Goal: Task Accomplishment & Management: Manage account settings

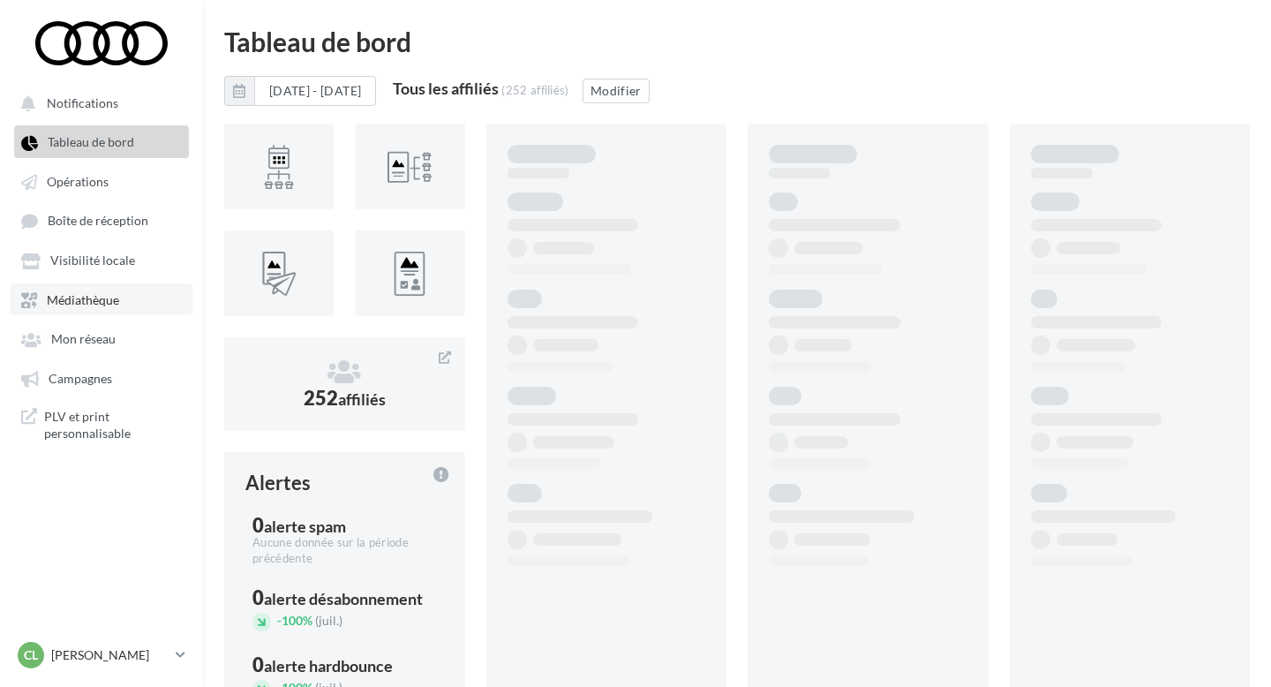
click at [132, 314] on link "Médiathèque" at bounding box center [102, 299] width 182 height 32
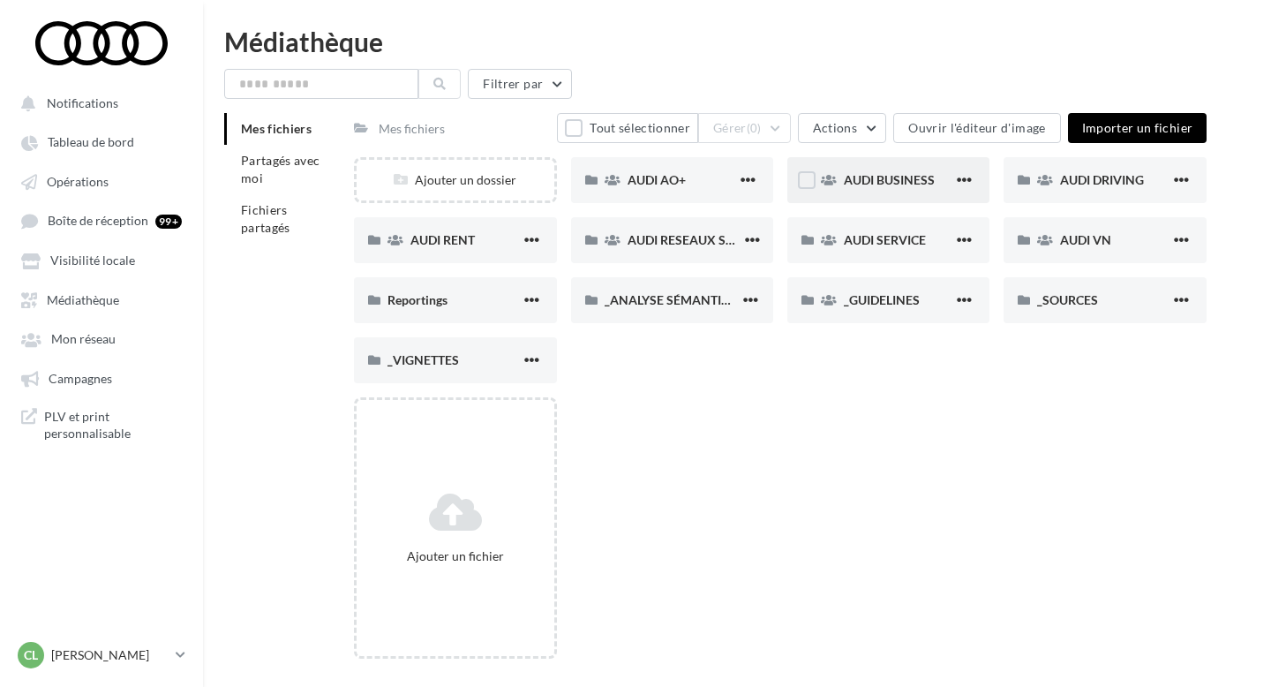
click at [876, 169] on div "AUDI BUSINESS" at bounding box center [888, 180] width 202 height 46
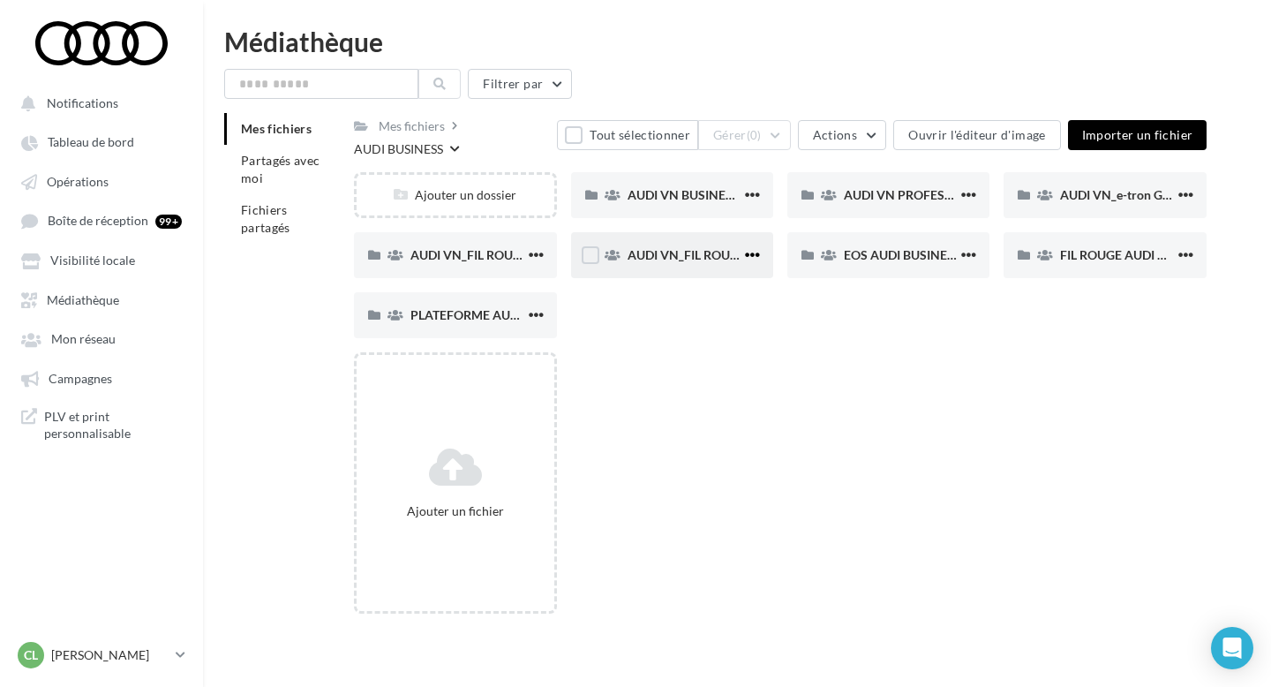
click at [753, 256] on span "button" at bounding box center [752, 254] width 15 height 15
click at [845, 359] on div "Ajouter un fichier" at bounding box center [787, 489] width 867 height 275
click at [442, 267] on div "AUDI VN_FIL ROUGE_B2B_Q4" at bounding box center [455, 255] width 202 height 46
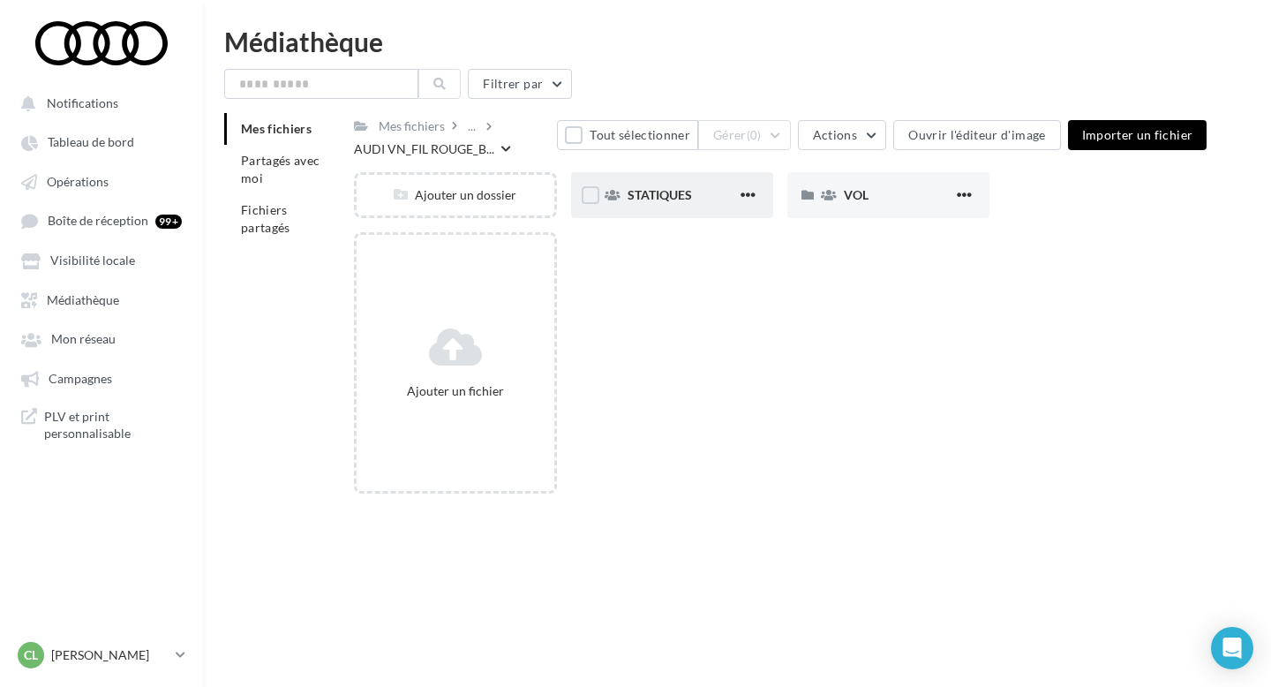
click at [660, 210] on div "STATIQUES" at bounding box center [672, 195] width 202 height 46
click at [688, 206] on div "LINKEDIN" at bounding box center [672, 195] width 202 height 46
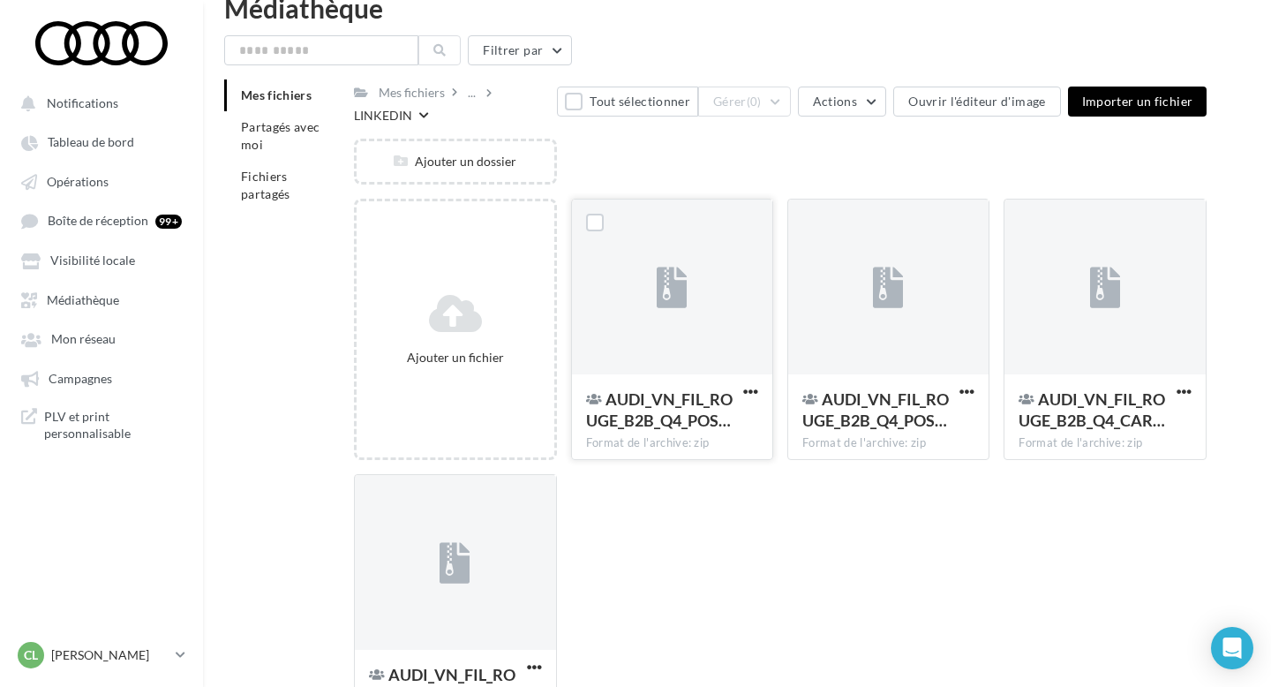
scroll to position [43, 0]
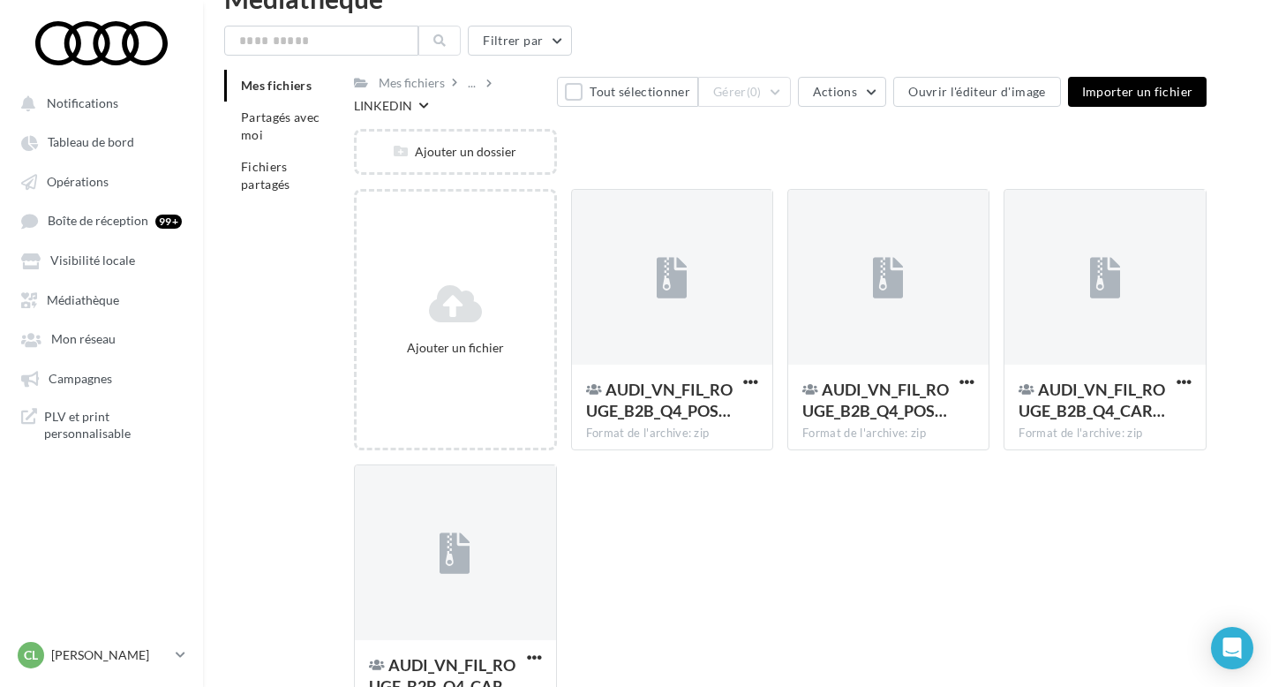
click at [419, 103] on icon at bounding box center [424, 106] width 10 height 11
click at [779, 146] on div "Ajouter un dossier" at bounding box center [787, 159] width 867 height 60
click at [475, 83] on div "..." at bounding box center [471, 83] width 15 height 25
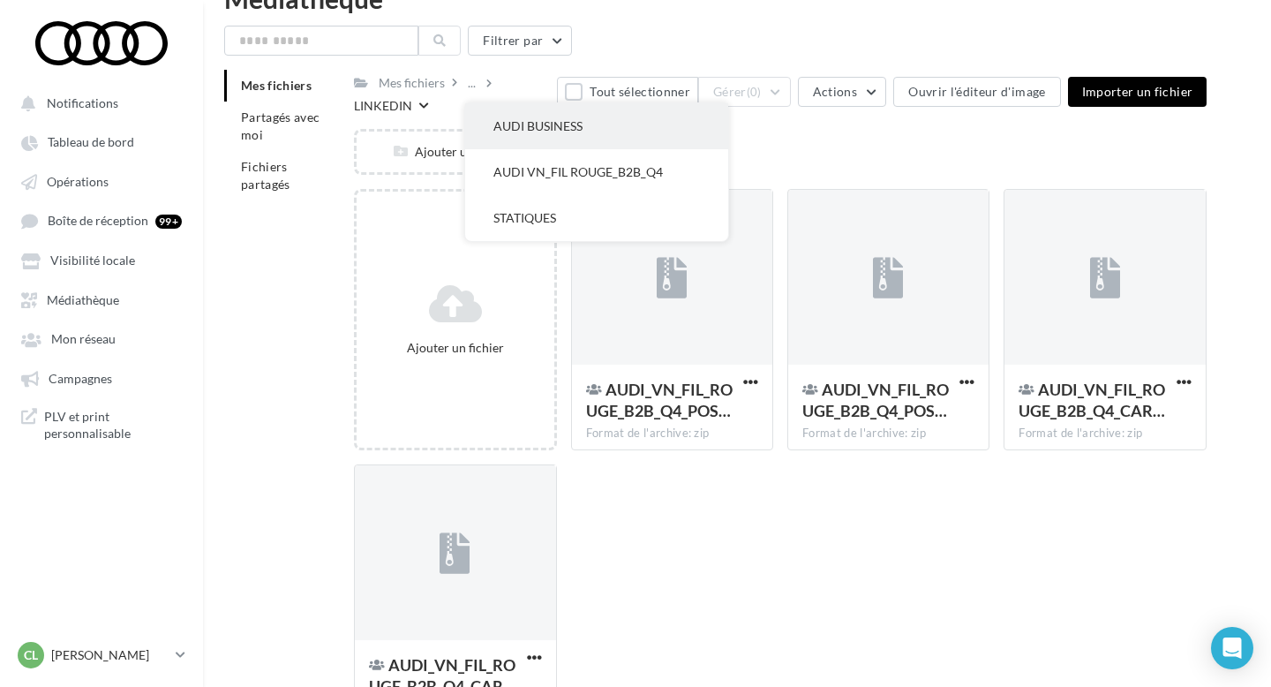
click at [552, 127] on button "AUDI BUSINESS" at bounding box center [596, 126] width 263 height 46
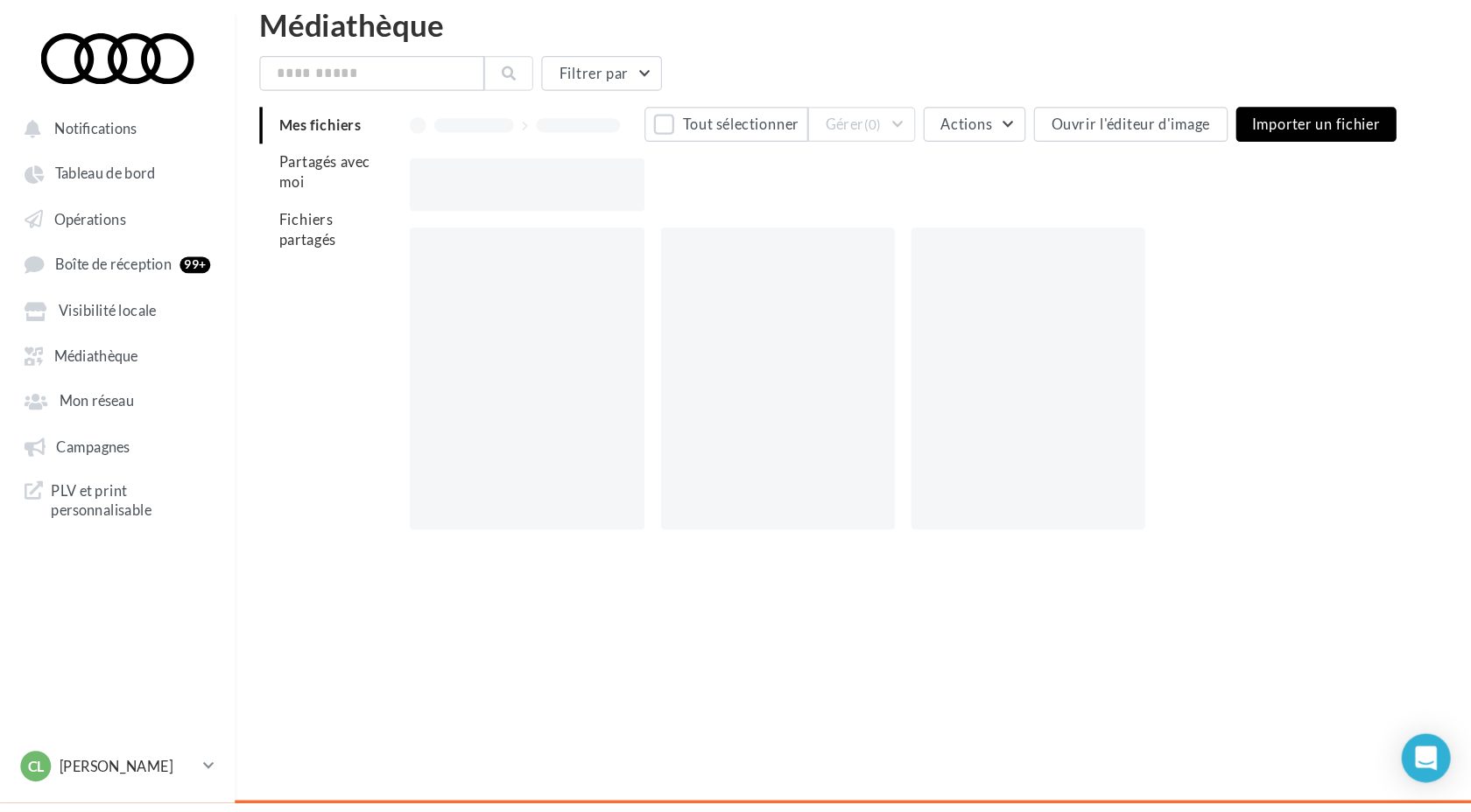
scroll to position [28, 0]
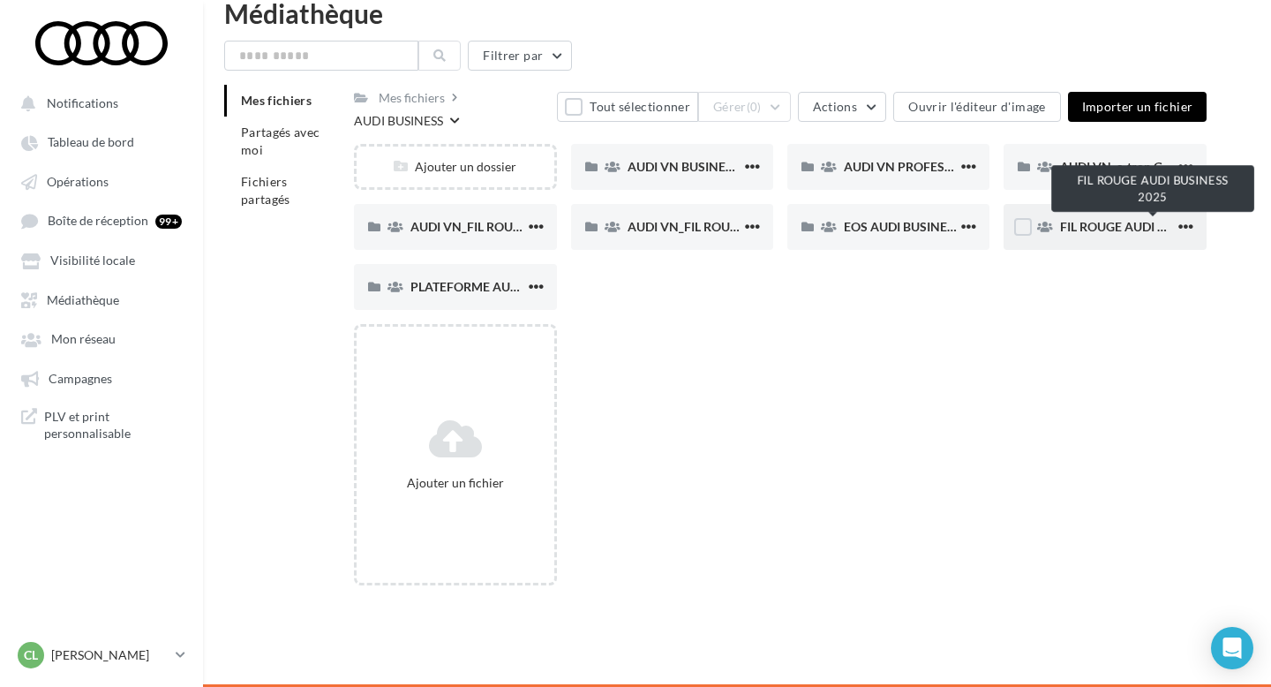
click at [1095, 226] on span "FIL ROUGE AUDI BUSINESS 2025" at bounding box center [1153, 226] width 186 height 15
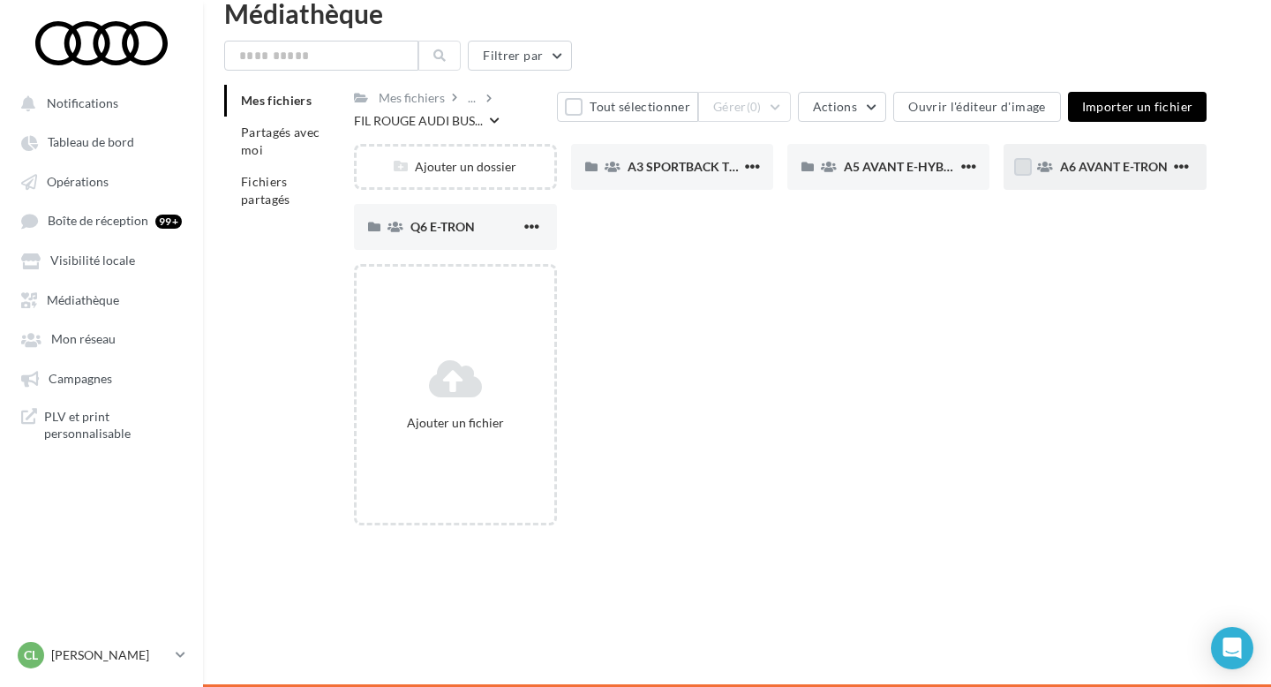
click at [1021, 169] on label at bounding box center [1023, 167] width 18 height 18
click at [377, 225] on label at bounding box center [374, 227] width 18 height 18
click at [788, 106] on button "Gérer (2)" at bounding box center [744, 107] width 93 height 30
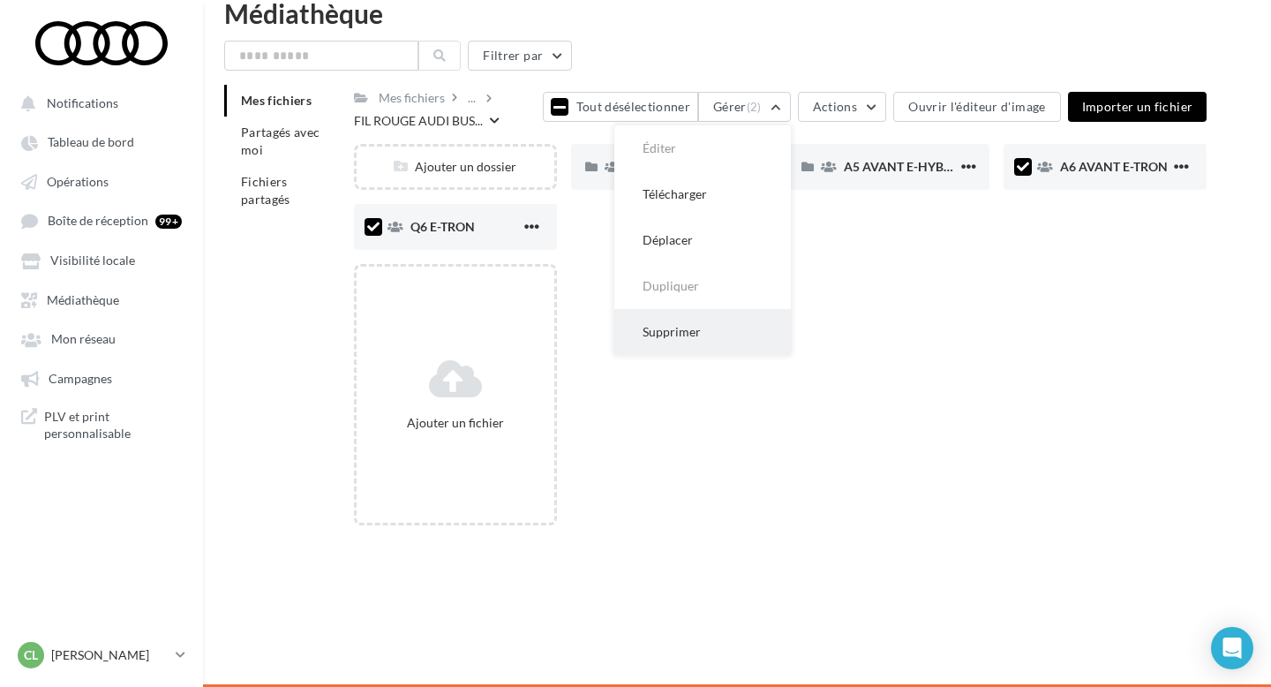
click at [725, 334] on button "Supprimer" at bounding box center [702, 332] width 177 height 46
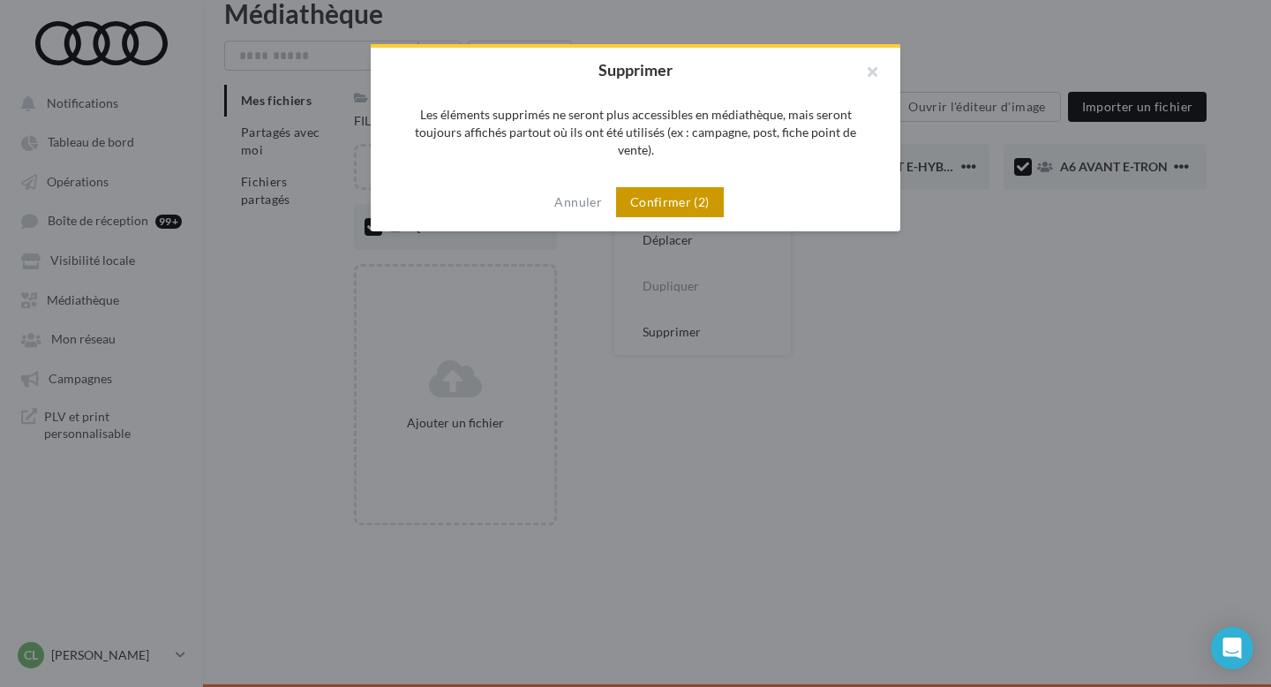
click at [698, 187] on button "Confirmer (2)" at bounding box center [670, 202] width 108 height 30
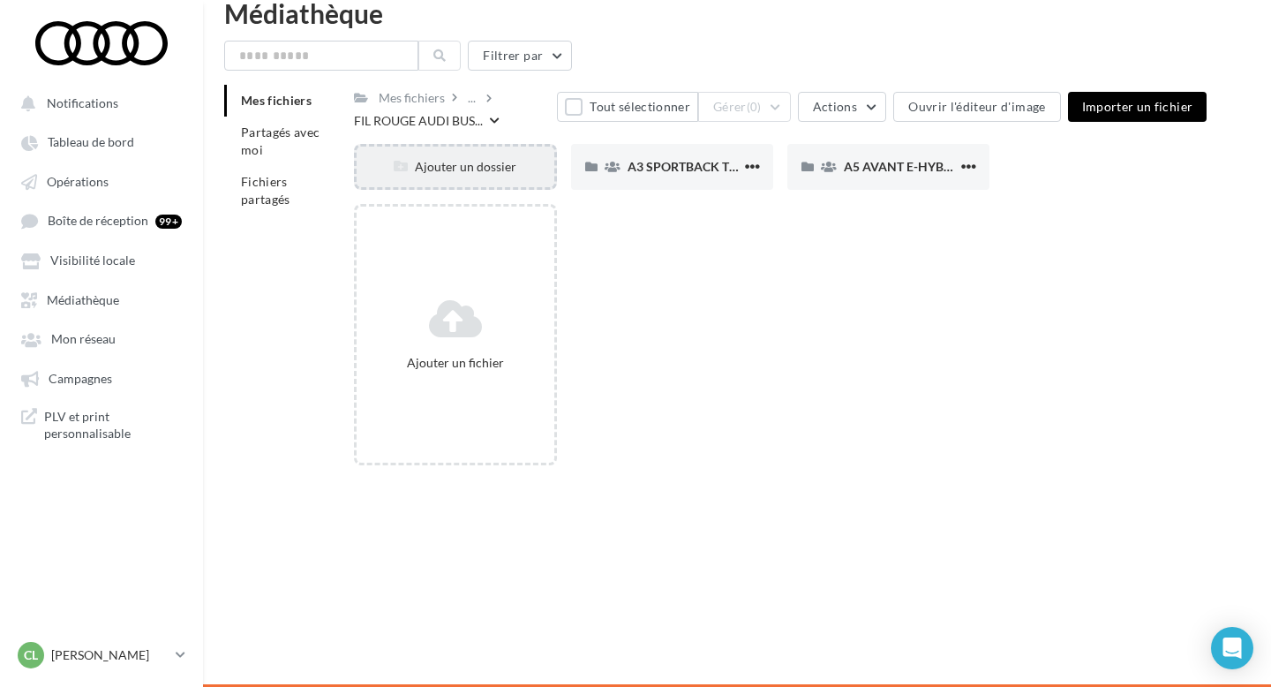
click at [433, 178] on div "Ajouter un dossier" at bounding box center [455, 167] width 202 height 46
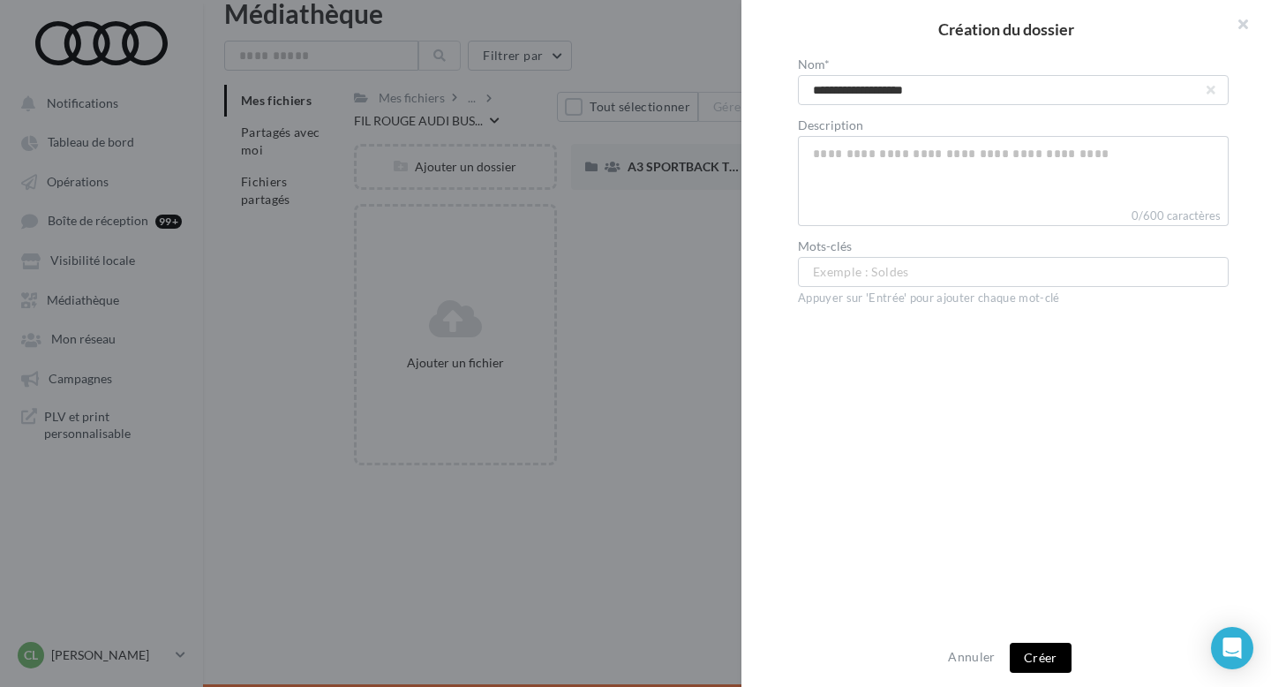
type input "**********"
click at [1050, 661] on button "Créer" at bounding box center [1041, 658] width 62 height 30
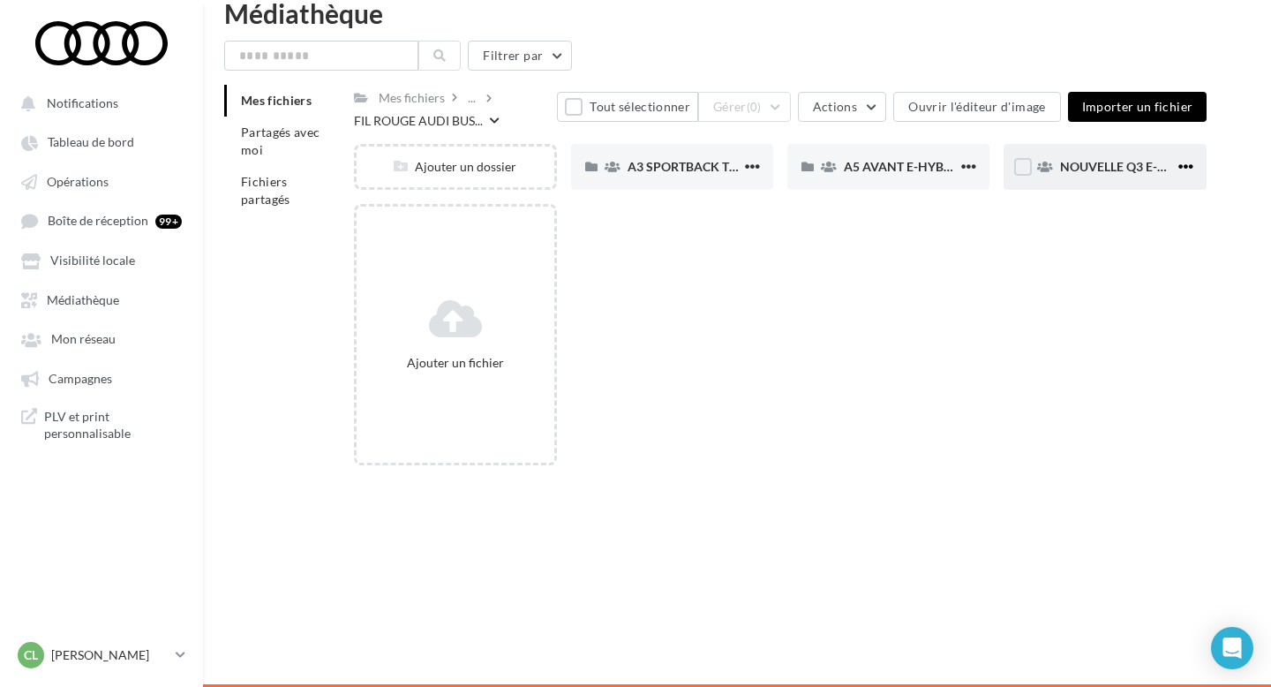
click at [1179, 167] on span "button" at bounding box center [1185, 166] width 15 height 15
click at [1100, 195] on button "Modifier les informations" at bounding box center [1099, 203] width 196 height 46
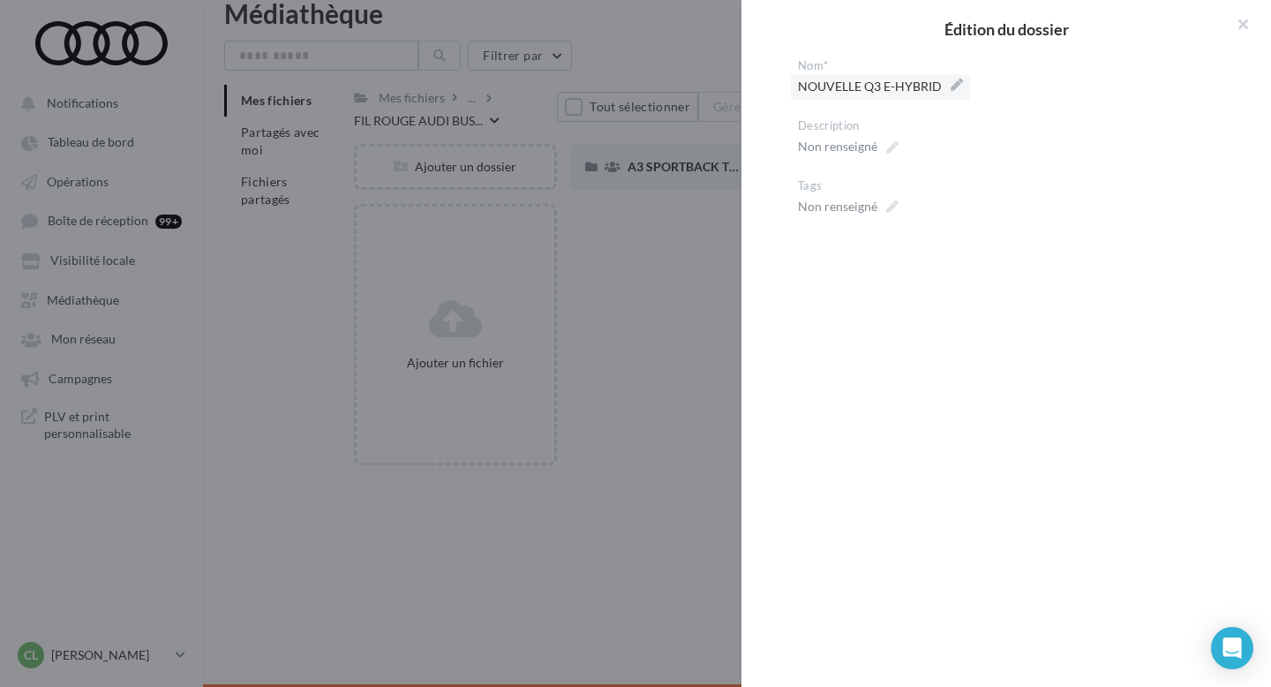
click at [955, 94] on span "NOUVELLE Q3 E-HYBRID" at bounding box center [880, 86] width 165 height 25
click at [0, 0] on textarea "**********" at bounding box center [0, 0] width 0 height 0
drag, startPoint x: 880, startPoint y: 91, endPoint x: 770, endPoint y: 89, distance: 109.5
click at [770, 89] on div "**********" at bounding box center [1013, 361] width 544 height 607
type textarea "**********"
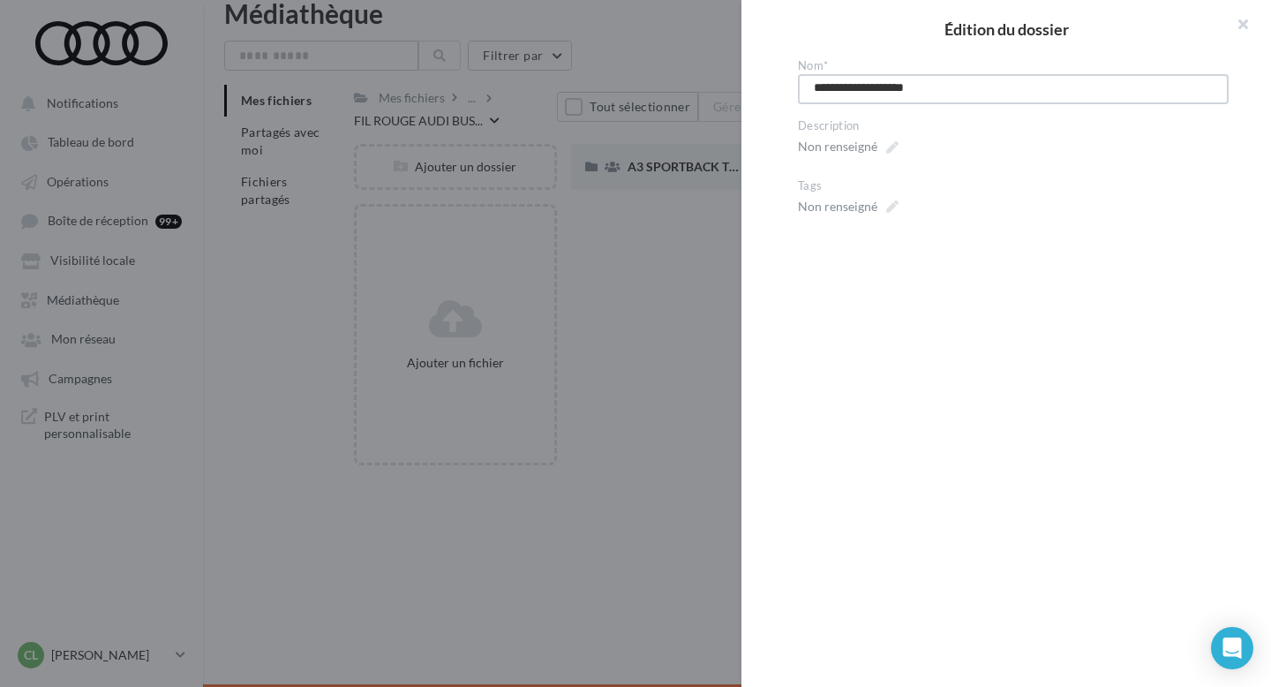
type textarea "**********"
click at [1242, 23] on button "button" at bounding box center [1235, 26] width 71 height 53
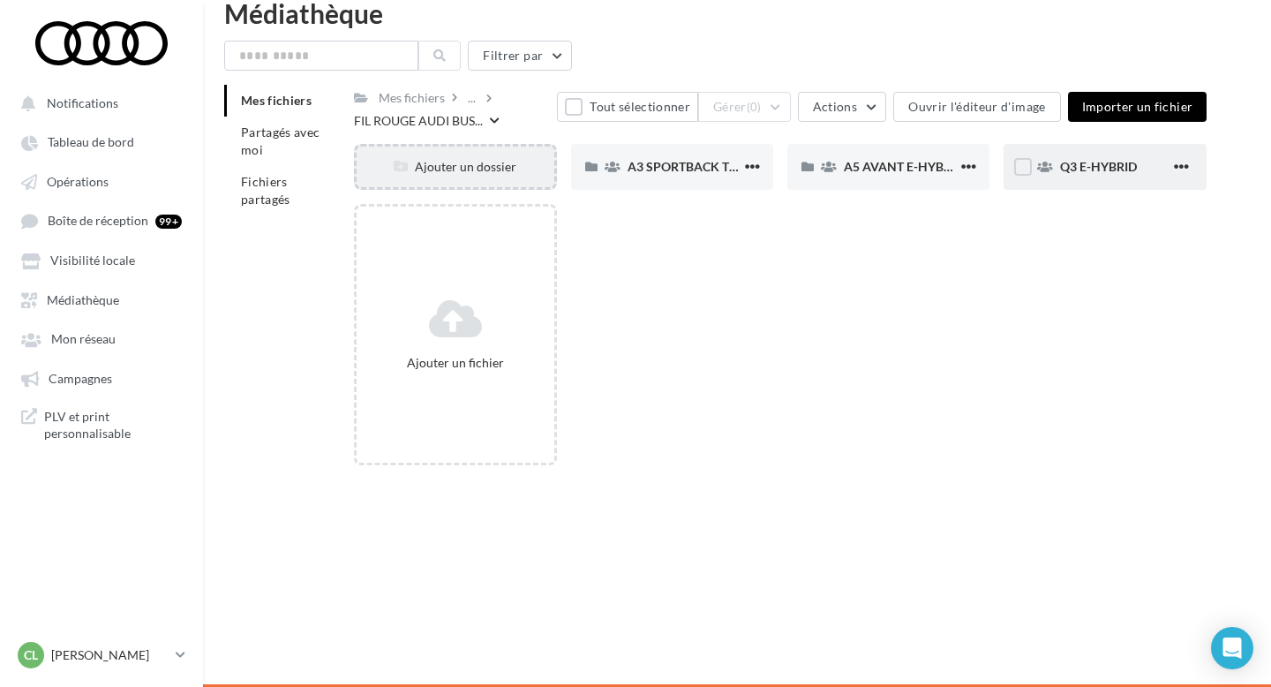
click at [443, 179] on div "Ajouter un dossier" at bounding box center [455, 167] width 202 height 46
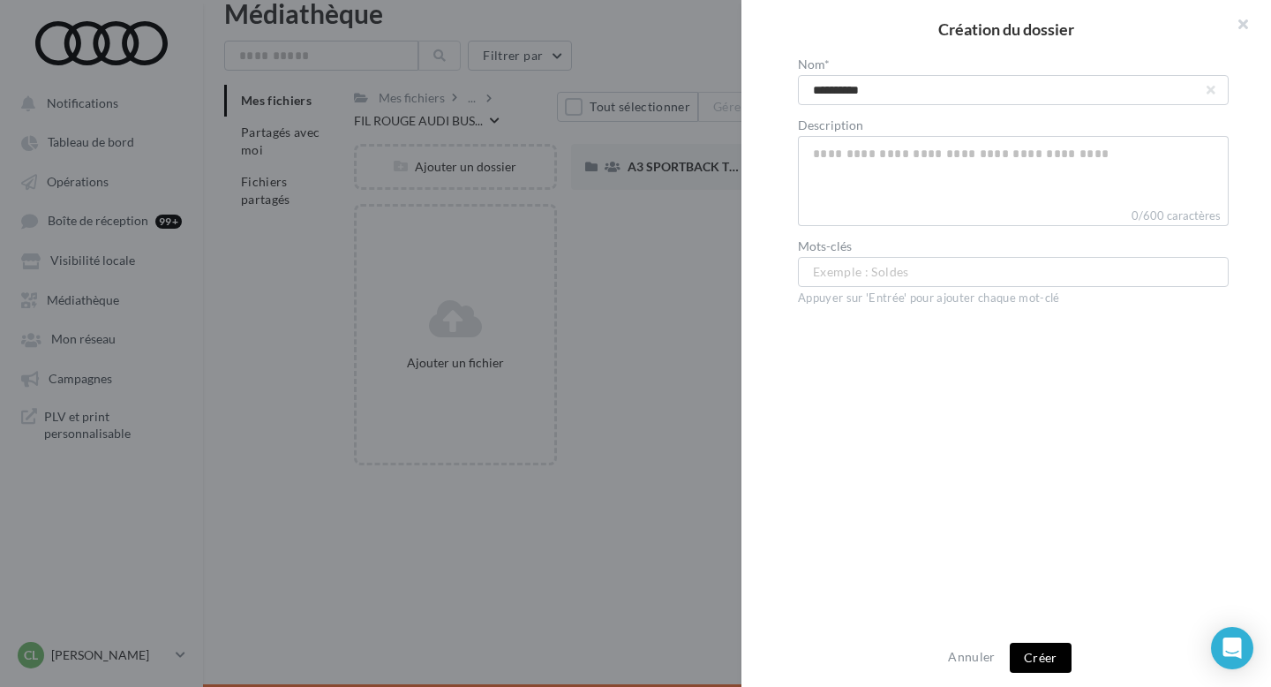
type input "**********"
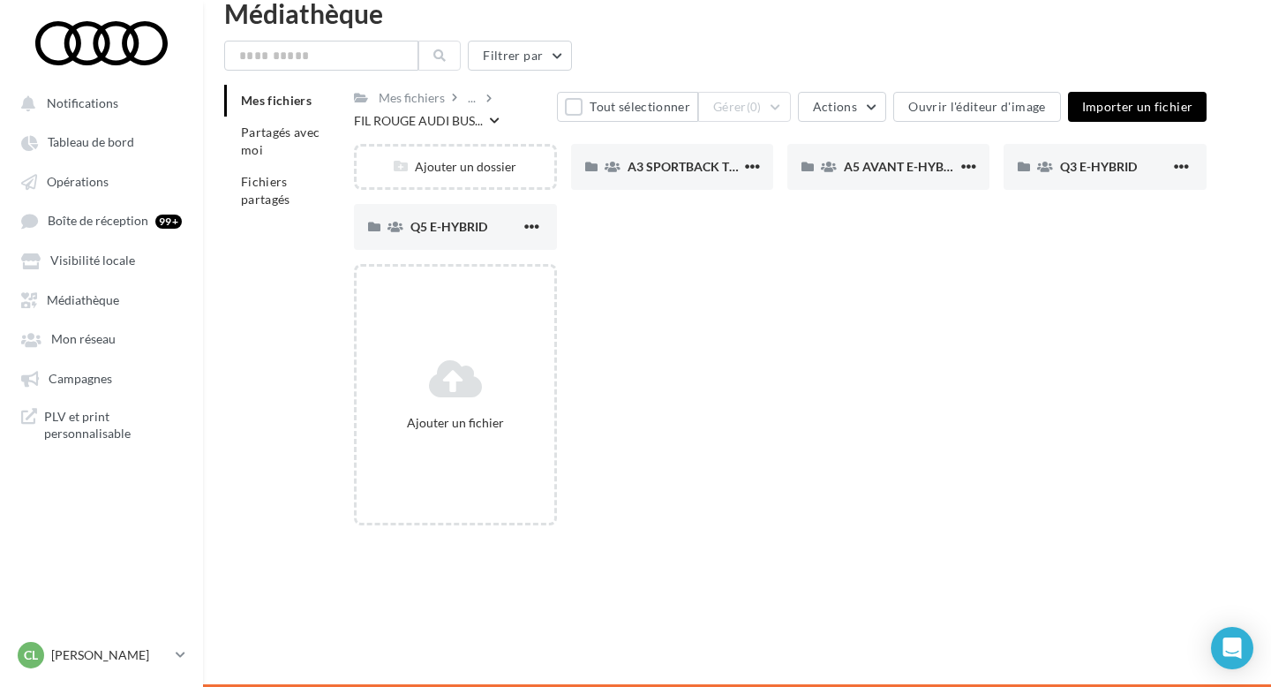
click at [729, 334] on div "Ajouter un fichier" at bounding box center [787, 401] width 867 height 275
click at [1115, 165] on span "Q3 E-HYBRID" at bounding box center [1098, 166] width 77 height 15
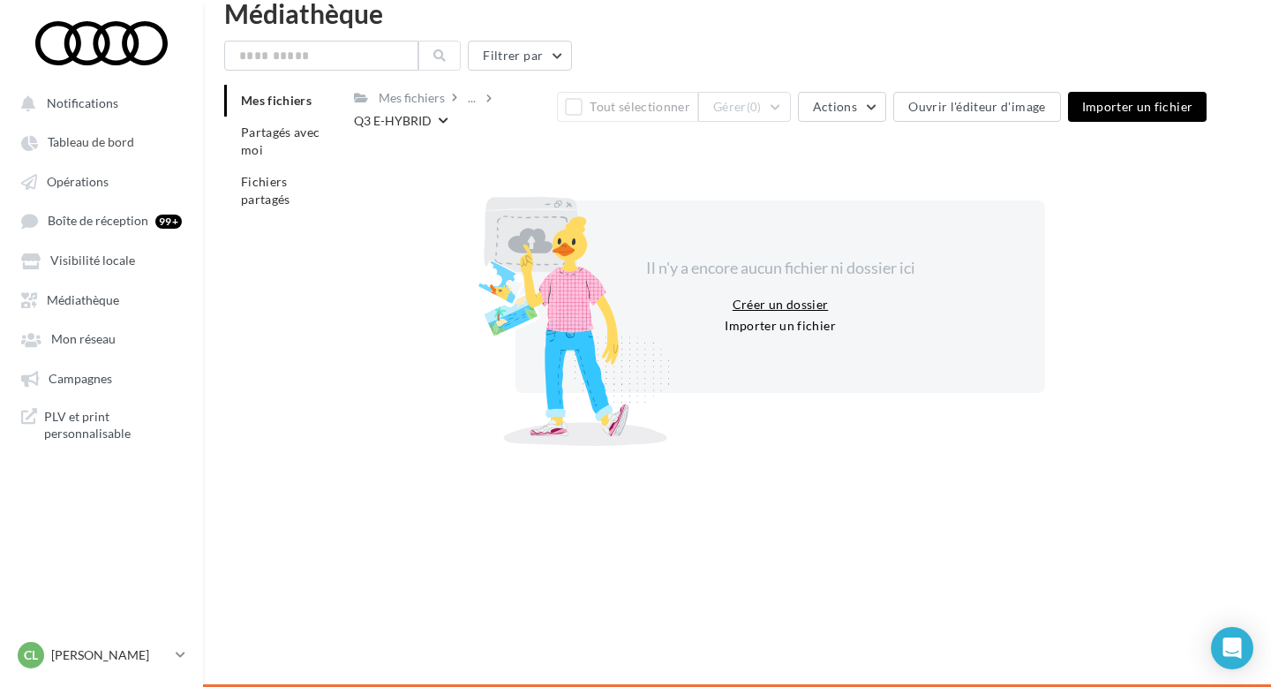
click at [776, 298] on button "Créer un dossier" at bounding box center [780, 304] width 110 height 21
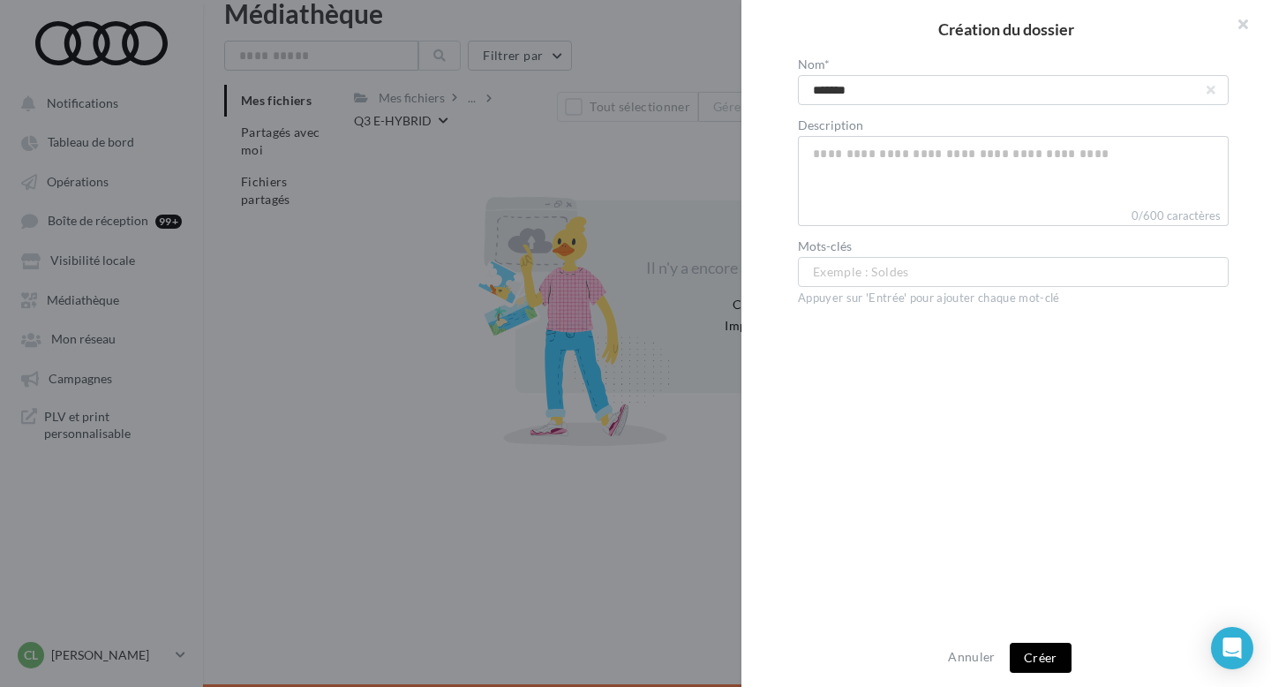
type input "********"
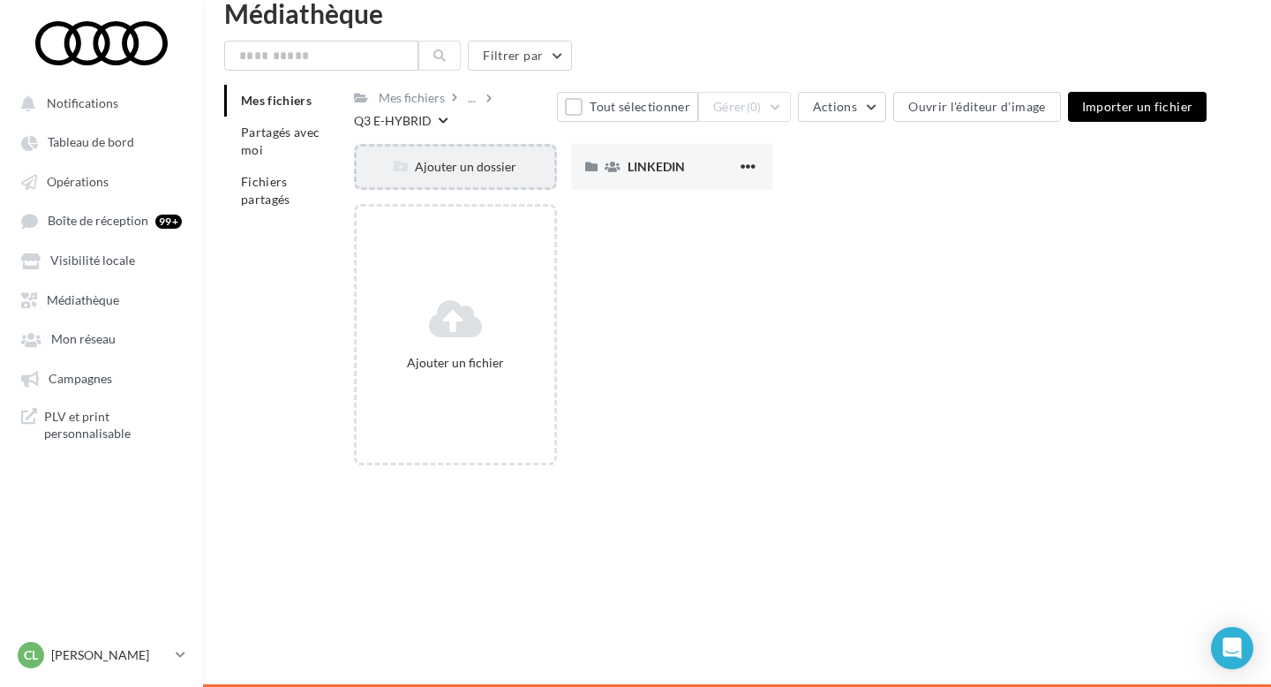
click at [470, 176] on div "Ajouter un dossier" at bounding box center [455, 167] width 197 height 18
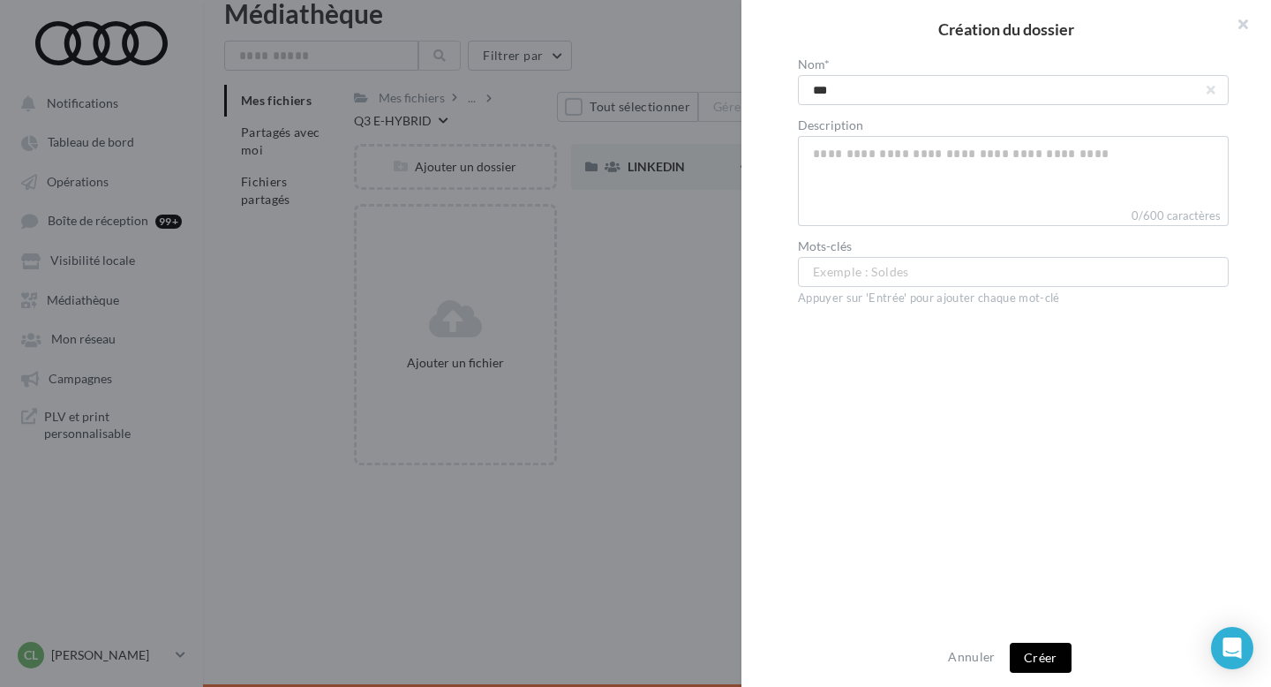
type input "****"
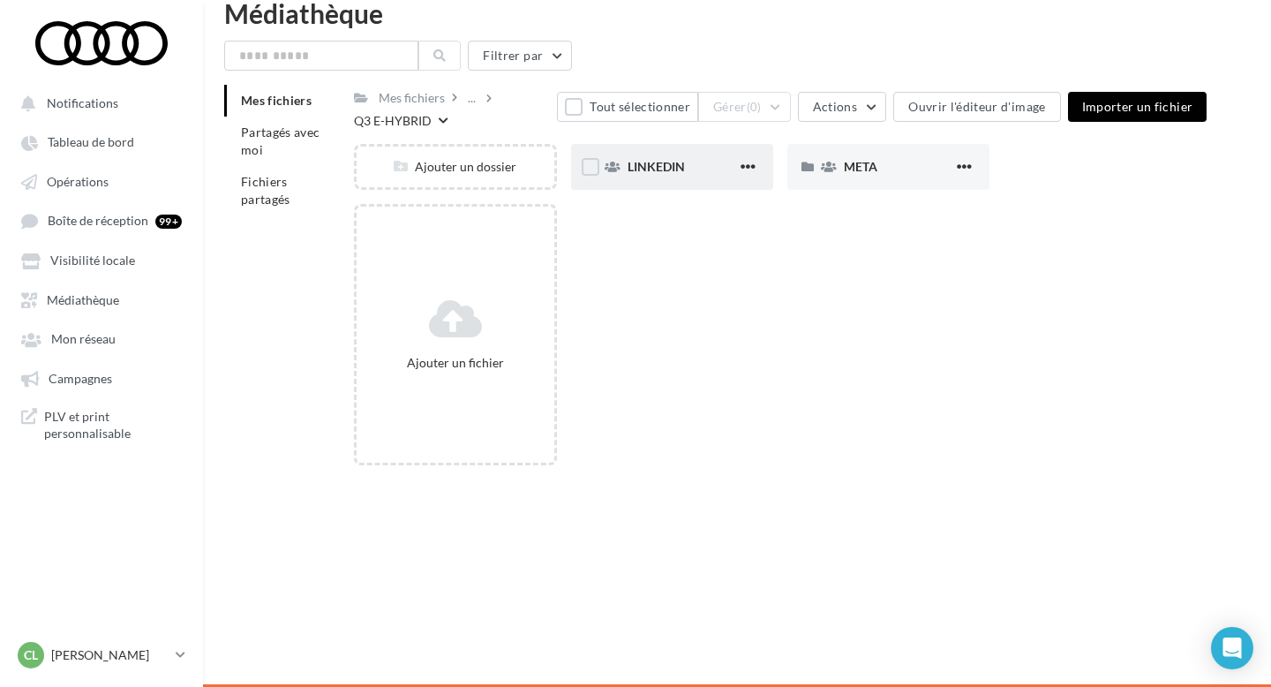
click at [638, 177] on div "LINKEDIN" at bounding box center [672, 167] width 202 height 46
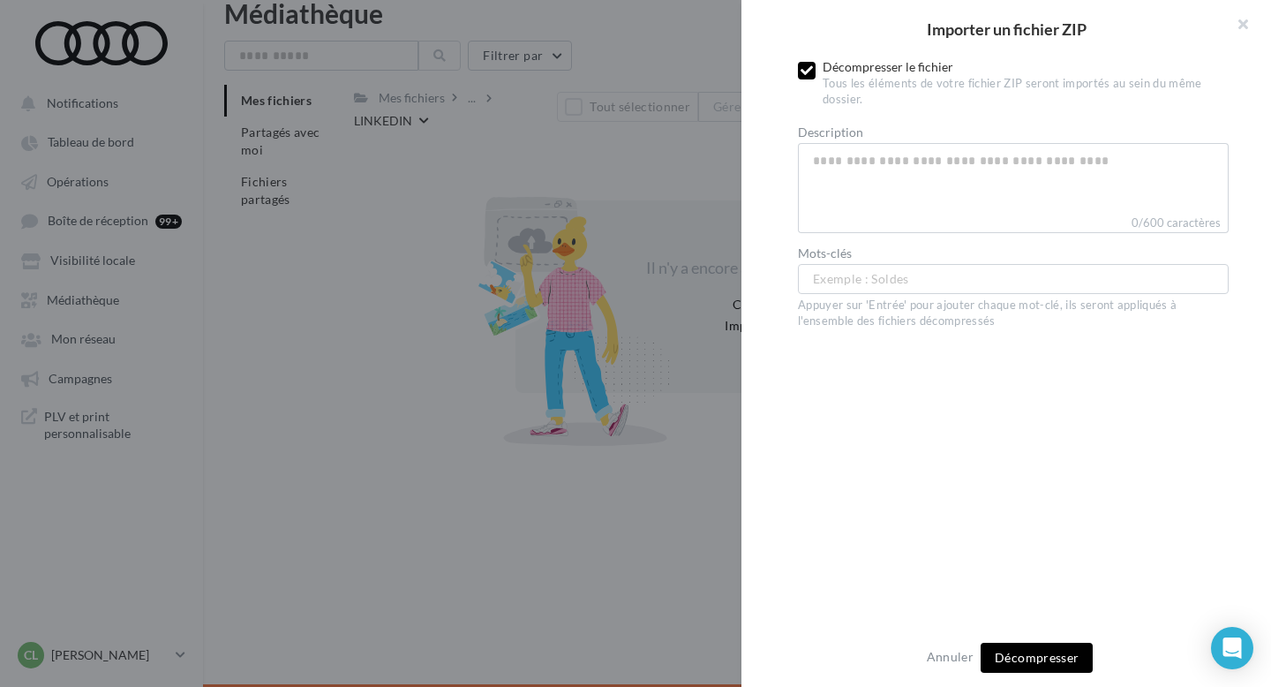
click at [804, 69] on icon at bounding box center [806, 70] width 12 height 12
click at [1031, 648] on button "Importer" at bounding box center [1036, 658] width 80 height 30
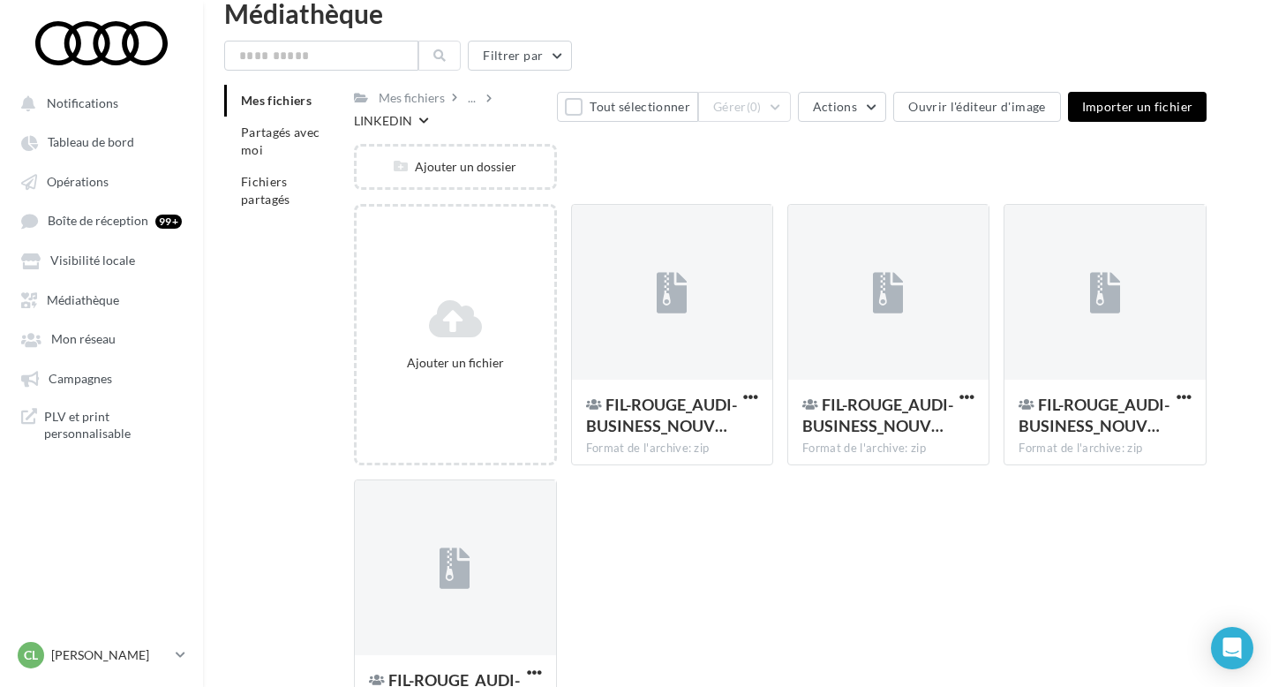
click at [483, 97] on div "..." at bounding box center [475, 98] width 22 height 25
click at [485, 98] on div "..." at bounding box center [475, 98] width 22 height 25
click at [474, 98] on div "..." at bounding box center [471, 98] width 15 height 25
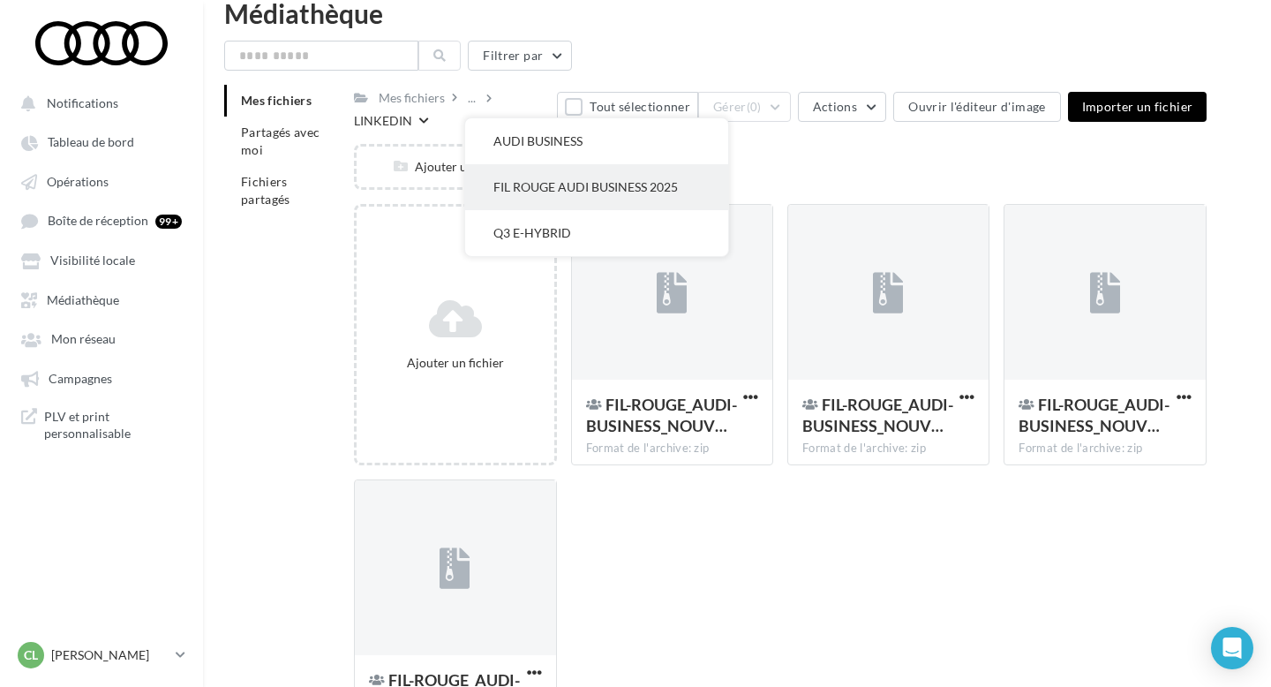
click at [536, 201] on button "FIL ROUGE AUDI BUSINESS 2025" at bounding box center [596, 187] width 263 height 46
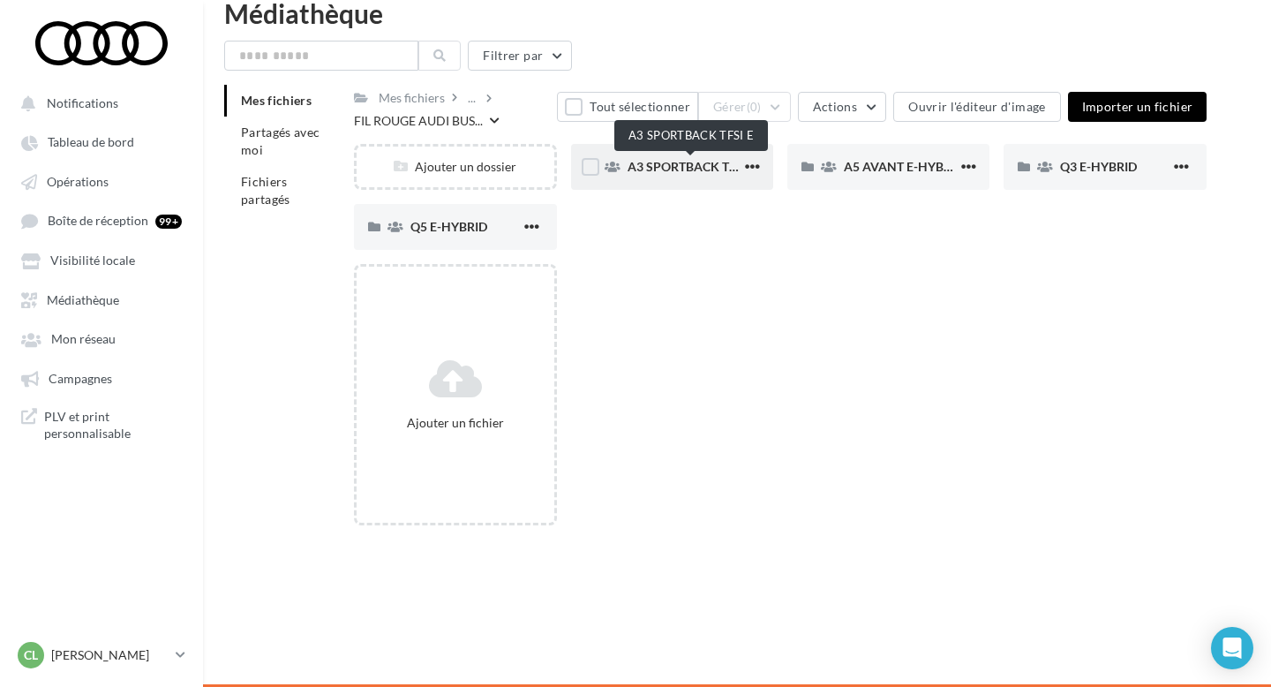
click at [708, 162] on span "A3 SPORTBACK TFSI E" at bounding box center [692, 166] width 129 height 15
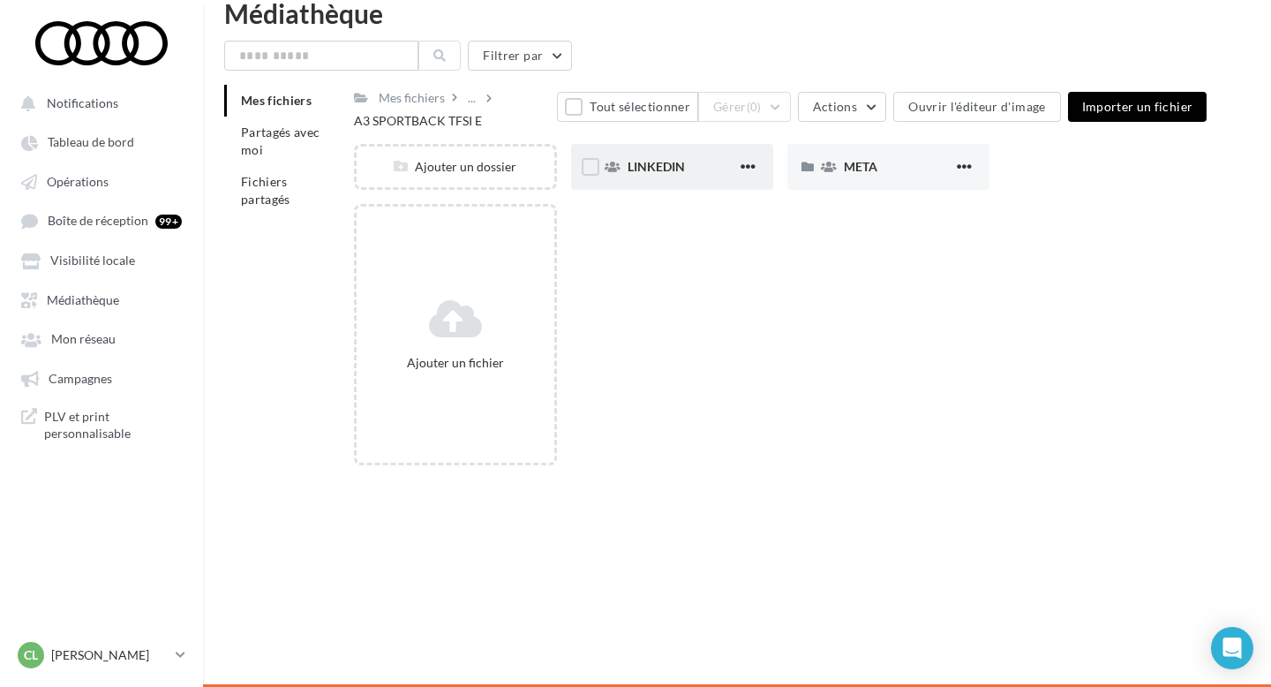
click at [644, 184] on div "LINKEDIN" at bounding box center [672, 167] width 202 height 46
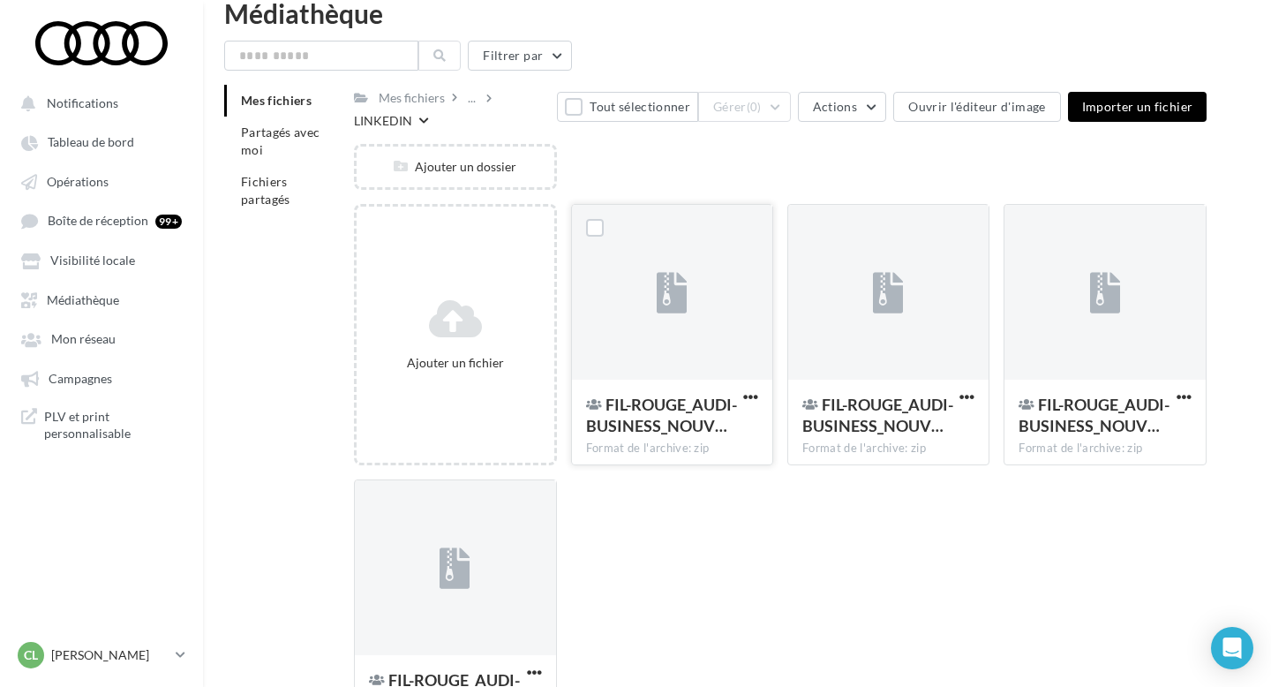
click at [701, 267] on div at bounding box center [672, 293] width 200 height 177
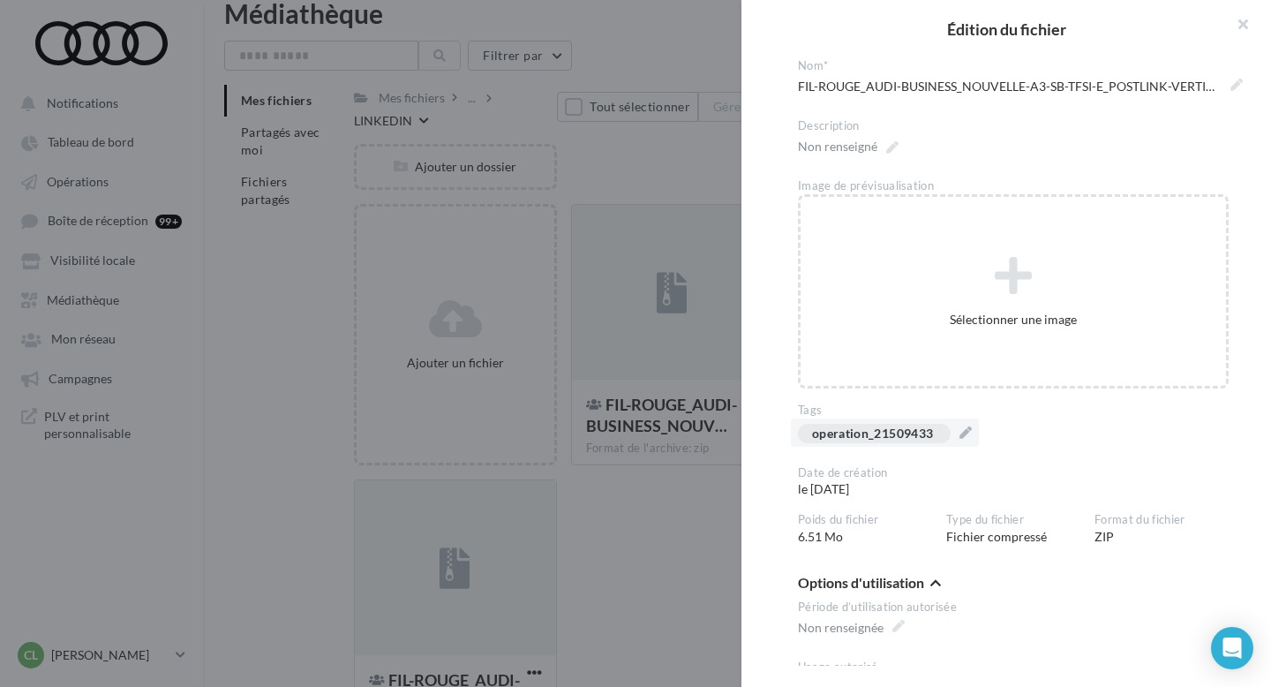
click at [933, 431] on div "operation_21509433" at bounding box center [872, 433] width 121 height 13
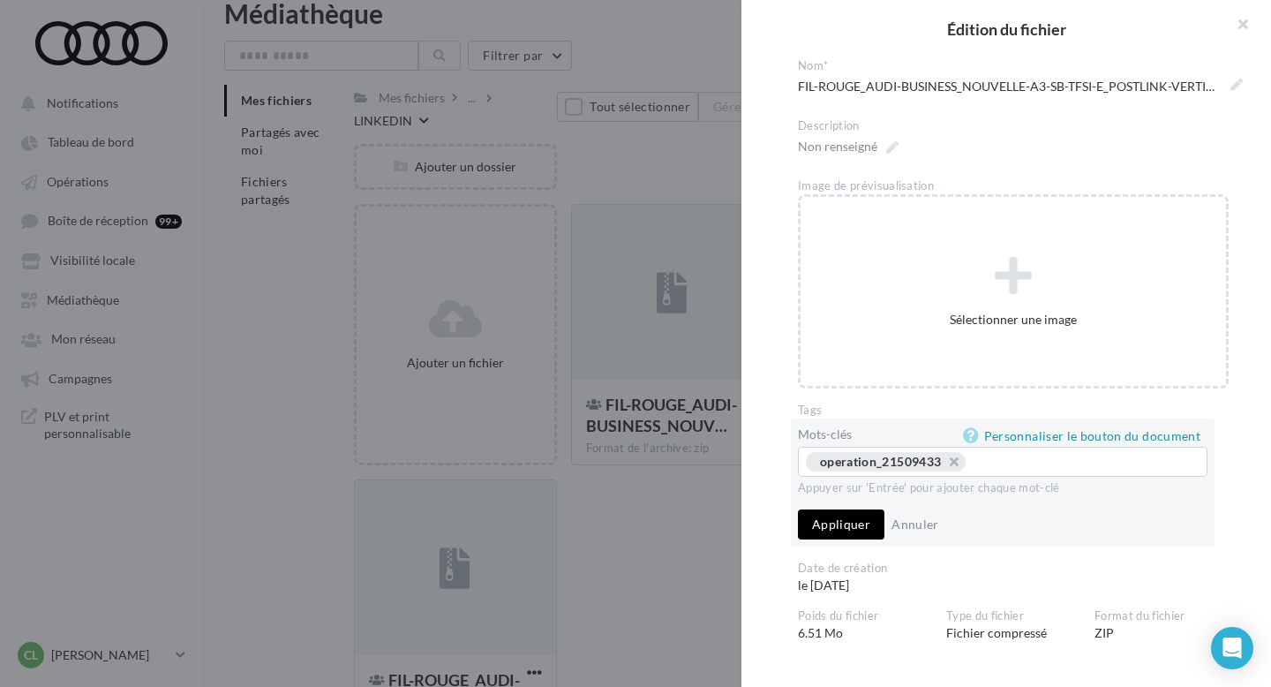
drag, startPoint x: 939, startPoint y: 461, endPoint x: 867, endPoint y: 462, distance: 72.4
click at [867, 462] on div "operation_21509433" at bounding box center [880, 461] width 121 height 15
click at [1236, 26] on button "button" at bounding box center [1235, 26] width 71 height 53
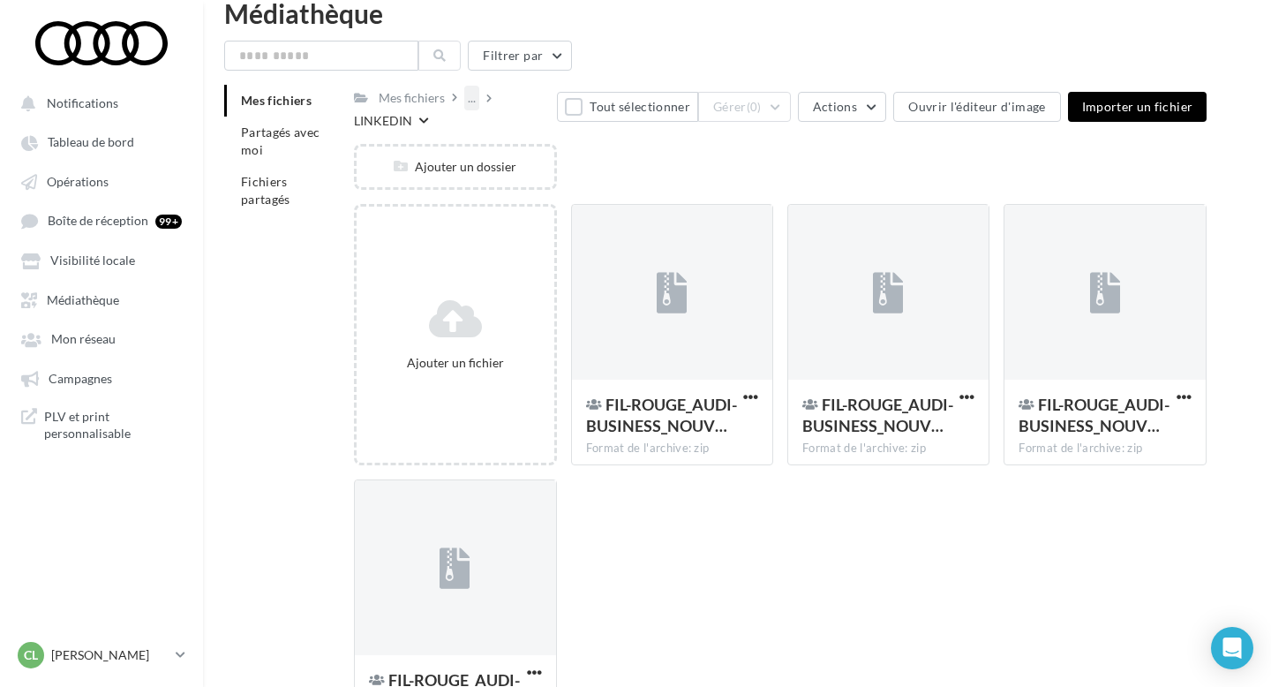
click at [475, 98] on div "..." at bounding box center [471, 98] width 15 height 25
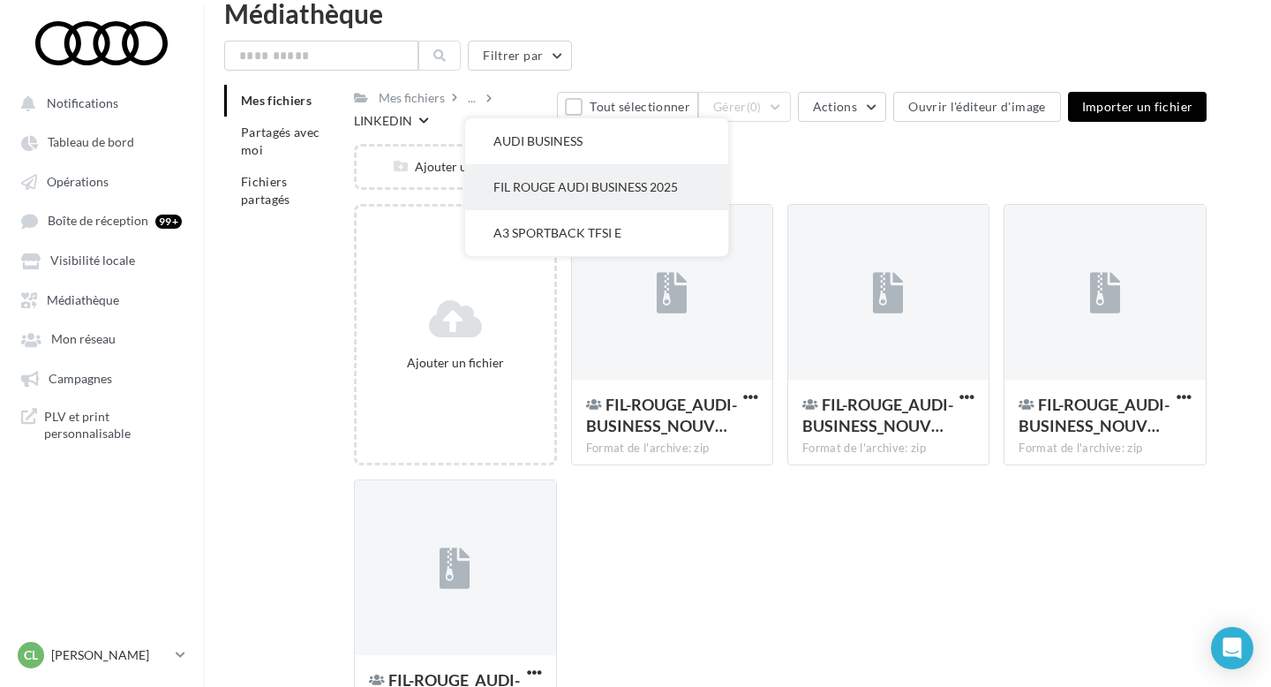
click at [595, 191] on button "FIL ROUGE AUDI BUSINESS 2025" at bounding box center [596, 187] width 263 height 46
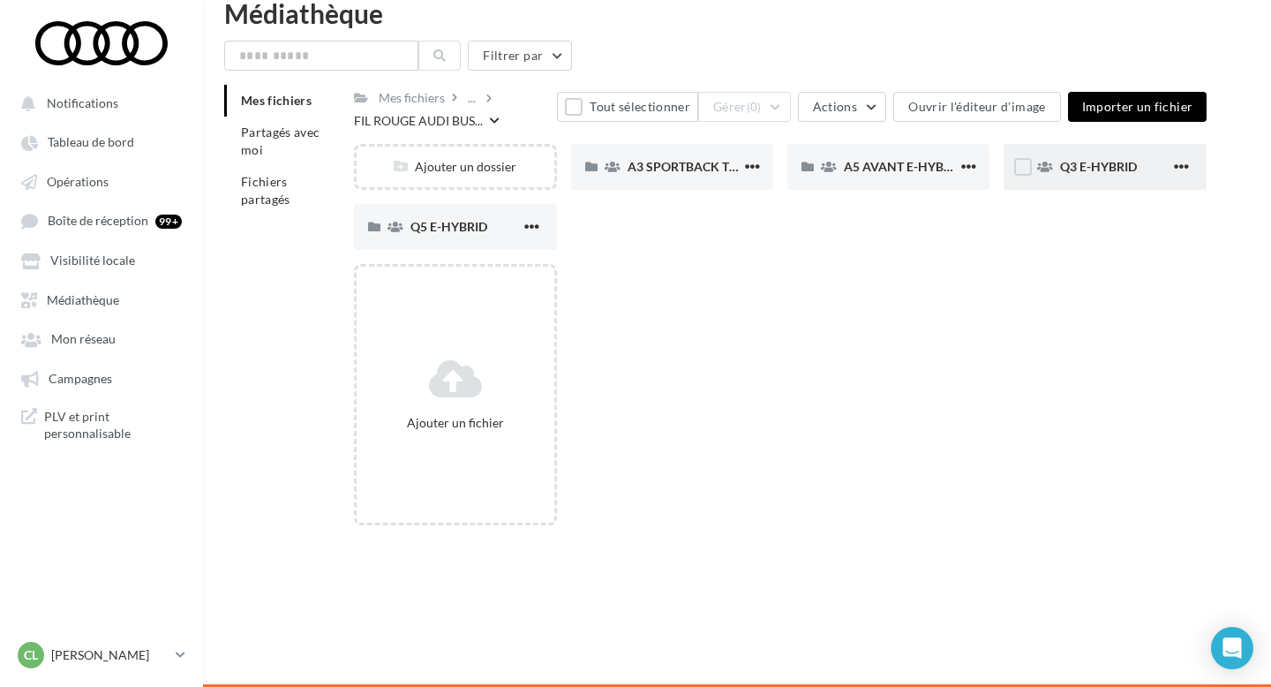
click at [1104, 173] on span "Q3 E-HYBRID" at bounding box center [1098, 166] width 77 height 15
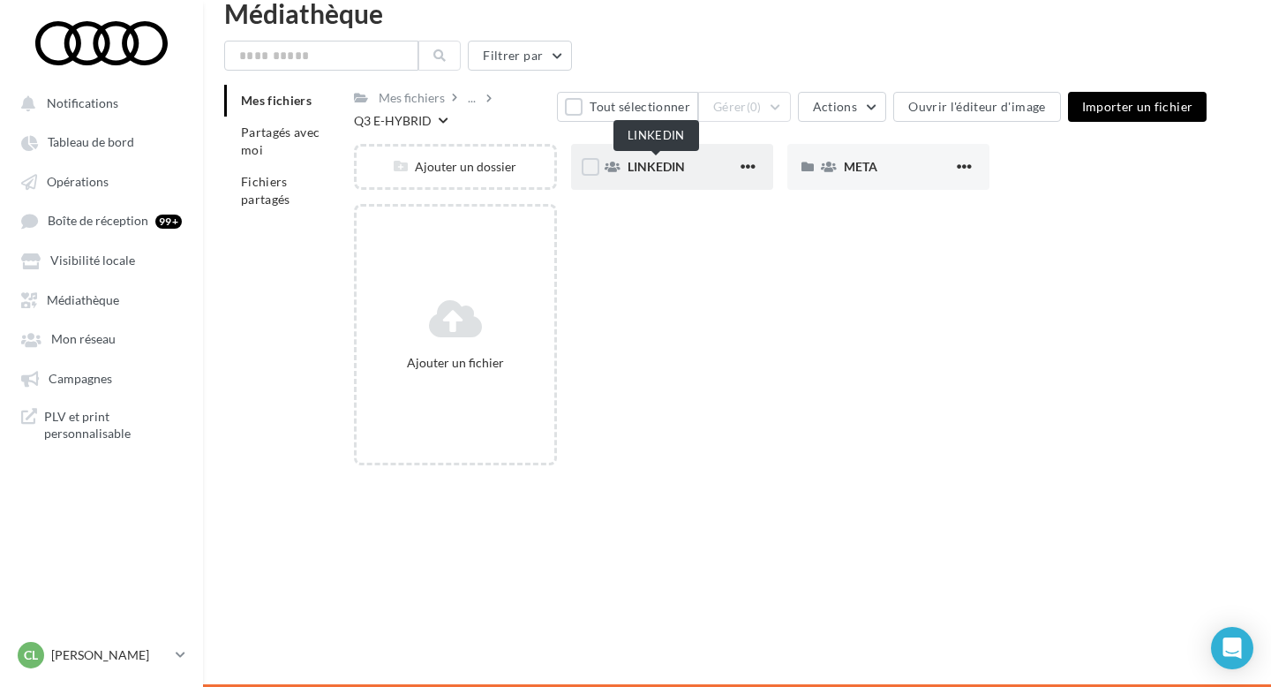
click at [680, 172] on span "LINKEDIN" at bounding box center [656, 166] width 57 height 15
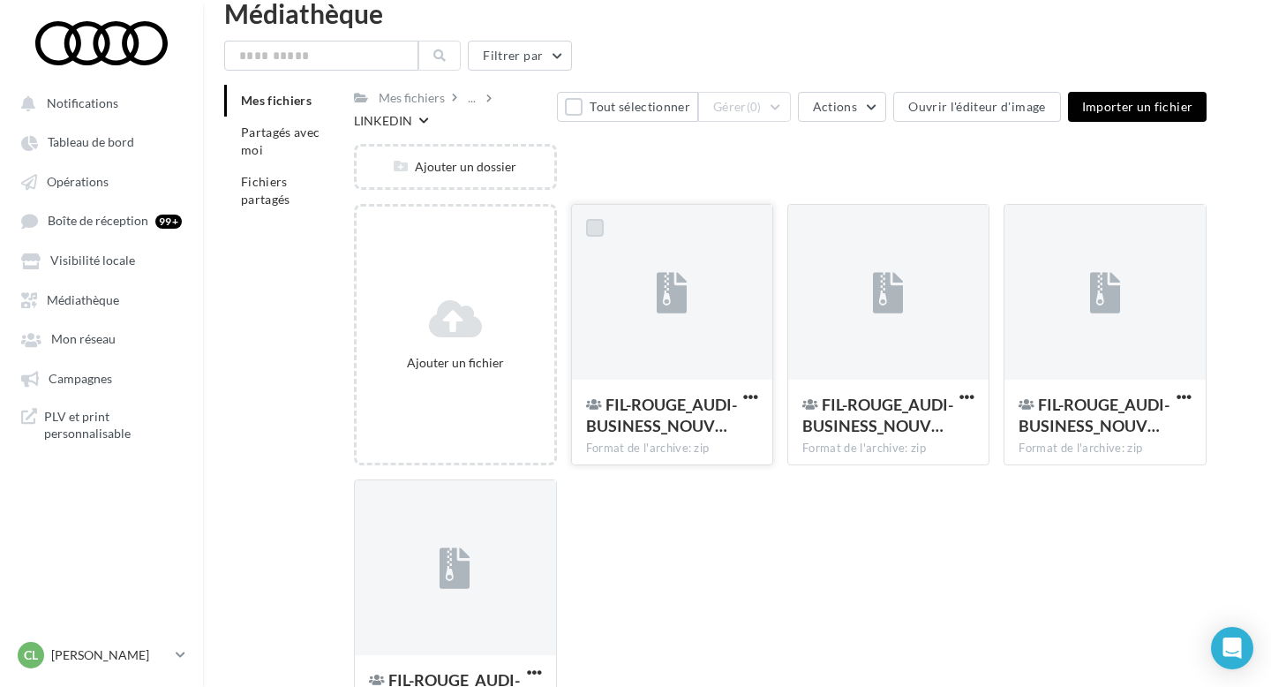
click at [593, 222] on label at bounding box center [595, 228] width 18 height 18
click at [807, 231] on label at bounding box center [811, 228] width 18 height 18
click at [1033, 235] on label at bounding box center [1027, 228] width 18 height 18
click at [376, 507] on label at bounding box center [378, 503] width 18 height 18
click at [864, 105] on button "Actions" at bounding box center [842, 107] width 88 height 30
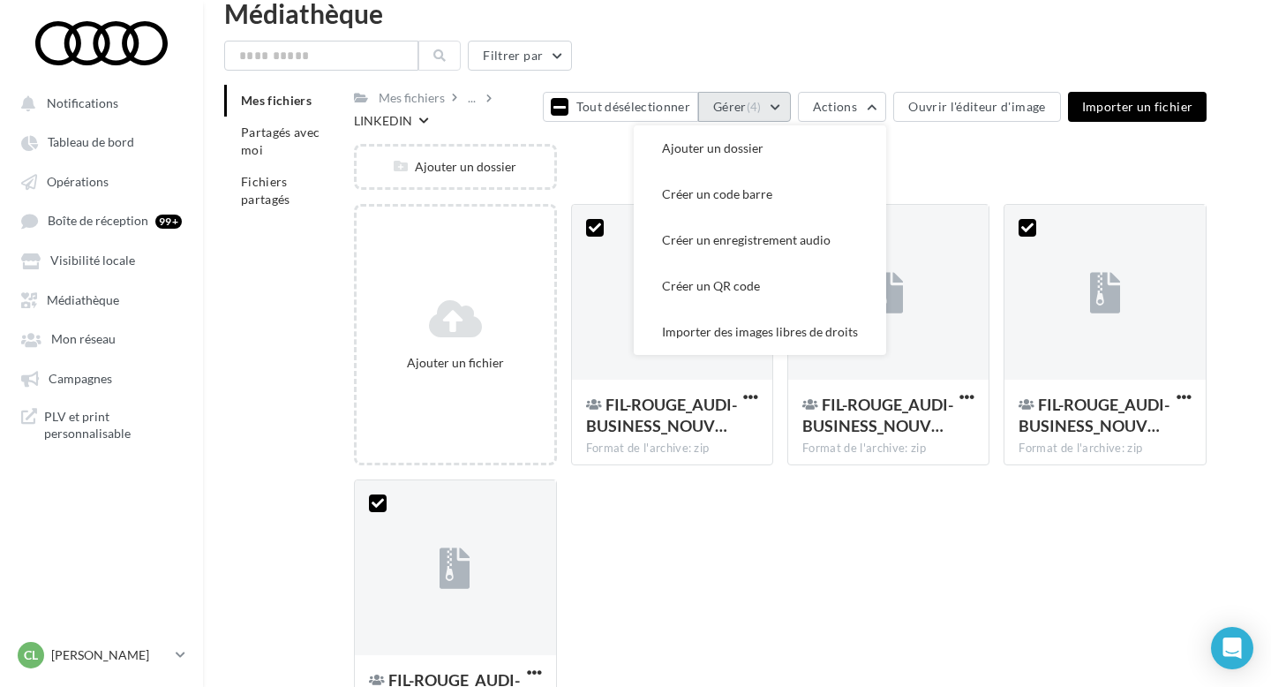
click at [771, 117] on button "Gérer (4)" at bounding box center [744, 107] width 93 height 30
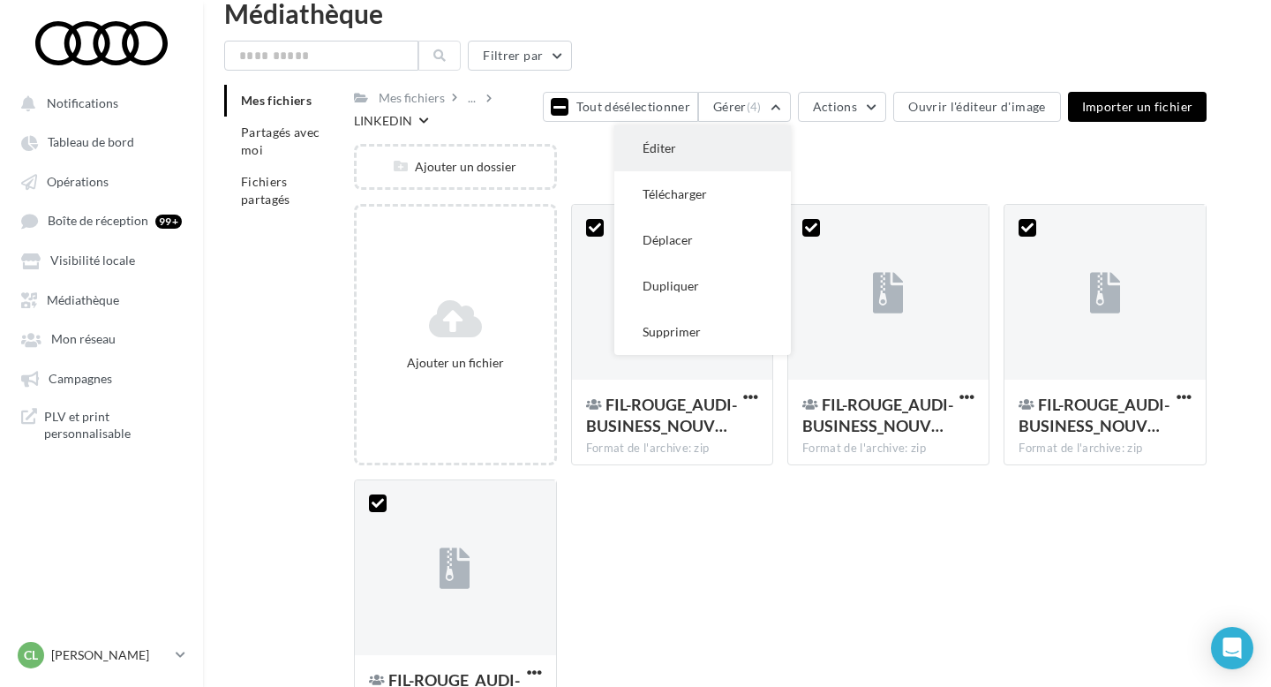
click at [720, 157] on button "Éditer" at bounding box center [702, 148] width 177 height 46
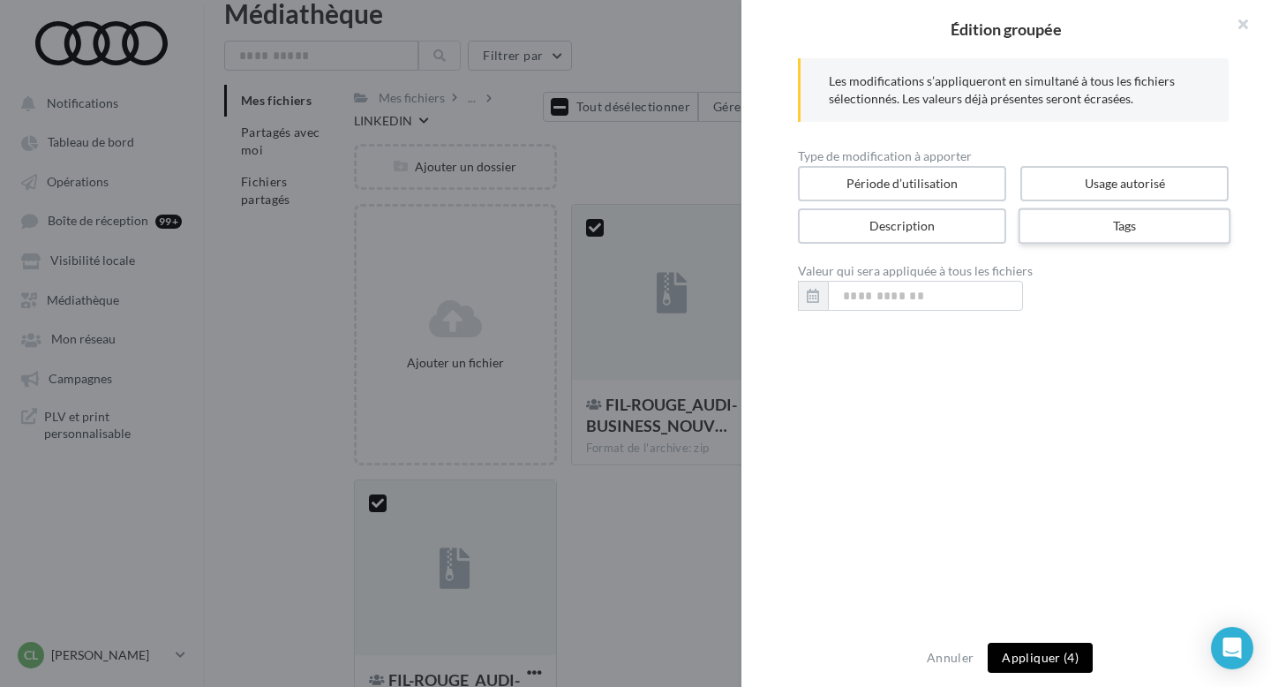
click at [1100, 231] on label "Tags" at bounding box center [1124, 226] width 213 height 36
click at [948, 303] on input "text" at bounding box center [1012, 295] width 392 height 18
paste input "**********"
type input "**********"
click at [1058, 662] on button "Appliquer (4)" at bounding box center [1040, 658] width 105 height 30
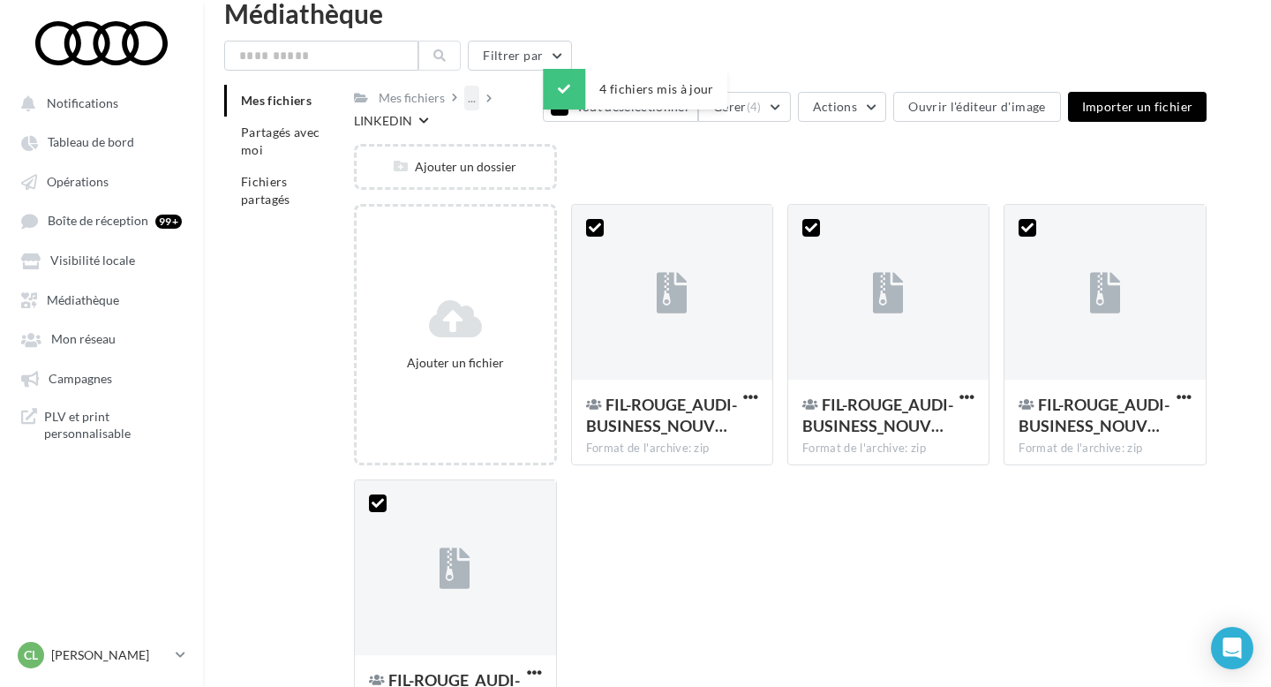
click at [470, 97] on div "..." at bounding box center [471, 98] width 15 height 25
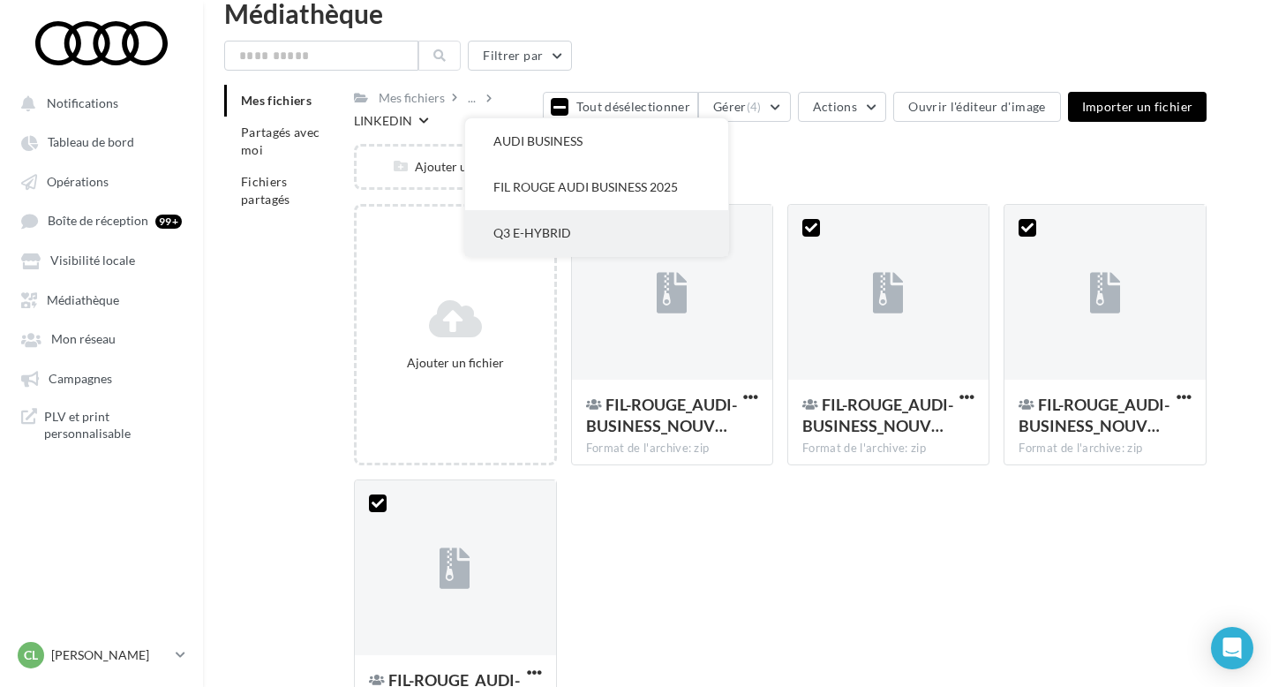
click at [564, 215] on button "Q3 E-HYBRID" at bounding box center [596, 233] width 263 height 46
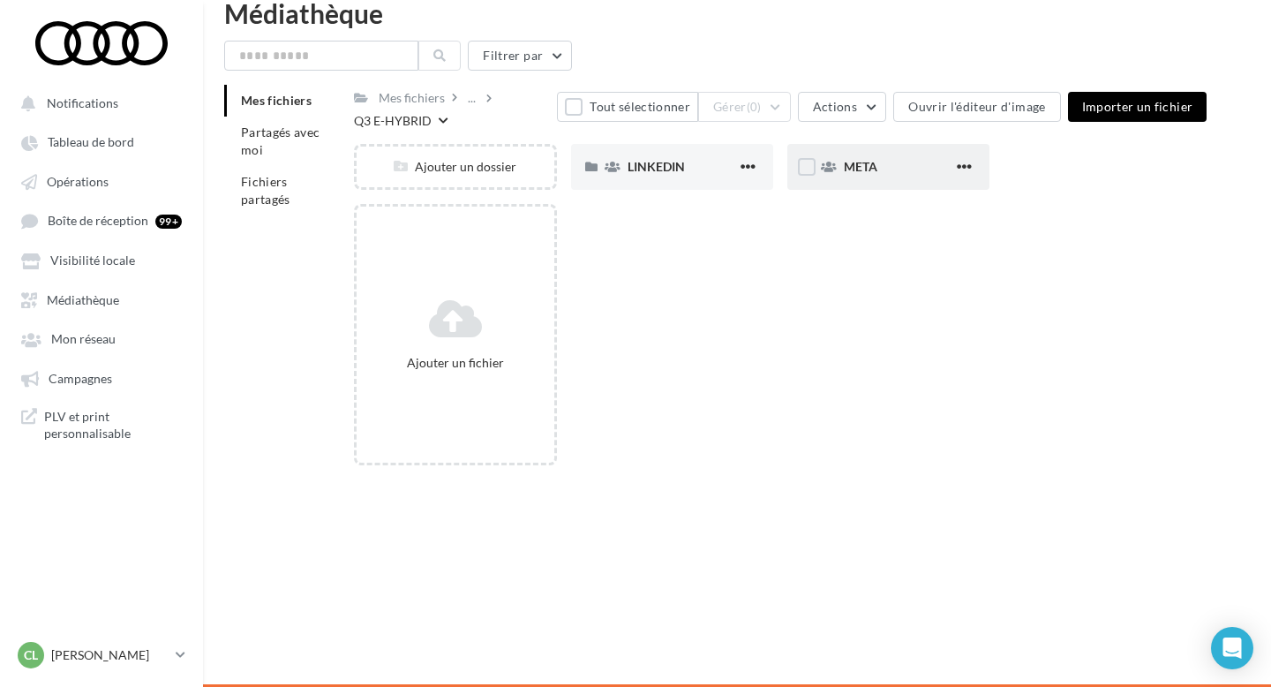
click at [896, 174] on div "META" at bounding box center [898, 167] width 109 height 18
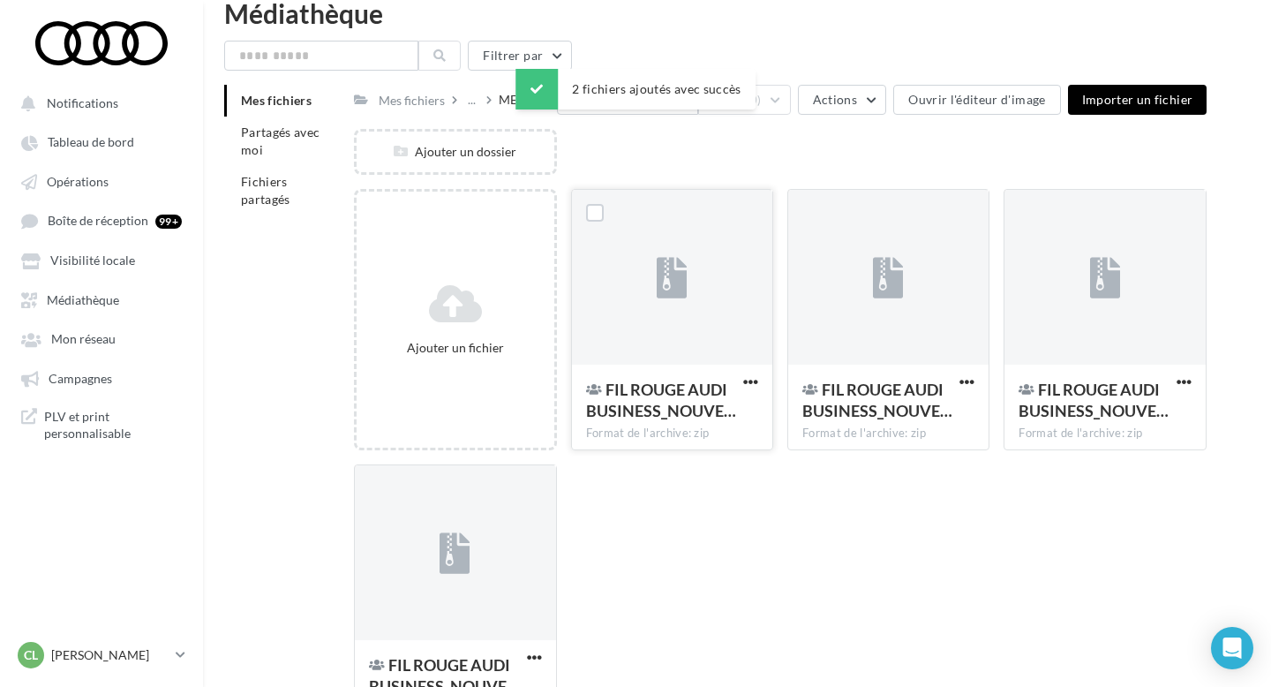
click at [591, 222] on div at bounding box center [595, 215] width 18 height 22
click at [602, 212] on label at bounding box center [595, 213] width 18 height 18
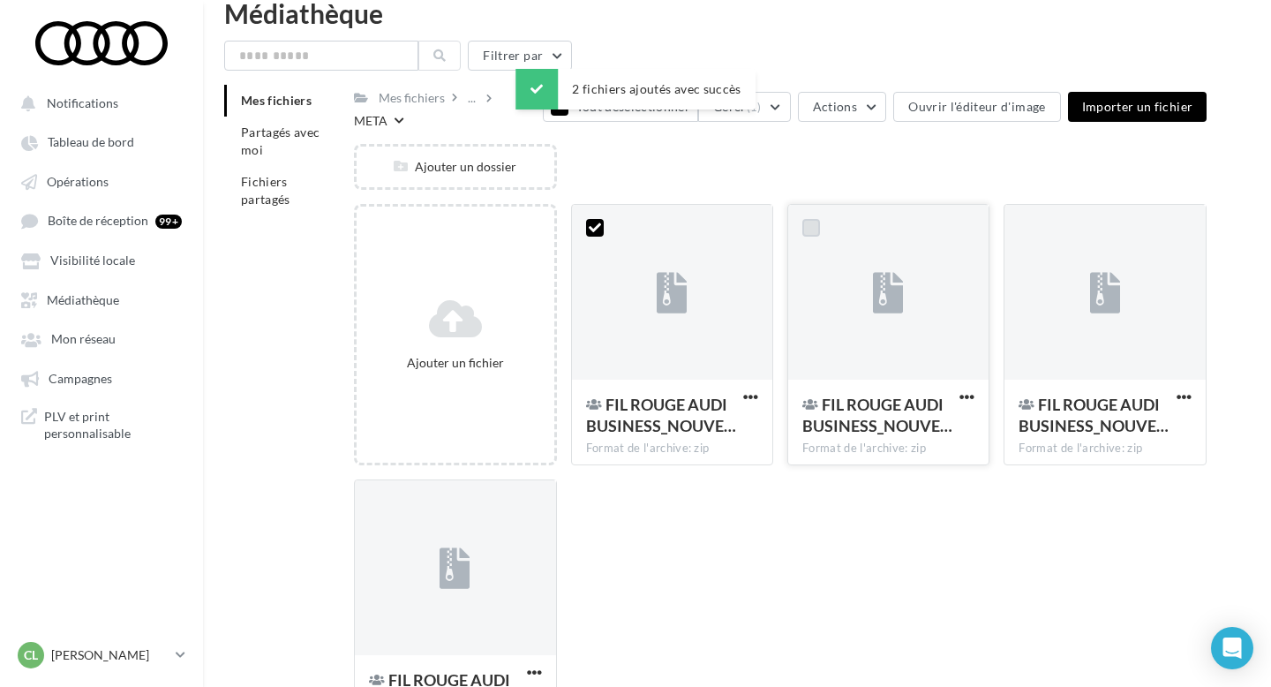
click at [817, 219] on label at bounding box center [811, 228] width 18 height 18
click at [1026, 219] on label at bounding box center [1027, 228] width 18 height 18
click at [383, 494] on label at bounding box center [378, 503] width 18 height 18
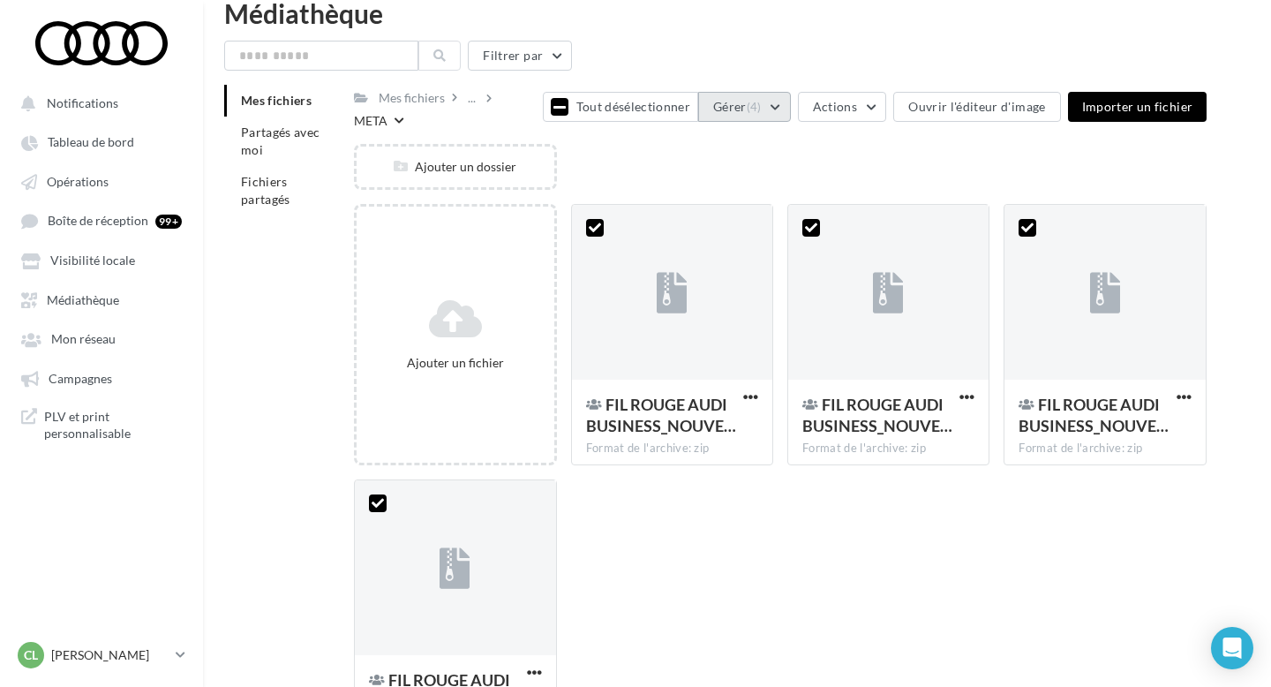
click at [781, 112] on button "Gérer (4)" at bounding box center [744, 107] width 93 height 30
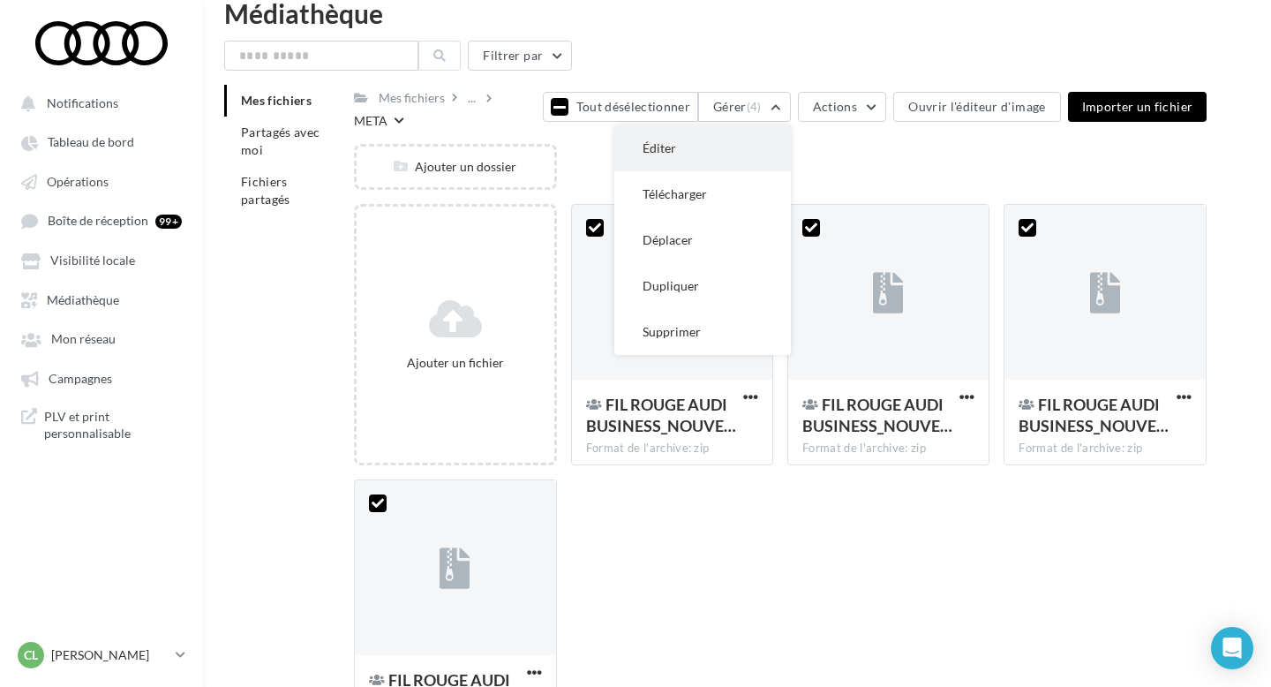
click at [735, 138] on button "Éditer" at bounding box center [702, 148] width 177 height 46
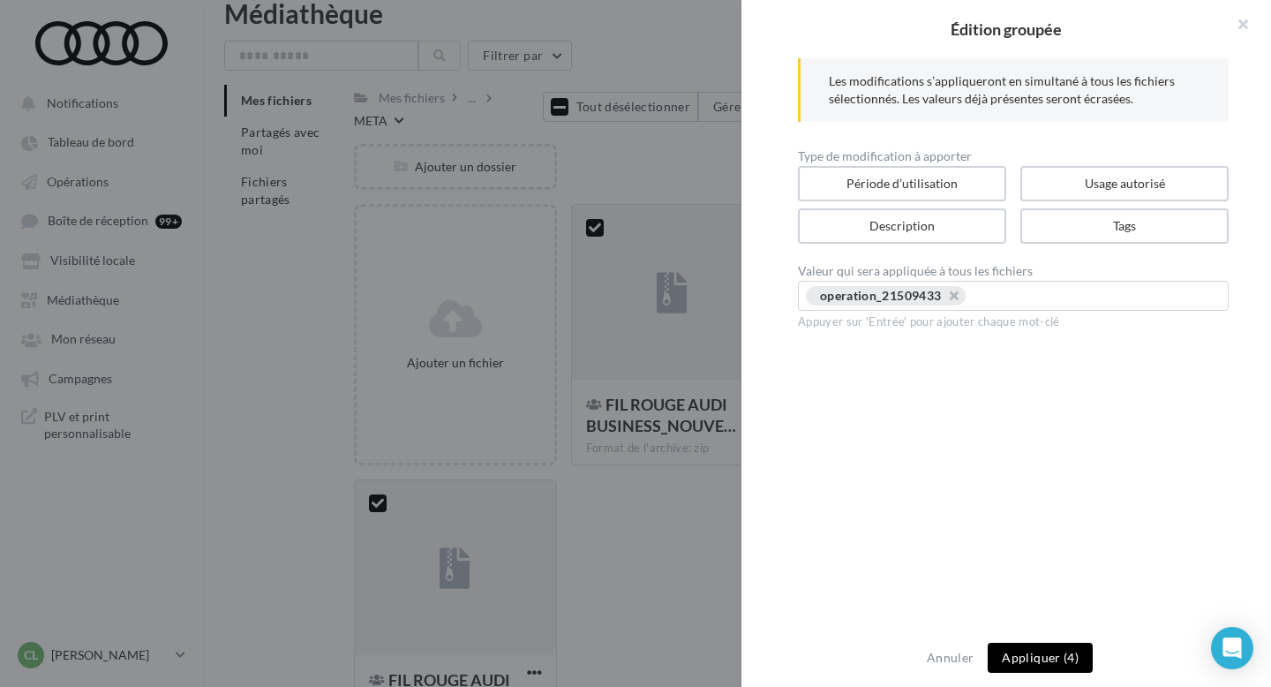
click at [1055, 658] on button "Appliquer (4)" at bounding box center [1040, 658] width 105 height 30
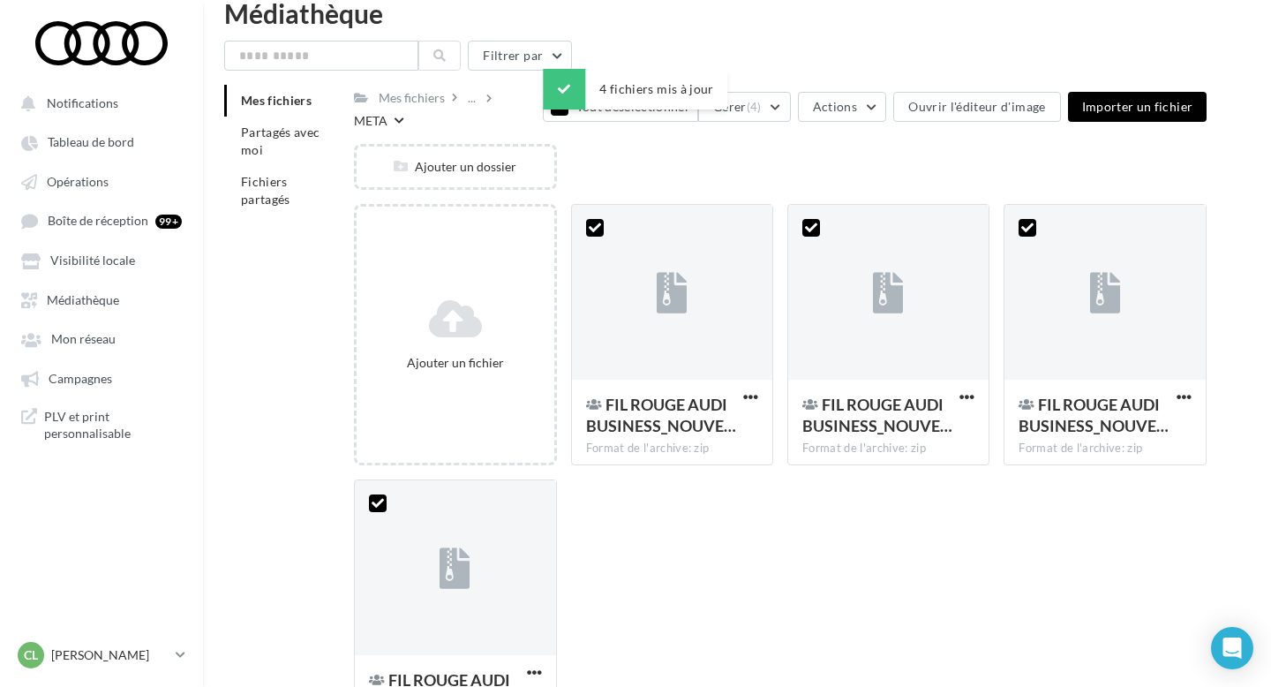
click at [827, 515] on div "Ajouter un fichier FIL ROUGE AUDI BUSINESS_NOUVE… Format de l'archive: zip 4 FI…" at bounding box center [787, 479] width 867 height 551
click at [578, 159] on div "Ajouter un dossier" at bounding box center [787, 174] width 867 height 60
click at [404, 110] on div "META" at bounding box center [379, 119] width 50 height 19
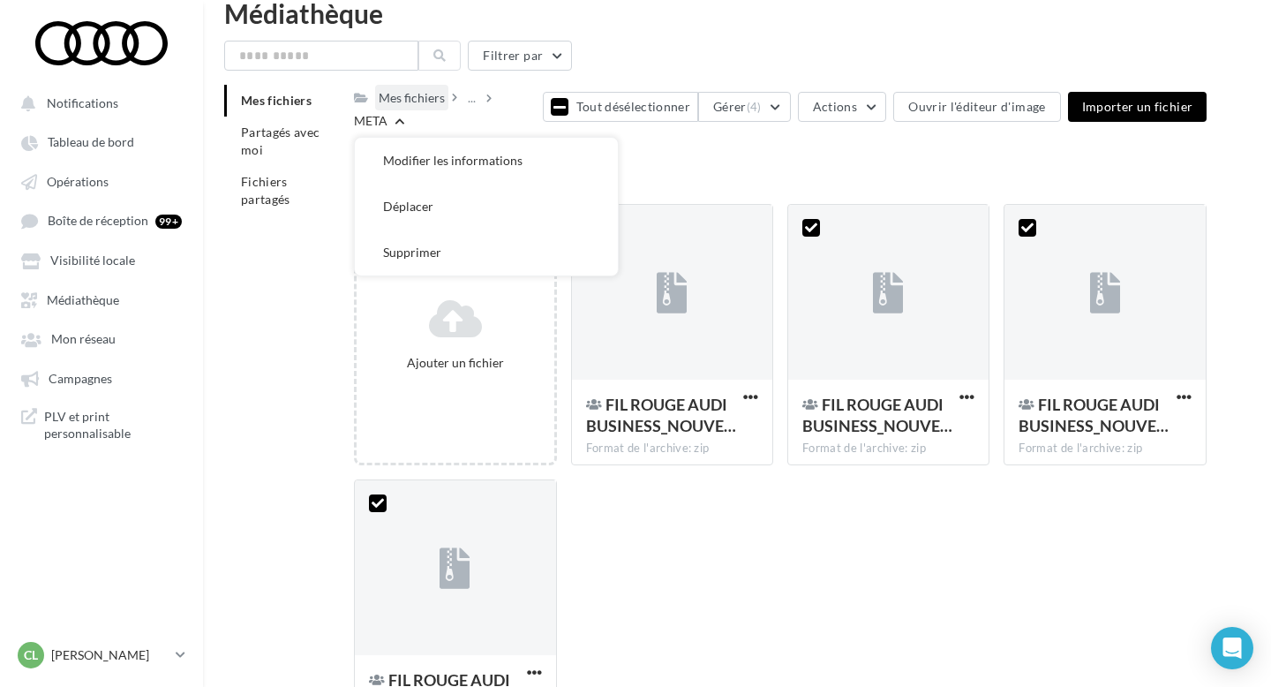
click at [437, 109] on div "Mes fichiers" at bounding box center [411, 98] width 73 height 26
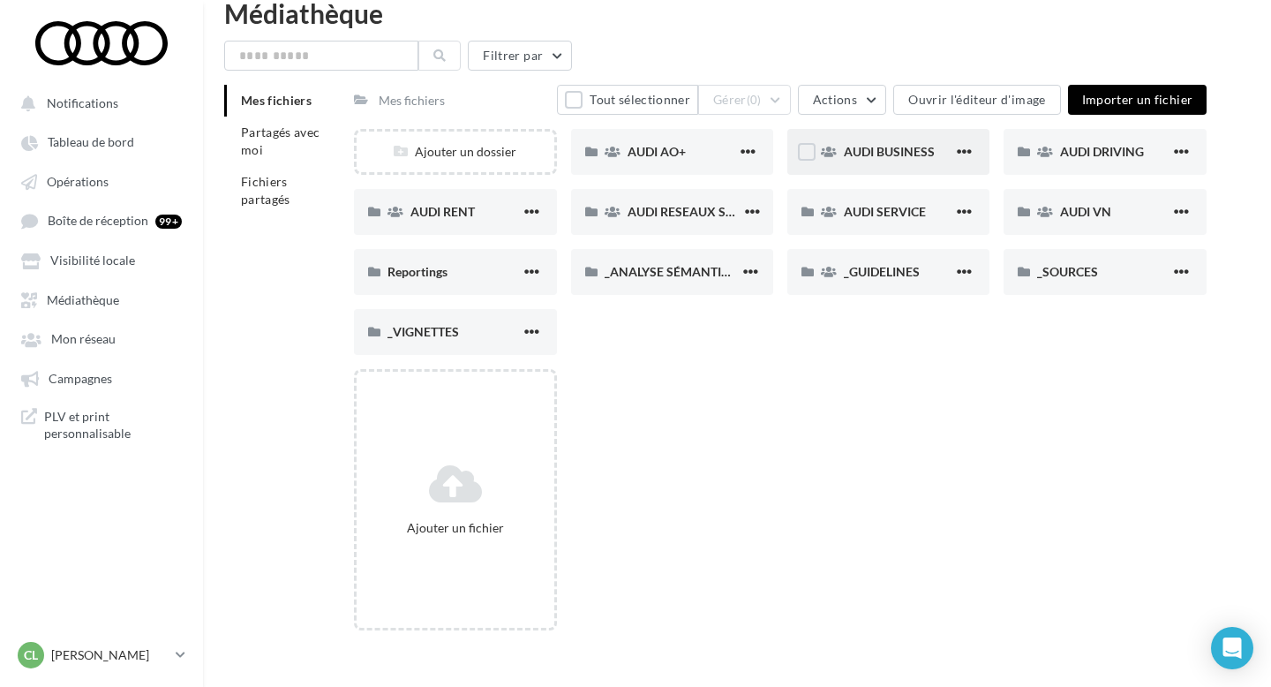
click at [872, 160] on div "AUDI BUSINESS" at bounding box center [898, 152] width 109 height 18
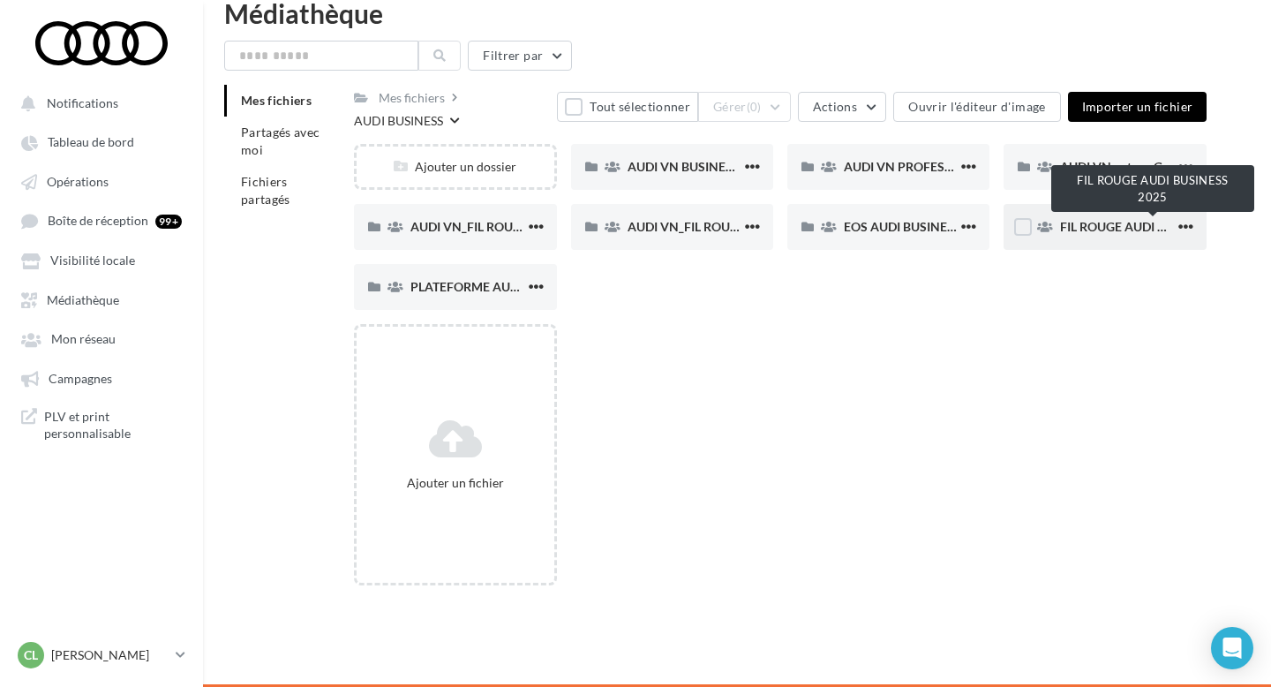
click at [1104, 234] on span "FIL ROUGE AUDI BUSINESS 2025" at bounding box center [1153, 226] width 186 height 15
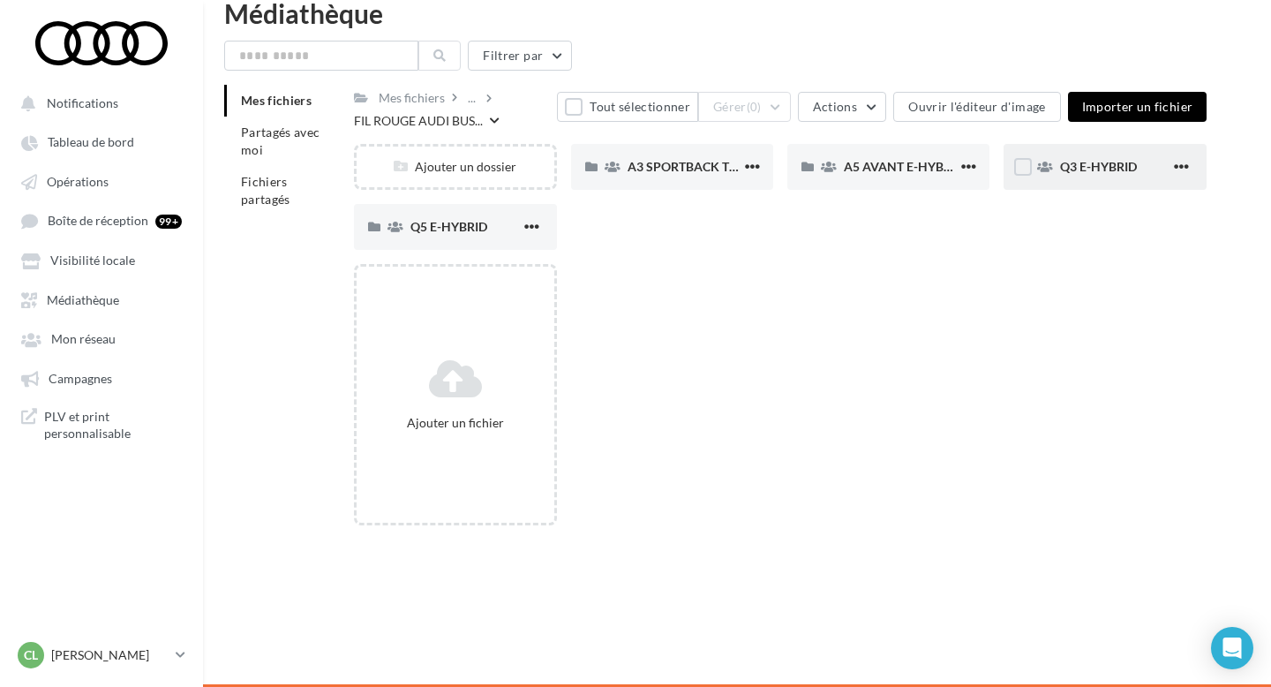
click at [1074, 161] on span "Q3 E-HYBRID" at bounding box center [1098, 166] width 77 height 15
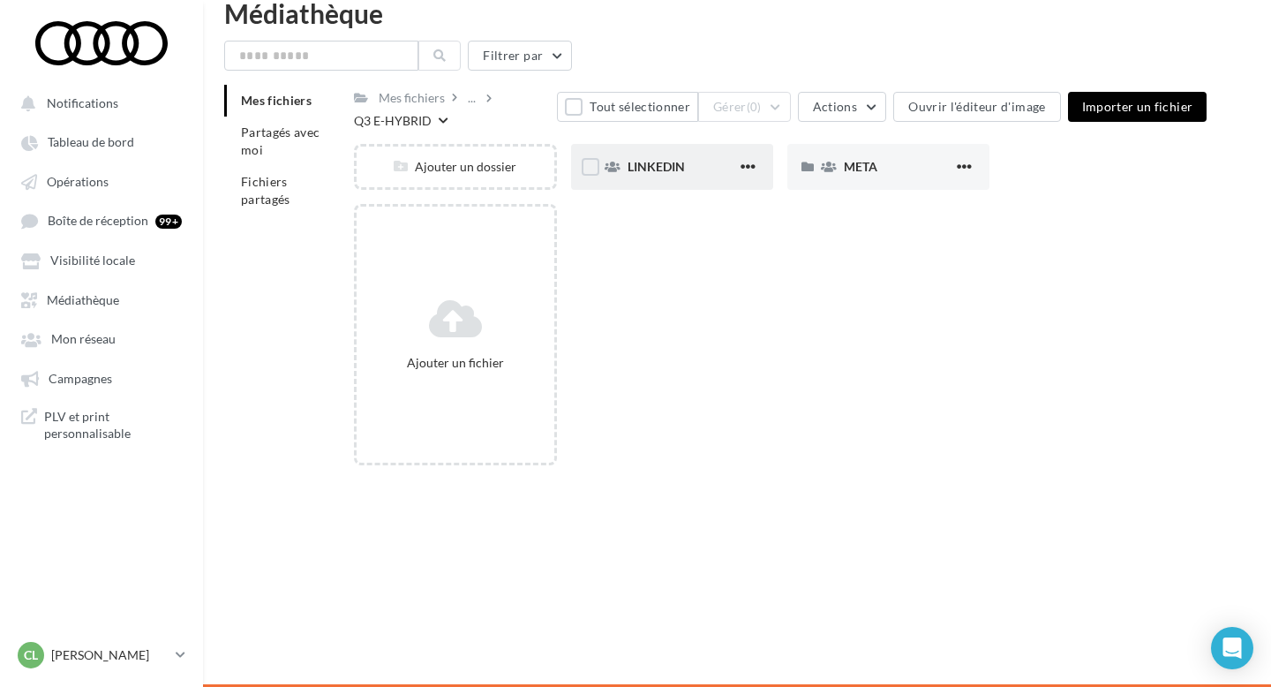
click at [662, 182] on div "LINKEDIN" at bounding box center [672, 167] width 202 height 46
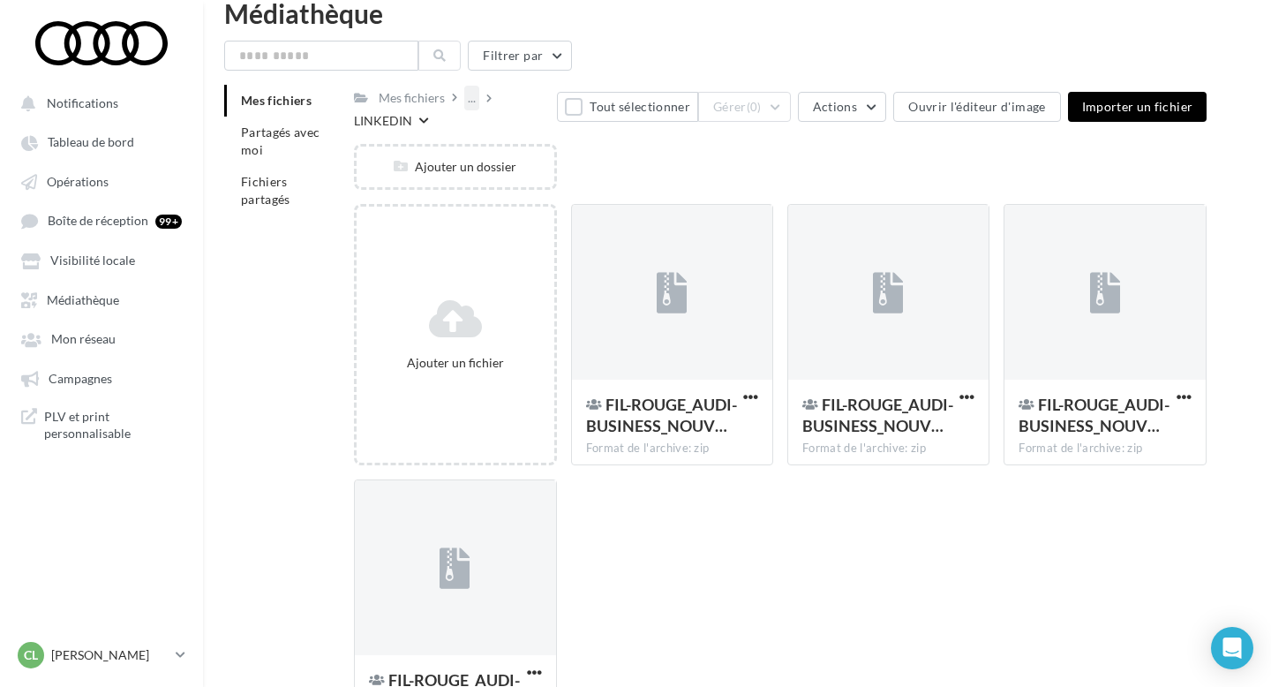
click at [471, 101] on div "..." at bounding box center [471, 98] width 15 height 25
click at [561, 230] on button "Q3 E-HYBRID" at bounding box center [596, 233] width 263 height 46
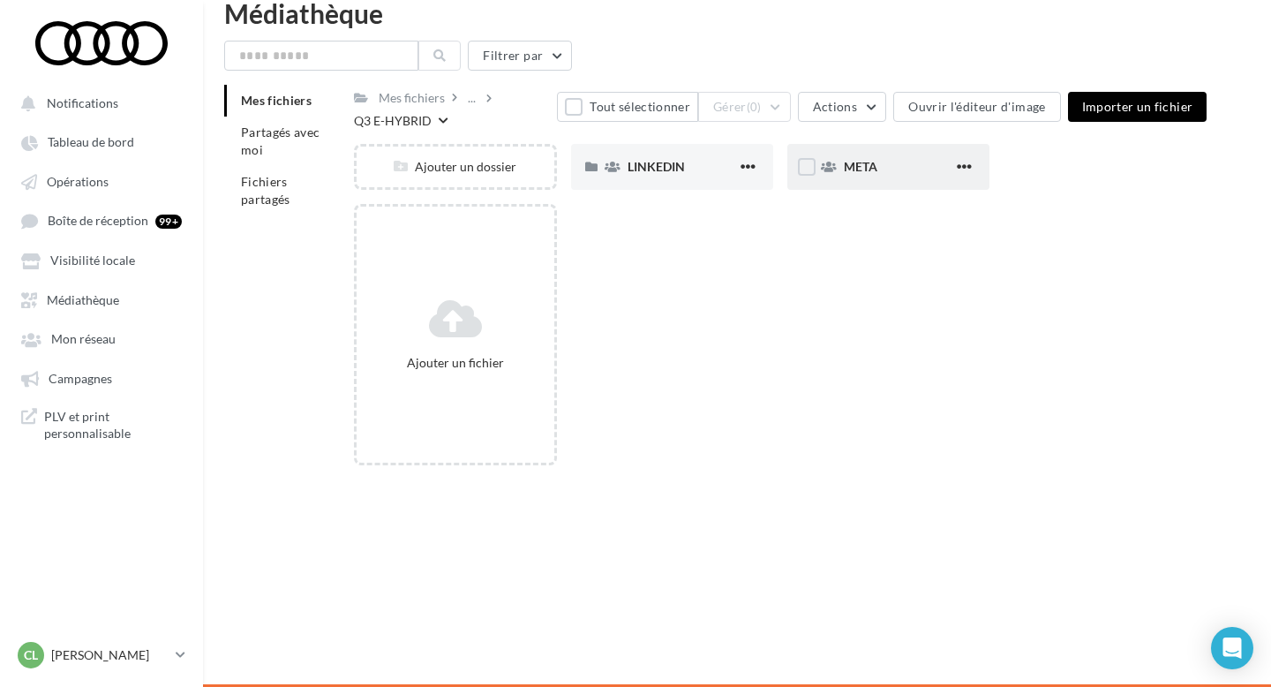
click at [861, 152] on div "META" at bounding box center [888, 167] width 202 height 46
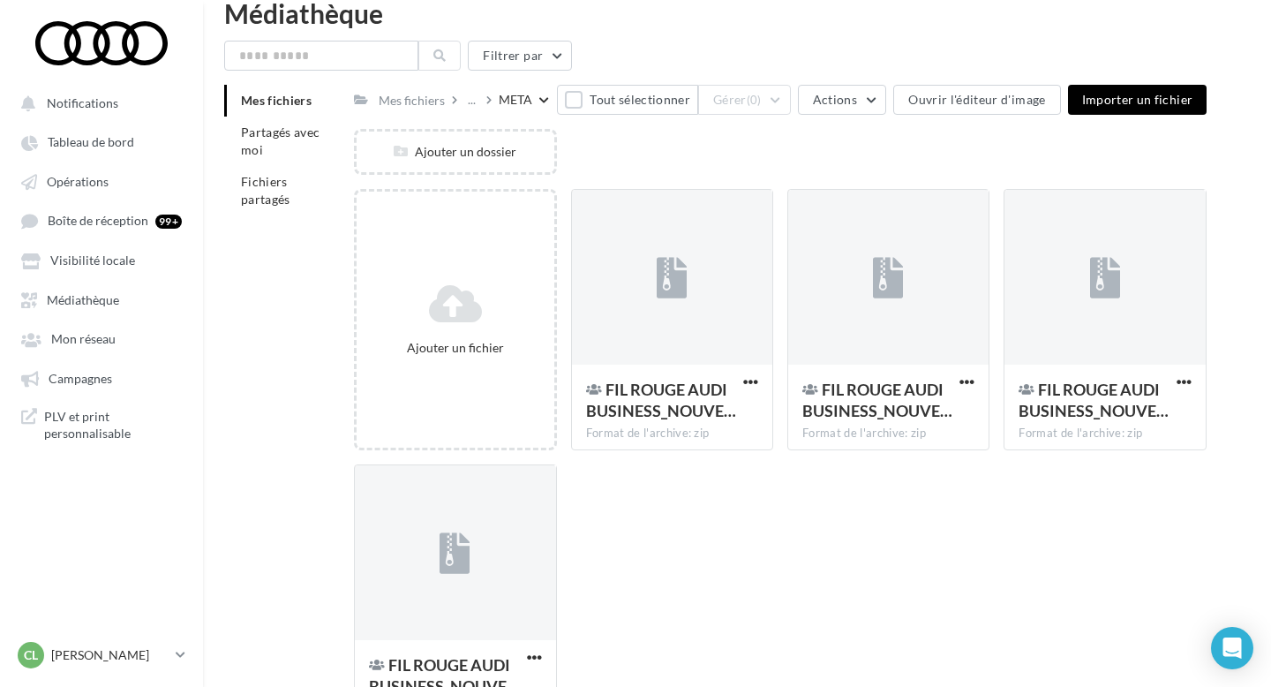
click at [543, 102] on icon at bounding box center [544, 100] width 10 height 11
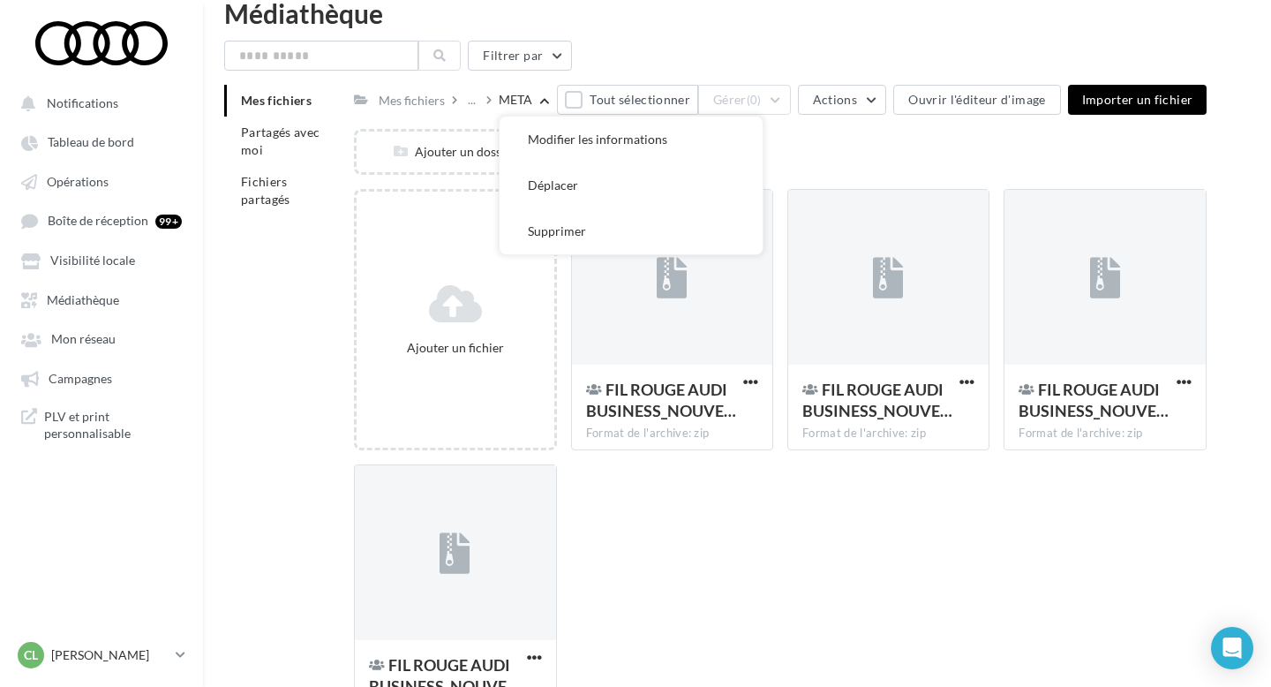
click at [822, 147] on div "Ajouter un dossier" at bounding box center [787, 159] width 867 height 60
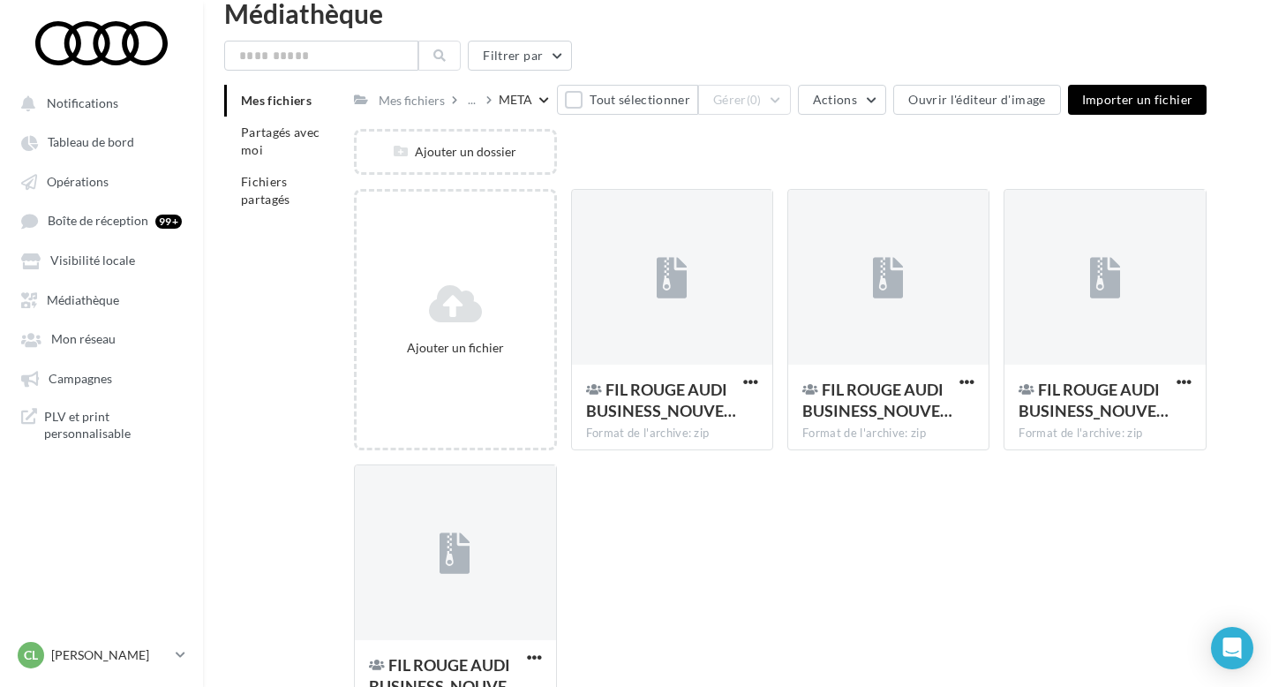
click at [485, 103] on div "..." at bounding box center [475, 99] width 22 height 25
click at [485, 100] on div "..." at bounding box center [475, 99] width 22 height 25
click at [469, 100] on div "..." at bounding box center [471, 99] width 15 height 25
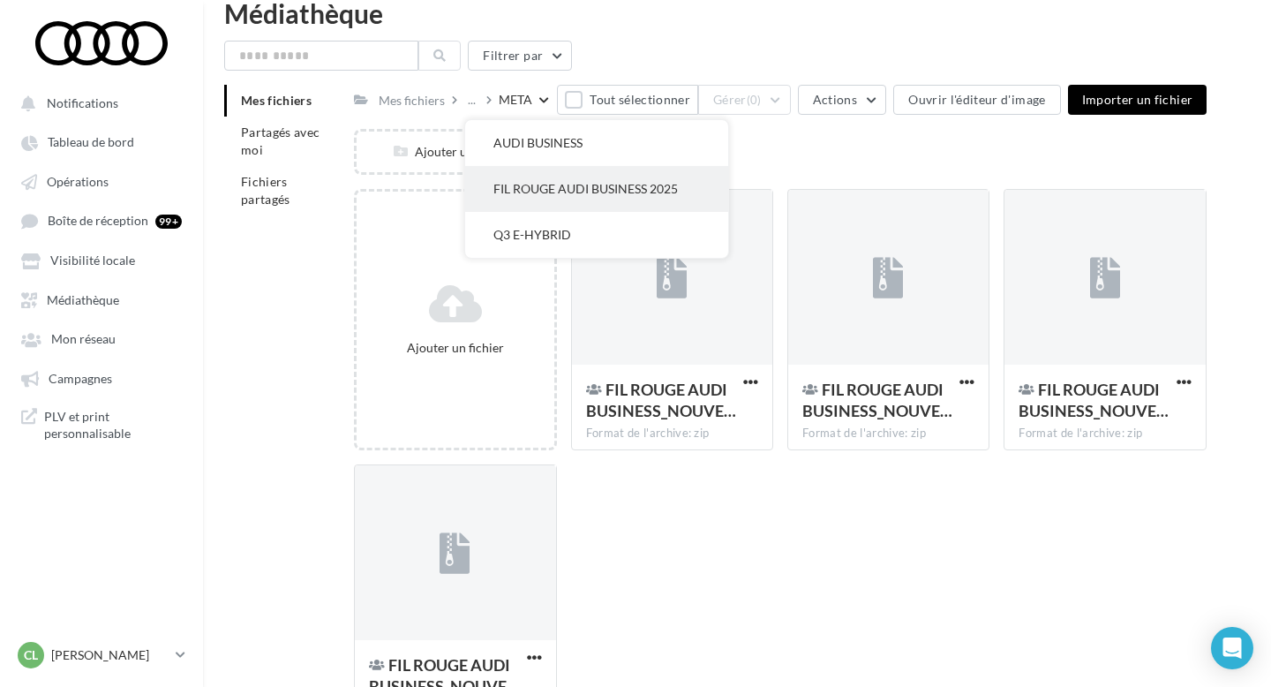
click at [589, 191] on button "FIL ROUGE AUDI BUSINESS 2025" at bounding box center [596, 189] width 263 height 46
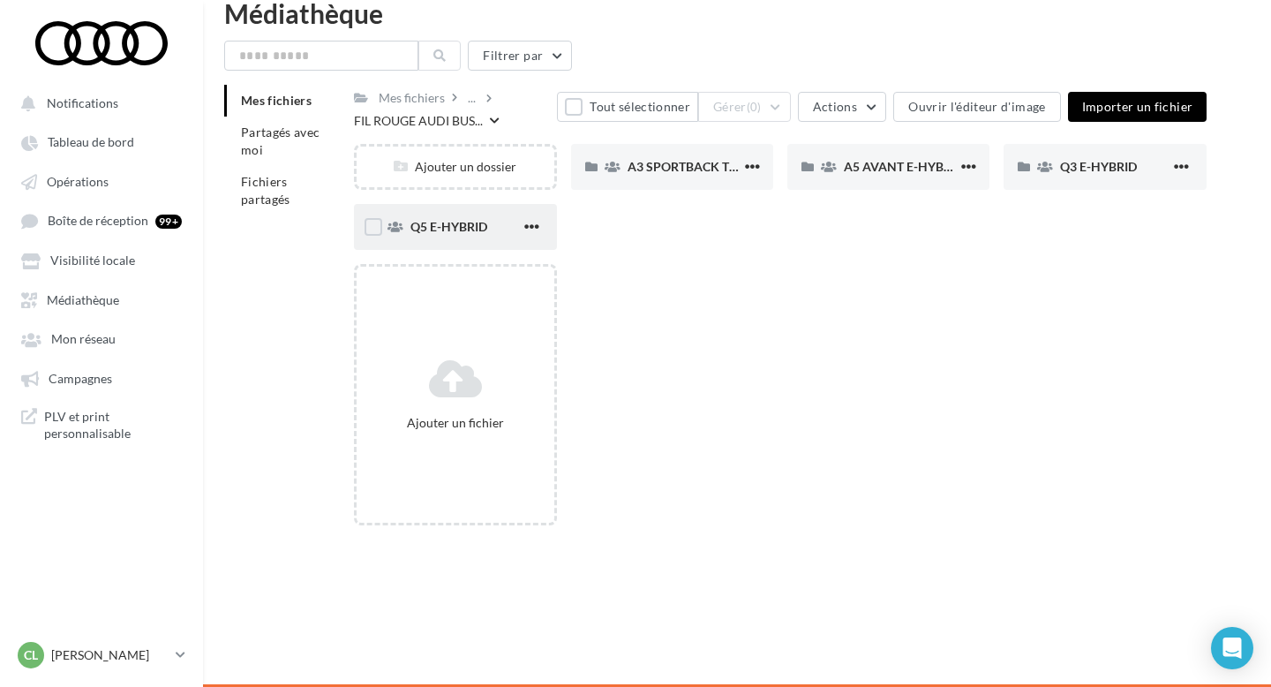
click at [434, 233] on span "Q5 E-HYBRID" at bounding box center [448, 226] width 77 height 15
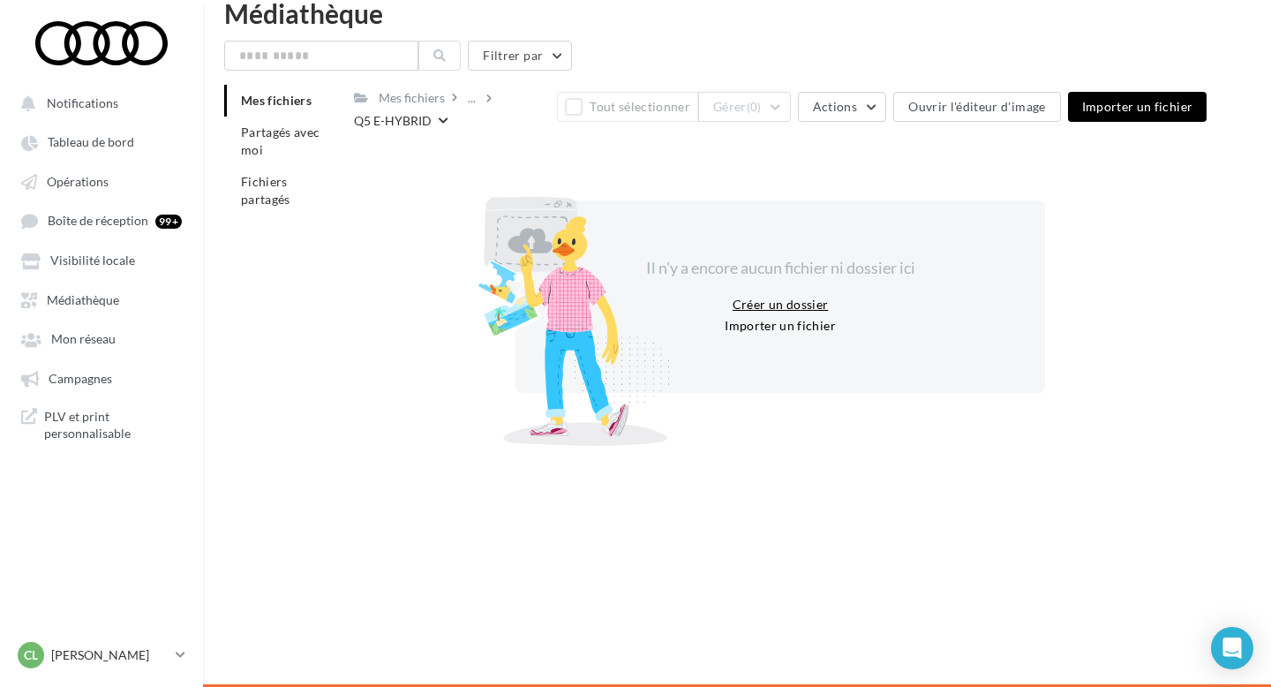
click at [770, 295] on button "Créer un dossier" at bounding box center [780, 304] width 110 height 21
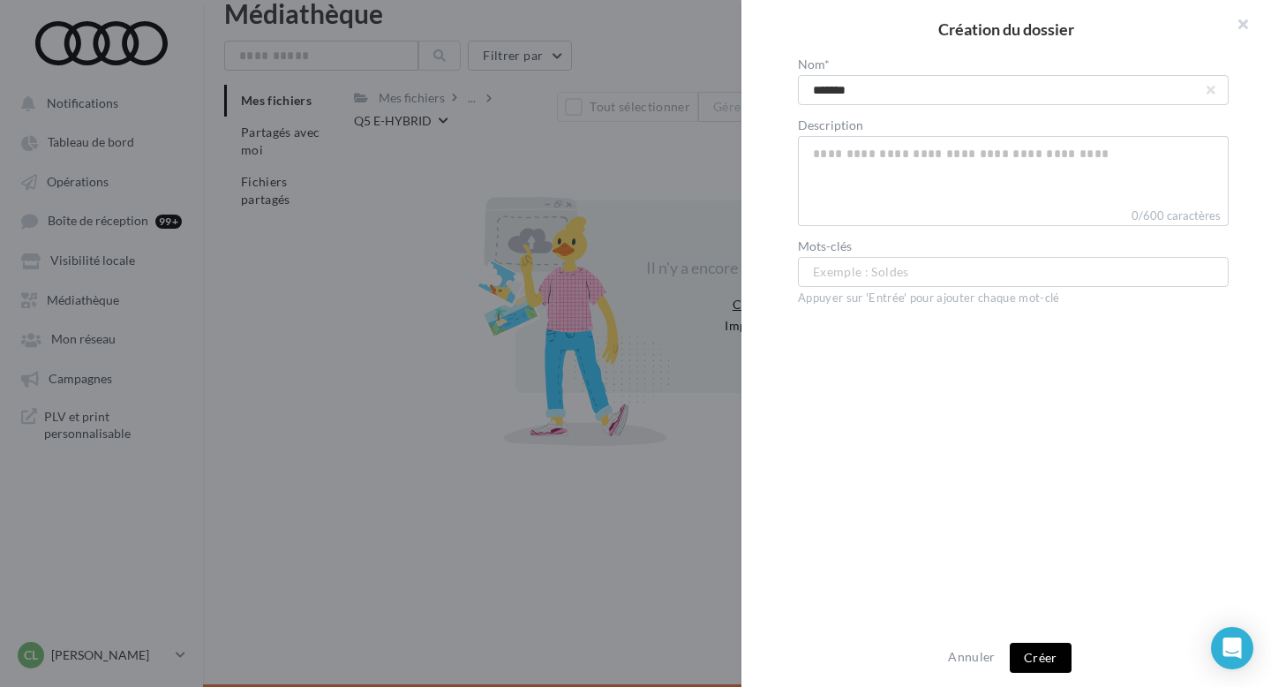
type input "********"
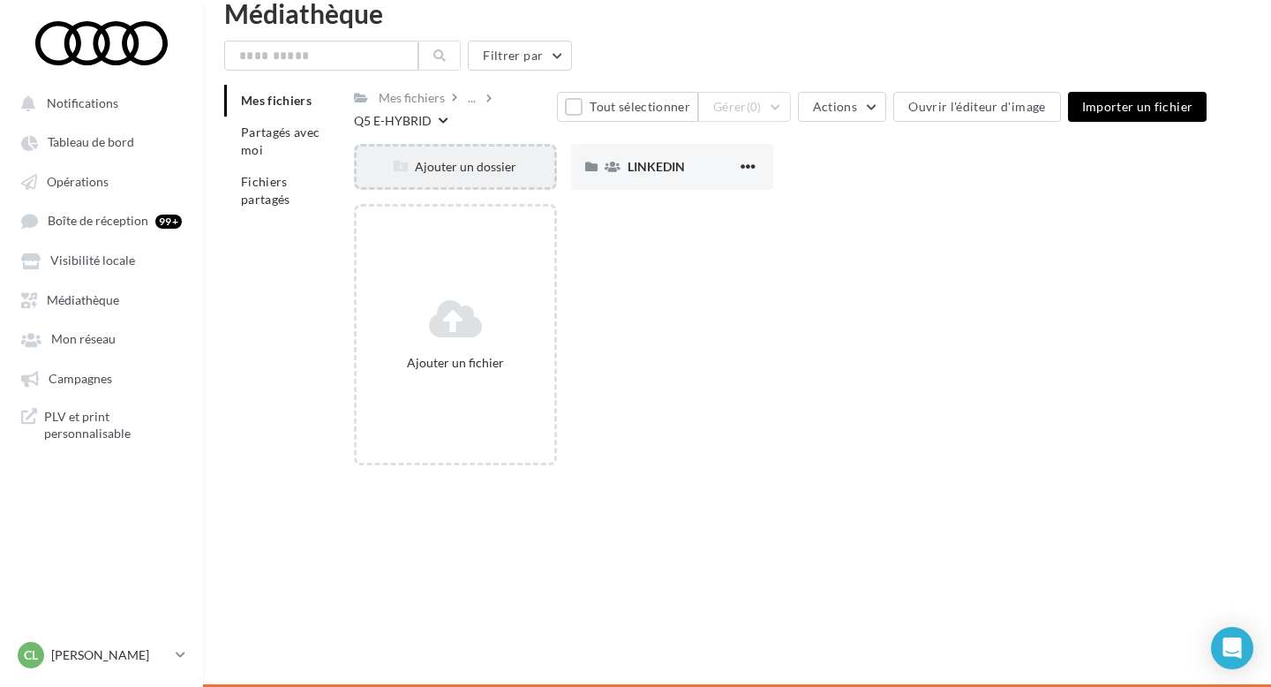
click at [493, 169] on div "Ajouter un dossier" at bounding box center [455, 167] width 197 height 18
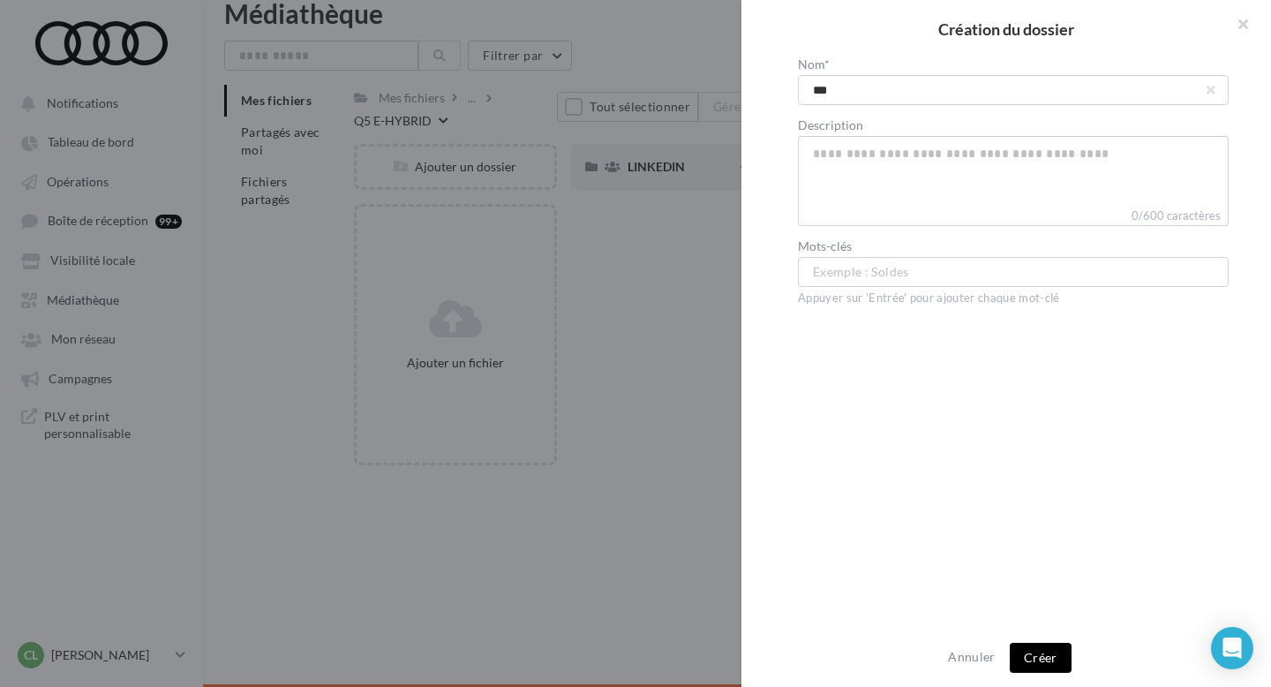
type input "****"
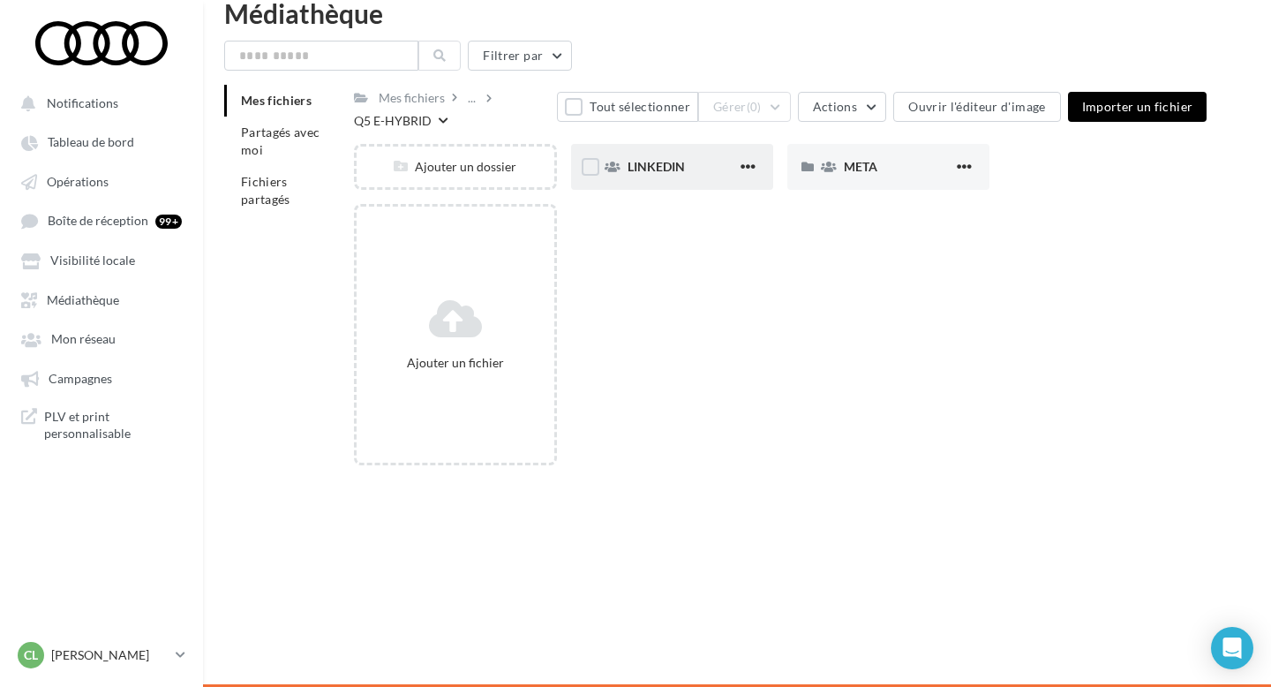
click at [728, 155] on div "LINKEDIN" at bounding box center [672, 167] width 202 height 46
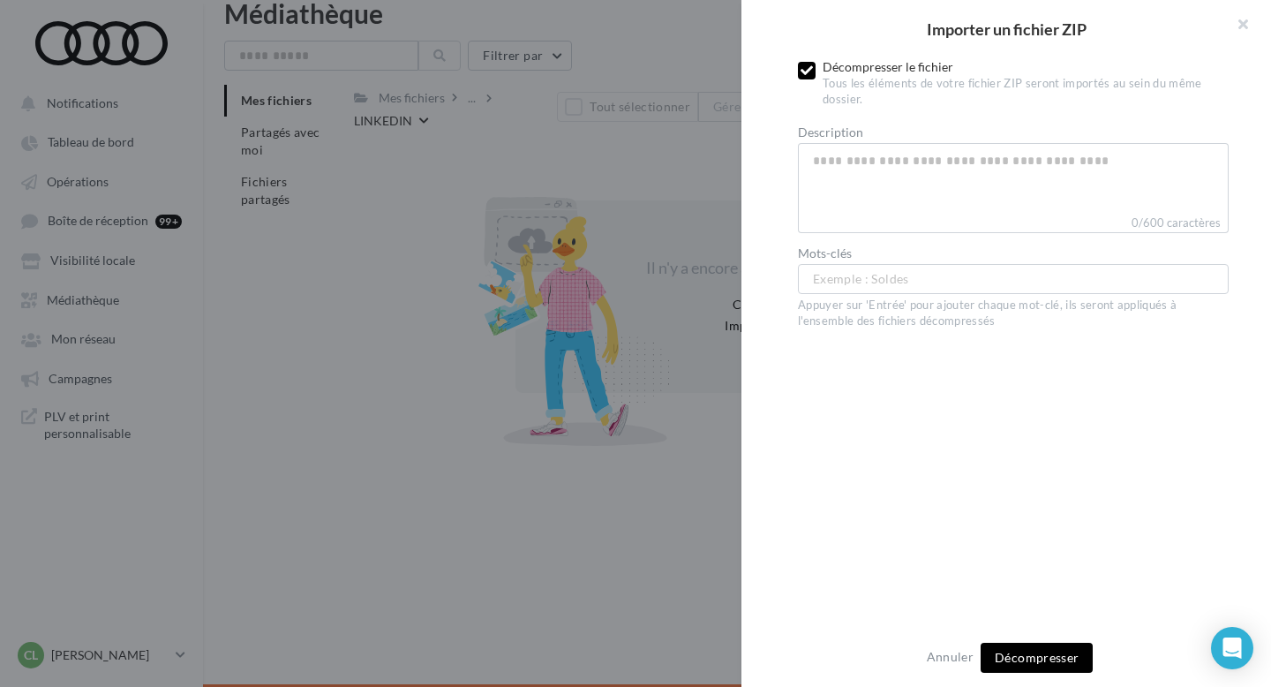
click at [810, 68] on icon at bounding box center [806, 70] width 12 height 12
click at [1049, 661] on span "Importer" at bounding box center [1037, 657] width 52 height 15
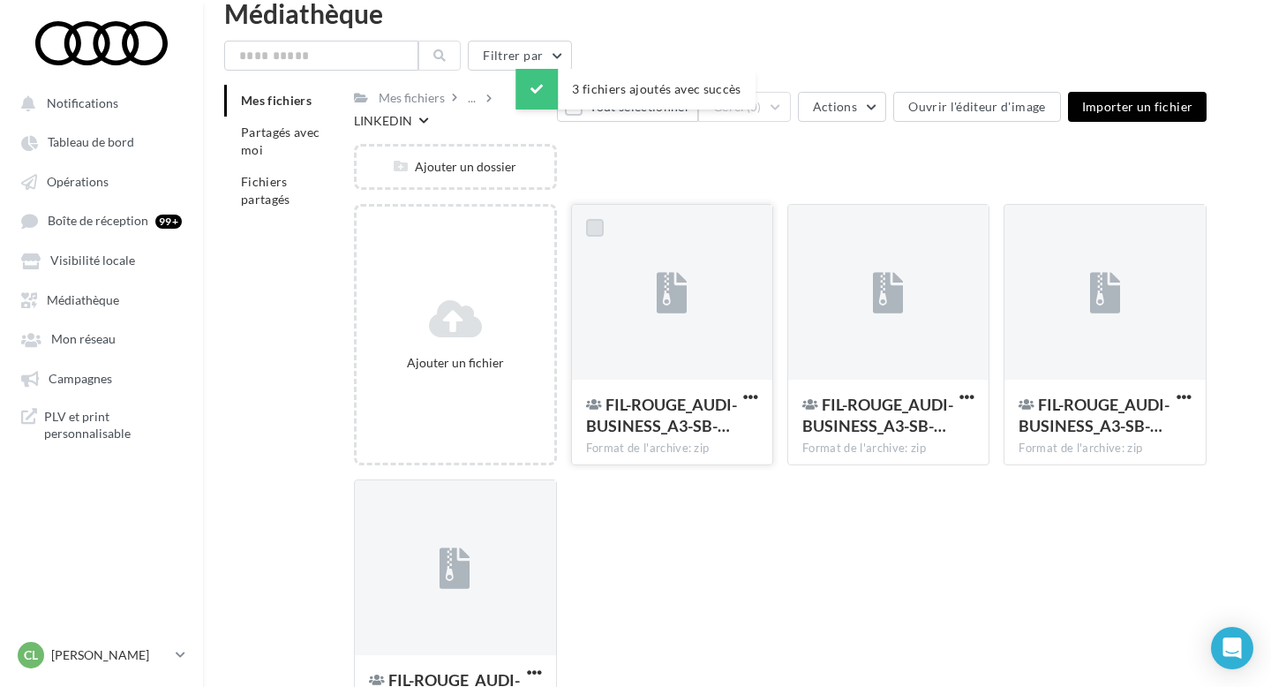
click at [591, 229] on label at bounding box center [595, 228] width 18 height 18
click at [814, 225] on label at bounding box center [811, 228] width 18 height 18
click at [1024, 229] on label at bounding box center [1027, 228] width 18 height 18
click at [378, 510] on label at bounding box center [378, 503] width 18 height 18
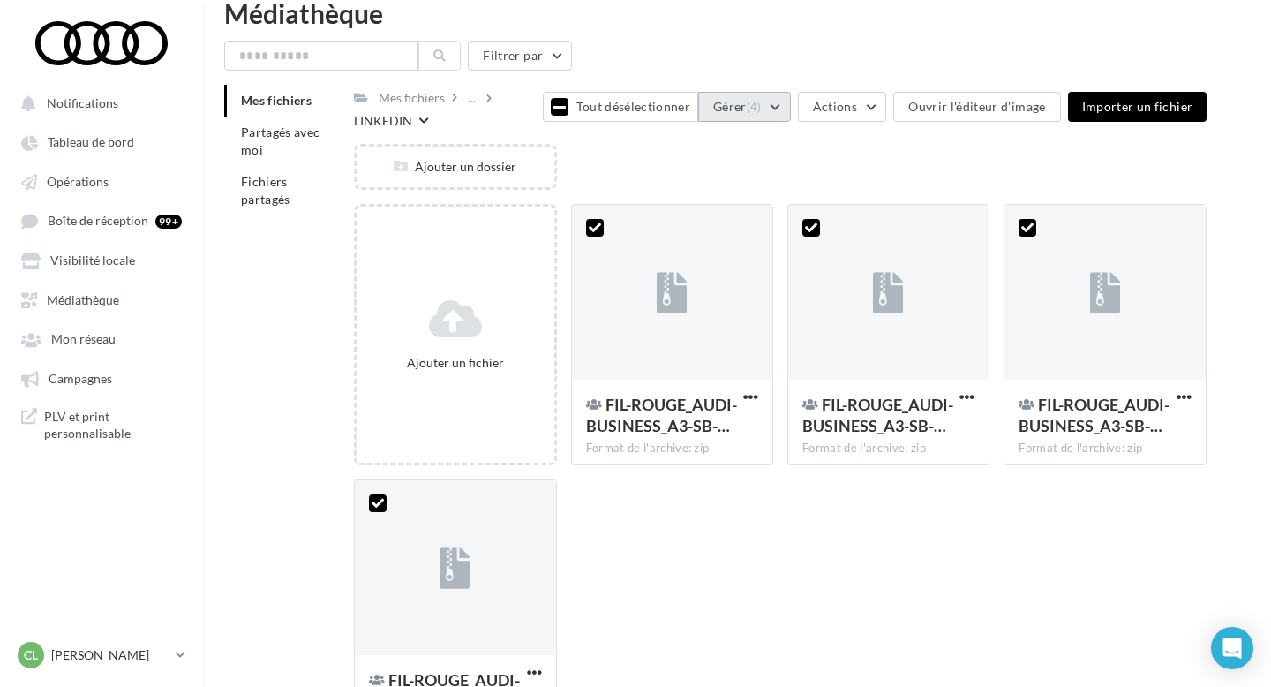
click at [779, 105] on button "Gérer (4)" at bounding box center [744, 107] width 93 height 30
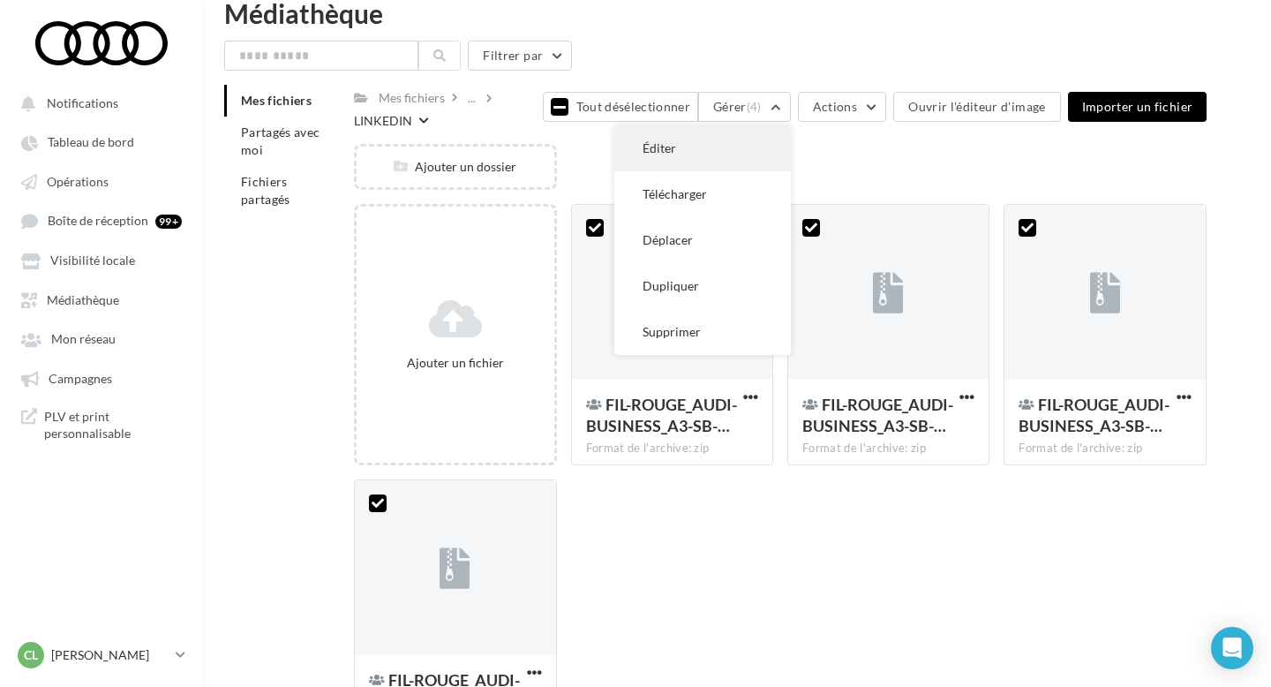
click at [706, 149] on button "Éditer" at bounding box center [702, 148] width 177 height 46
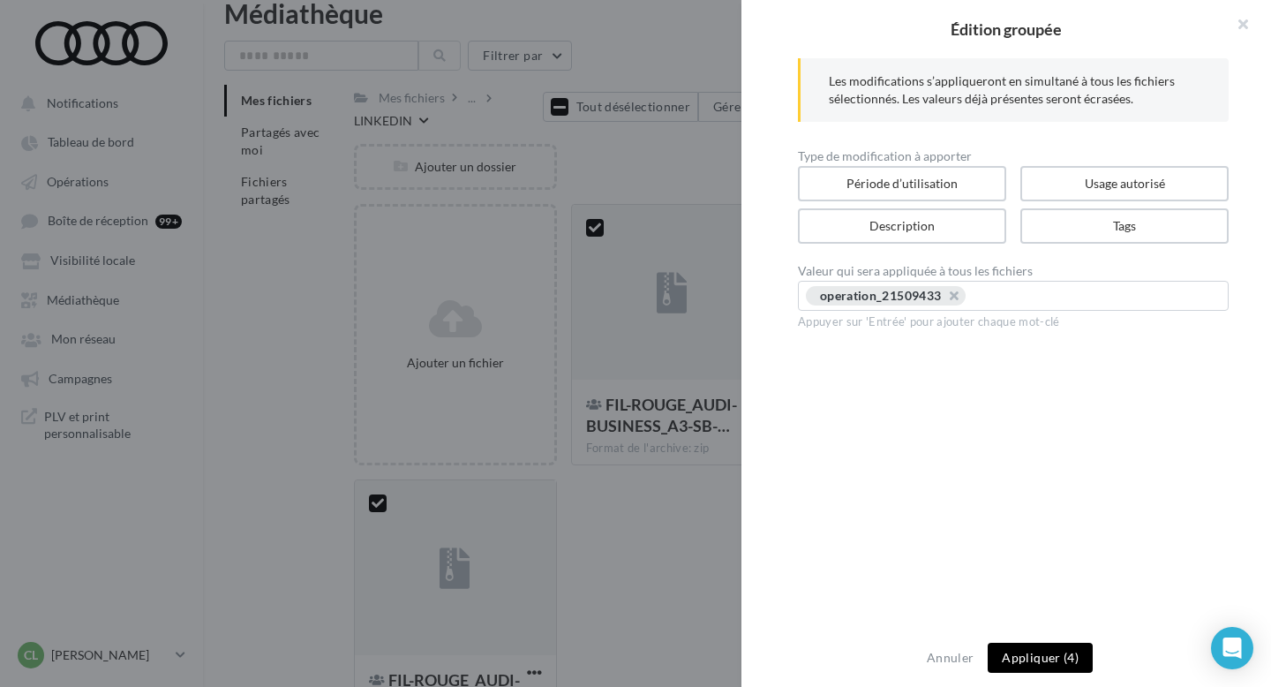
click at [1035, 660] on button "Appliquer (4)" at bounding box center [1040, 658] width 105 height 30
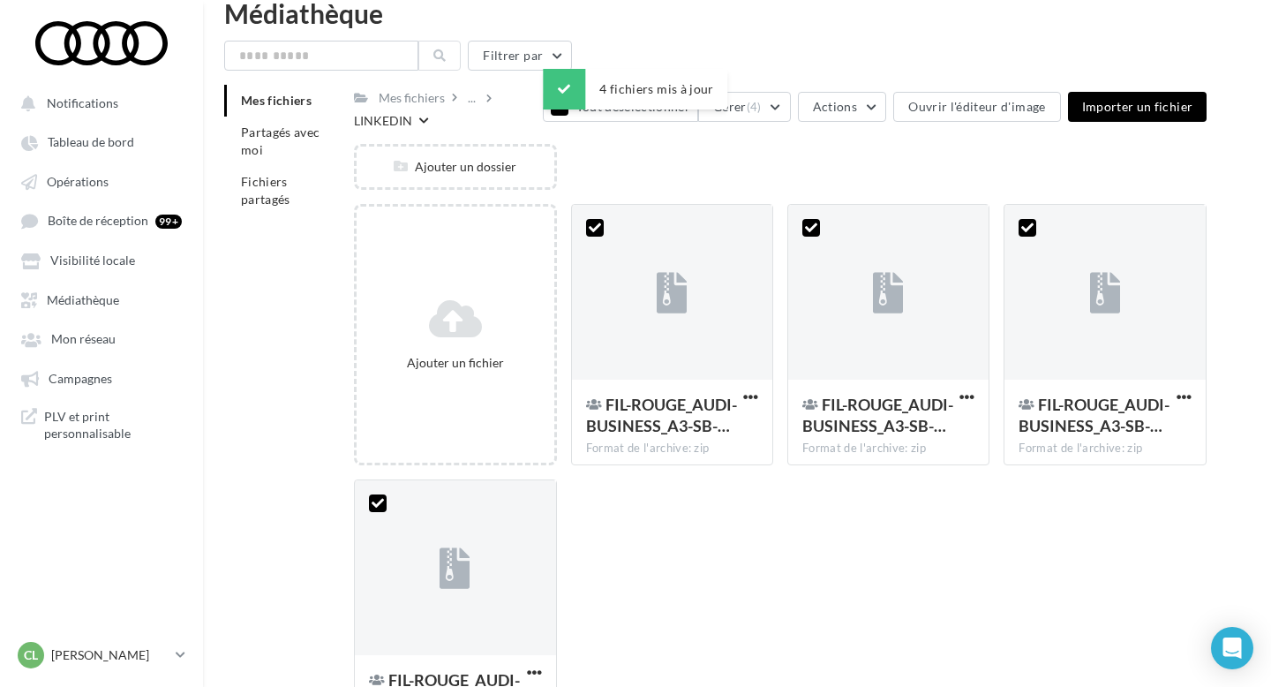
click at [730, 517] on div "Ajouter un fichier FIL-ROUGE_AUDI-BUSINESS_A3-SB-… Format de l'archive: zip 4 F…" at bounding box center [787, 479] width 867 height 551
click at [770, 103] on button "Gérer (4)" at bounding box center [744, 107] width 93 height 30
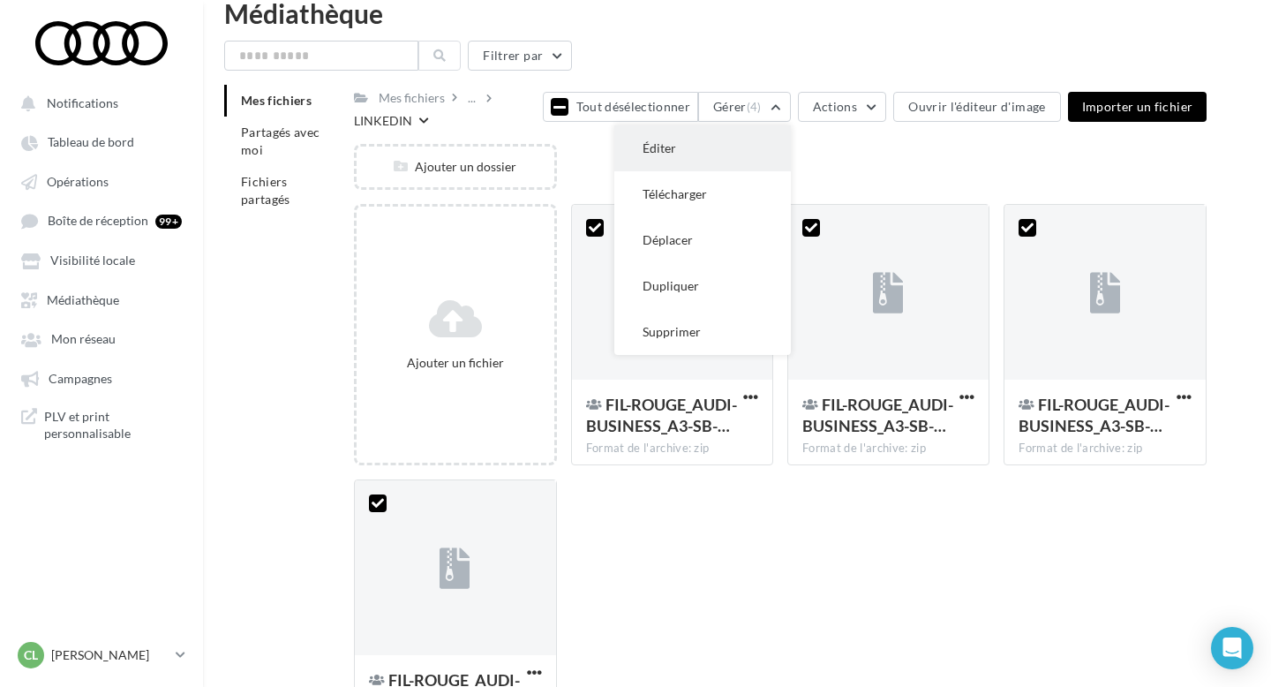
click at [763, 141] on button "Éditer" at bounding box center [702, 148] width 177 height 46
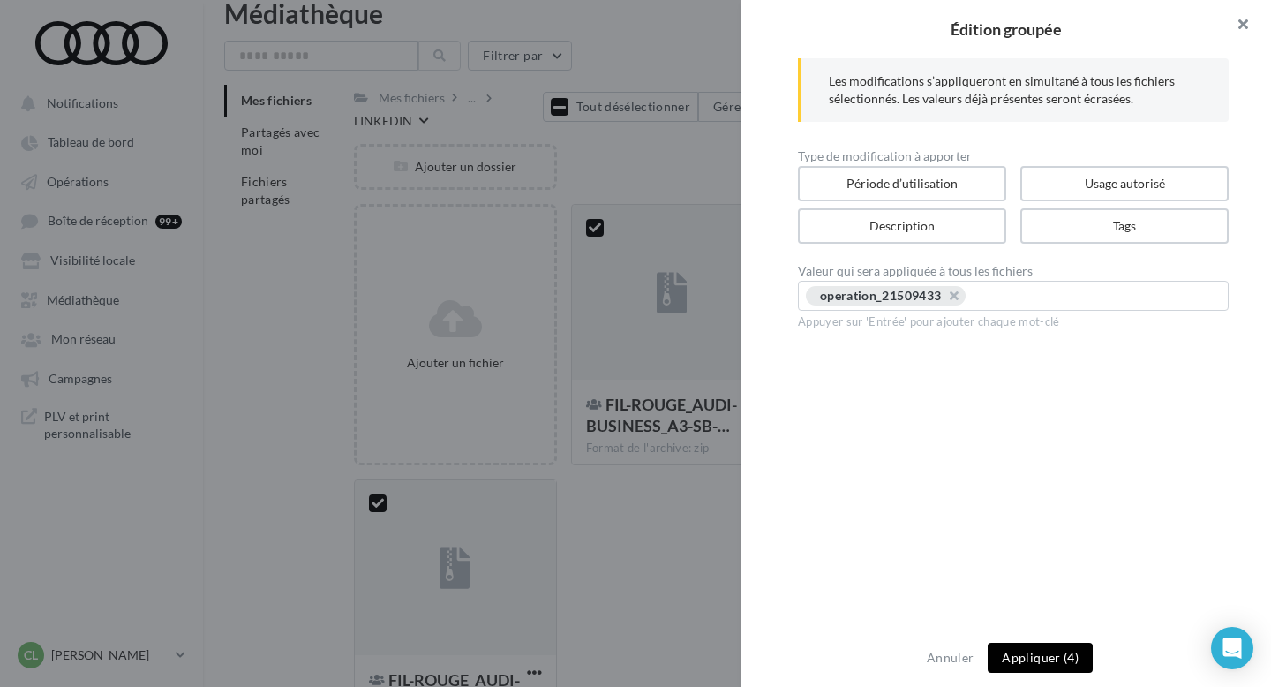
click at [1242, 27] on button "button" at bounding box center [1235, 26] width 71 height 53
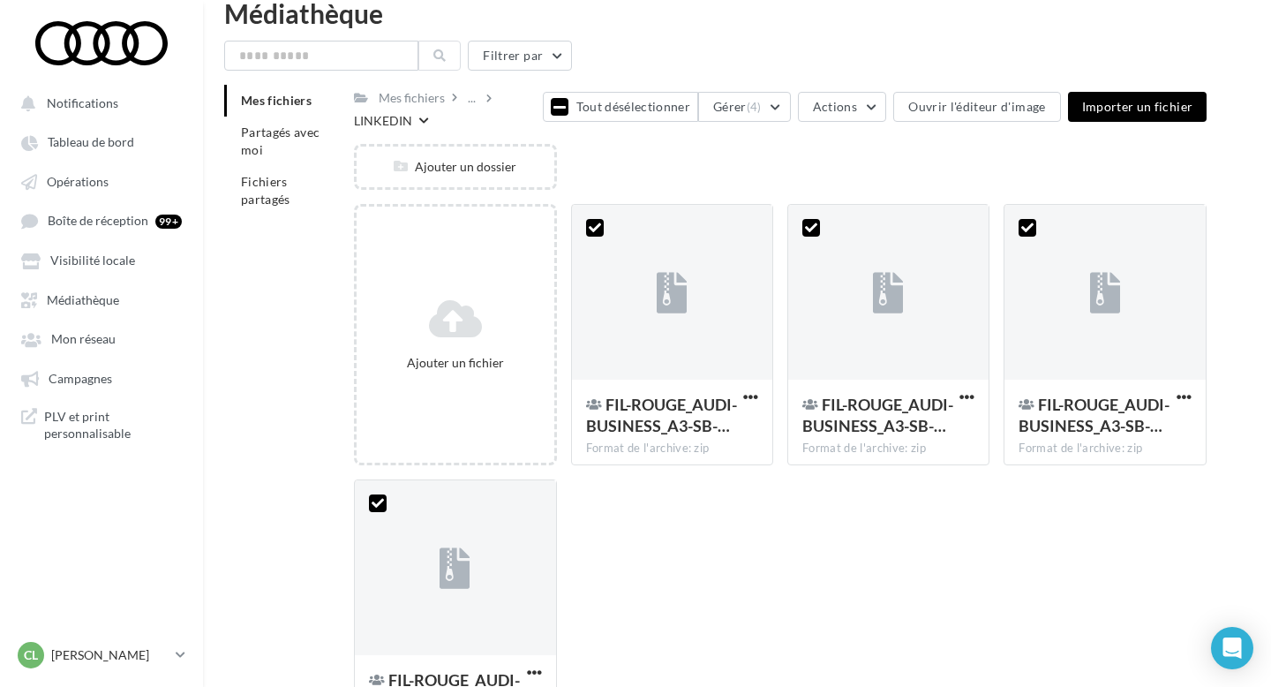
click at [824, 564] on div "Ajouter un fichier FIL-ROUGE_AUDI-BUSINESS_A3-SB-… Format de l'archive: zip 4 F…" at bounding box center [787, 479] width 867 height 551
click at [591, 109] on button "Tout désélectionner" at bounding box center [620, 107] width 155 height 30
click at [474, 101] on div "..." at bounding box center [471, 98] width 15 height 25
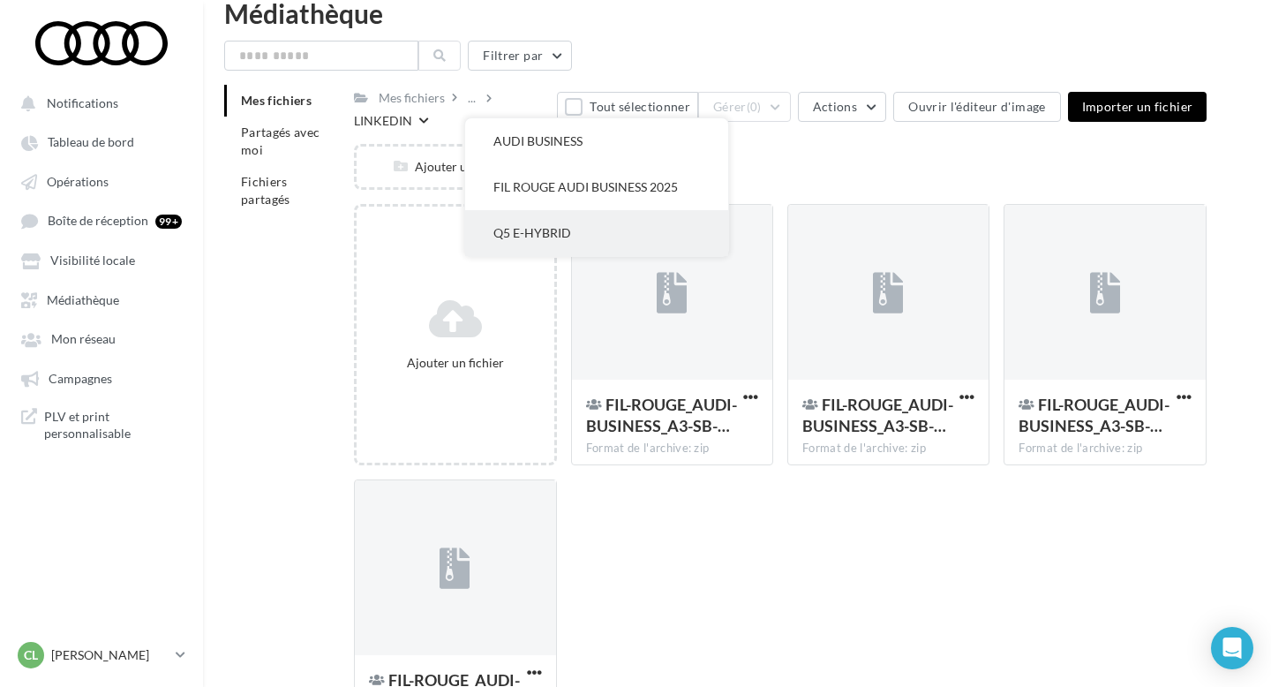
click at [556, 238] on button "Q5 E-HYBRID" at bounding box center [596, 233] width 263 height 46
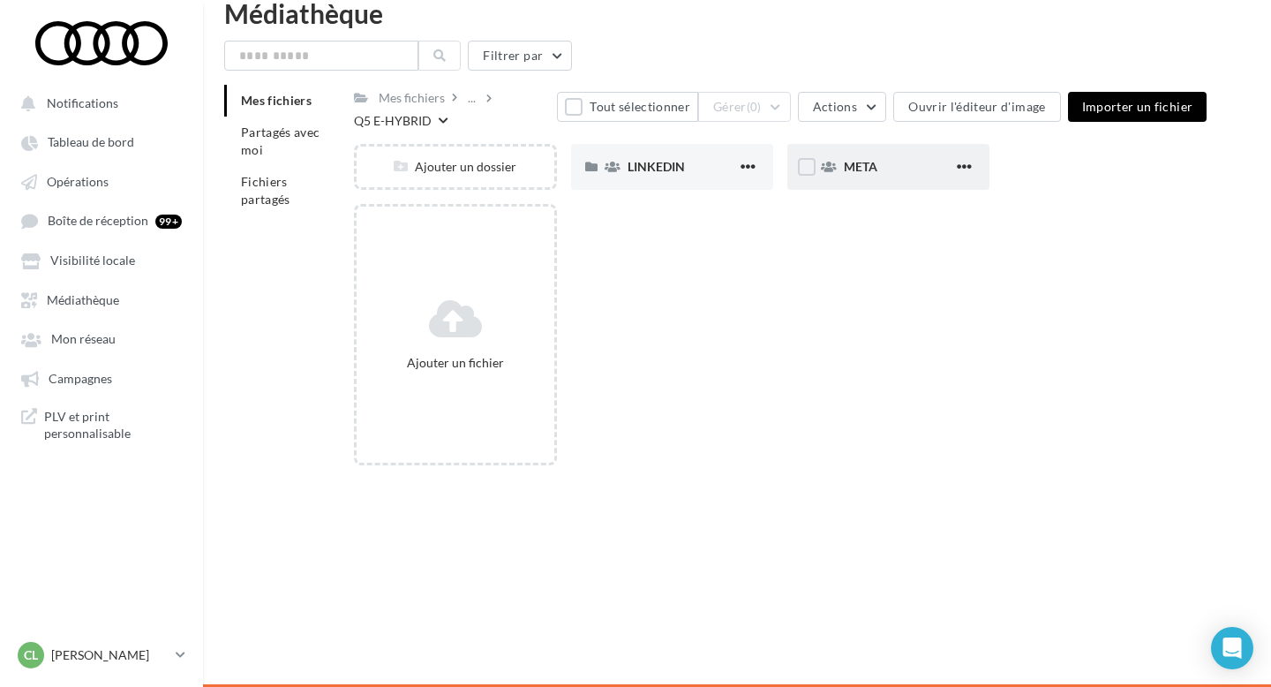
click at [858, 160] on span "META" at bounding box center [861, 166] width 34 height 15
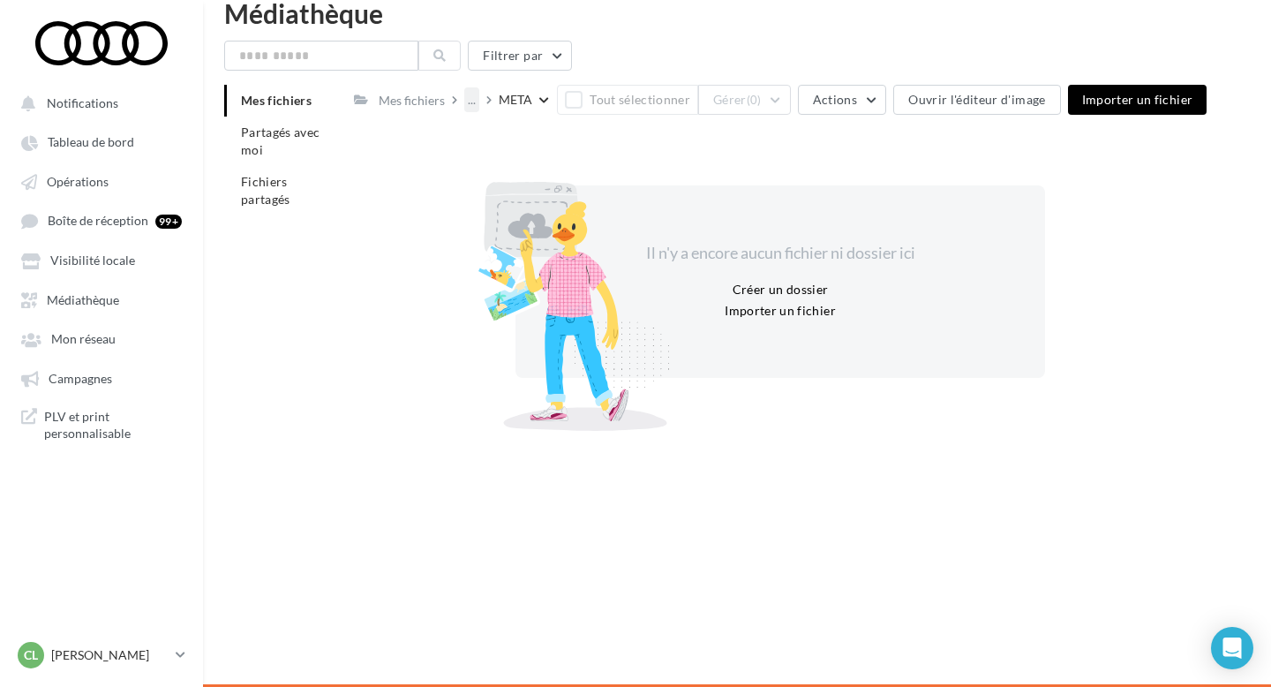
click at [468, 103] on div "..." at bounding box center [471, 99] width 15 height 25
click at [568, 232] on button "Q5 E-HYBRID" at bounding box center [596, 235] width 263 height 46
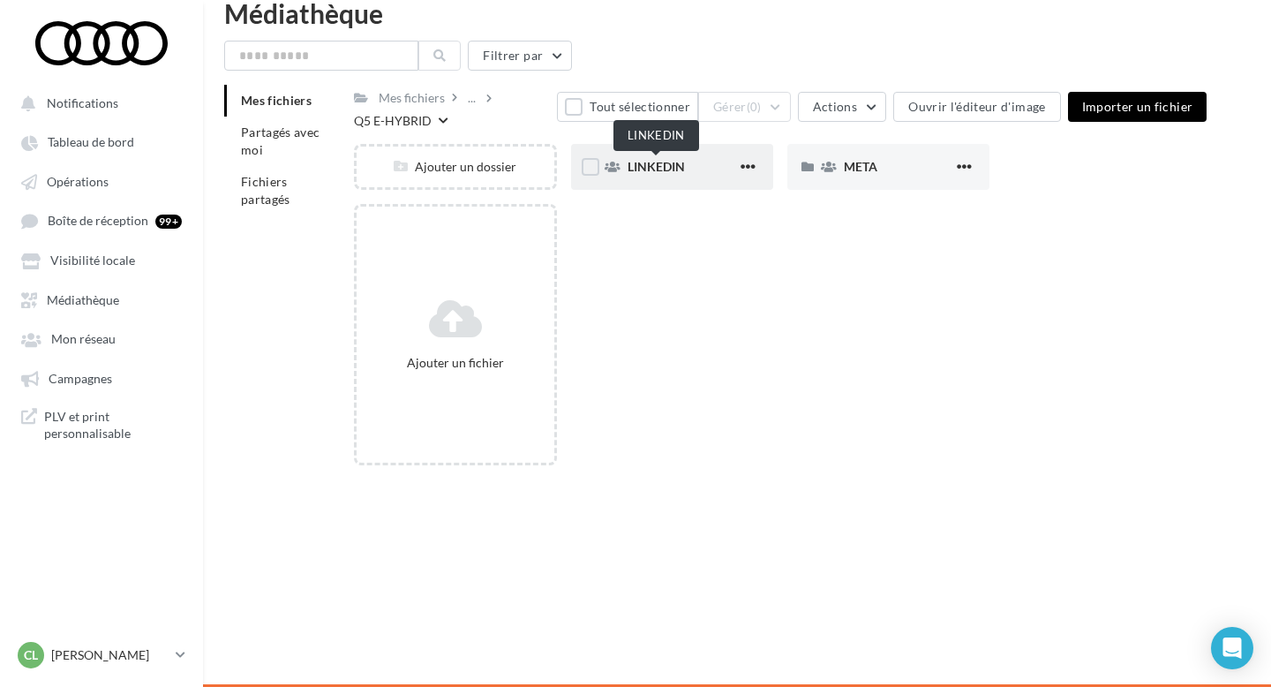
click at [681, 160] on span "LINKEDIN" at bounding box center [656, 166] width 57 height 15
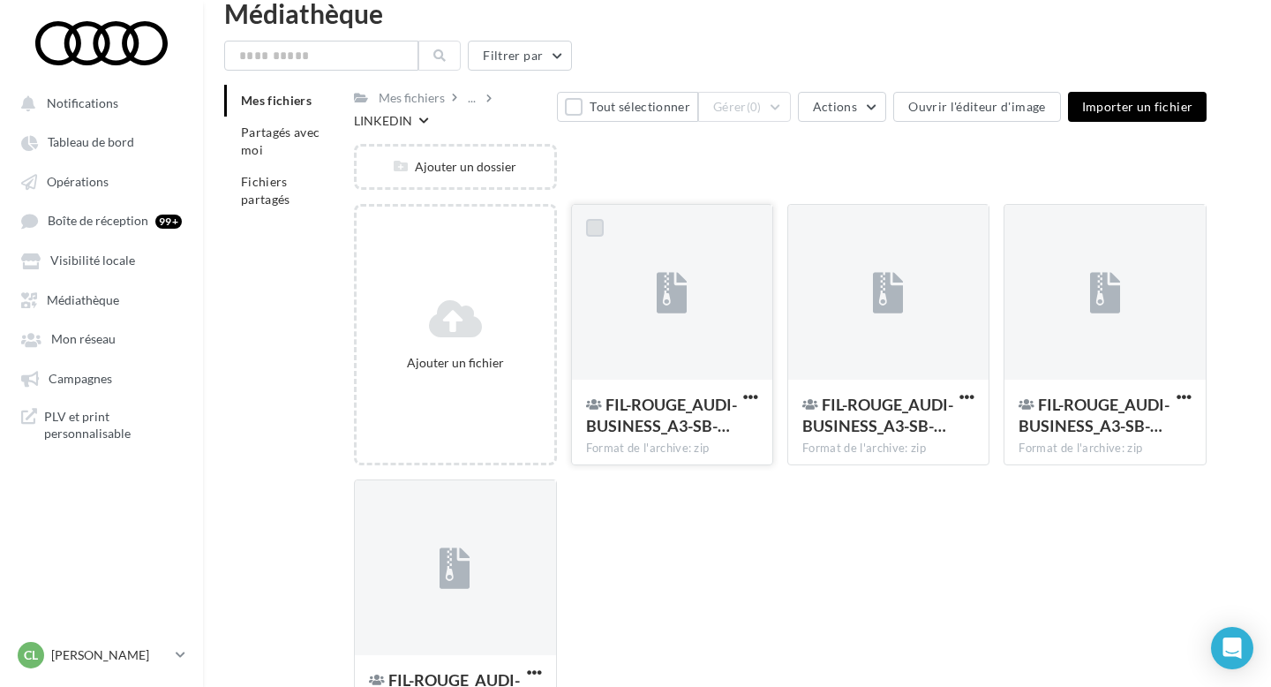
click at [588, 235] on label at bounding box center [595, 228] width 18 height 18
click at [808, 226] on label at bounding box center [811, 228] width 18 height 18
click at [1025, 229] on label at bounding box center [1027, 228] width 18 height 18
click at [384, 508] on label at bounding box center [378, 503] width 18 height 18
click at [786, 107] on button "Gérer (4)" at bounding box center [744, 107] width 93 height 30
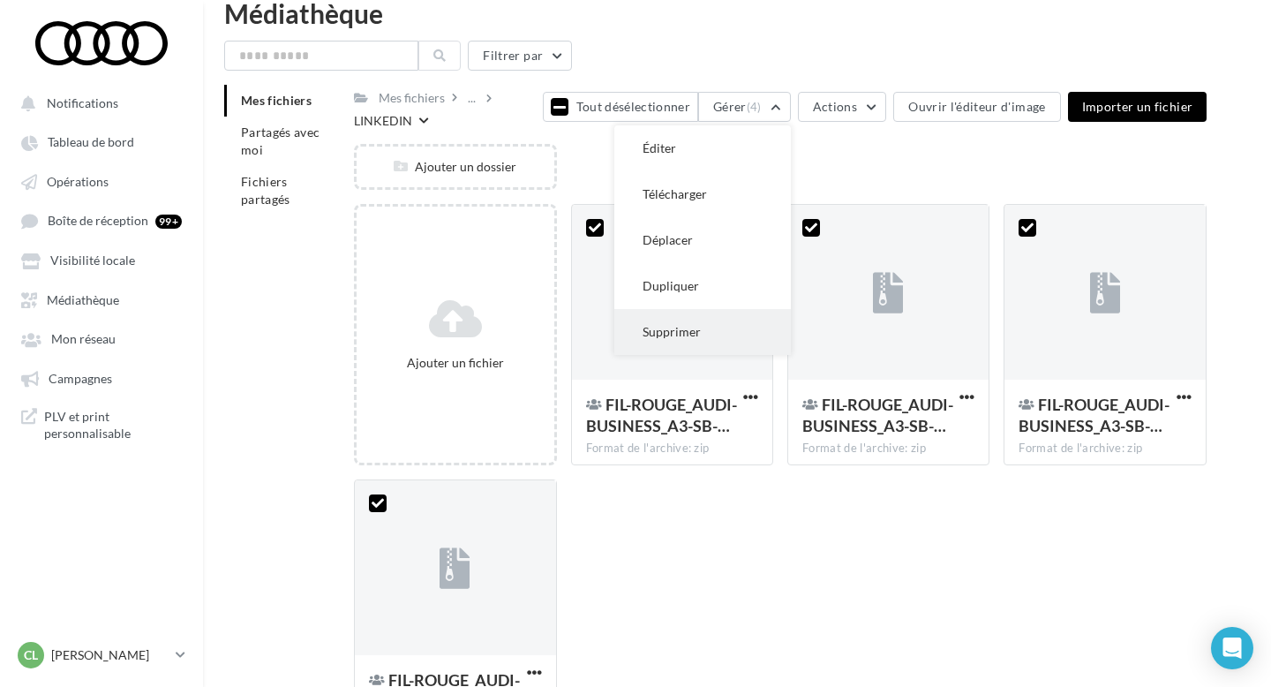
click at [753, 320] on button "Supprimer" at bounding box center [702, 332] width 177 height 46
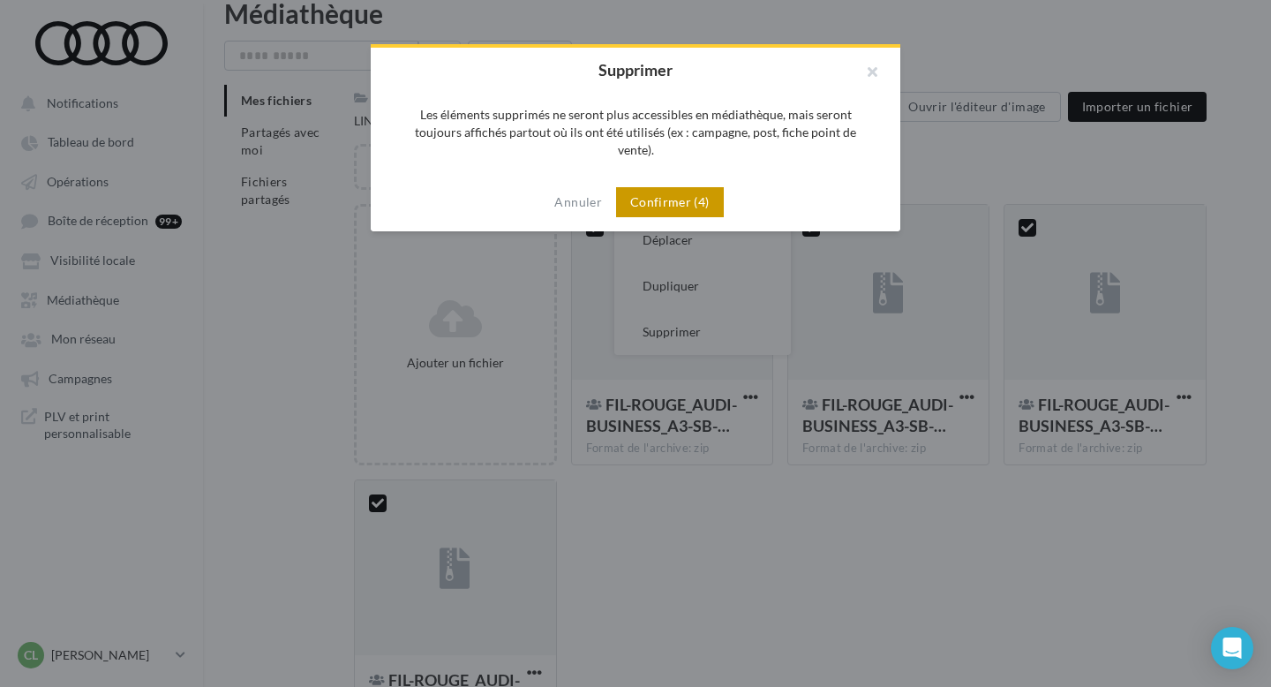
click at [691, 187] on button "Confirmer (4)" at bounding box center [670, 202] width 108 height 30
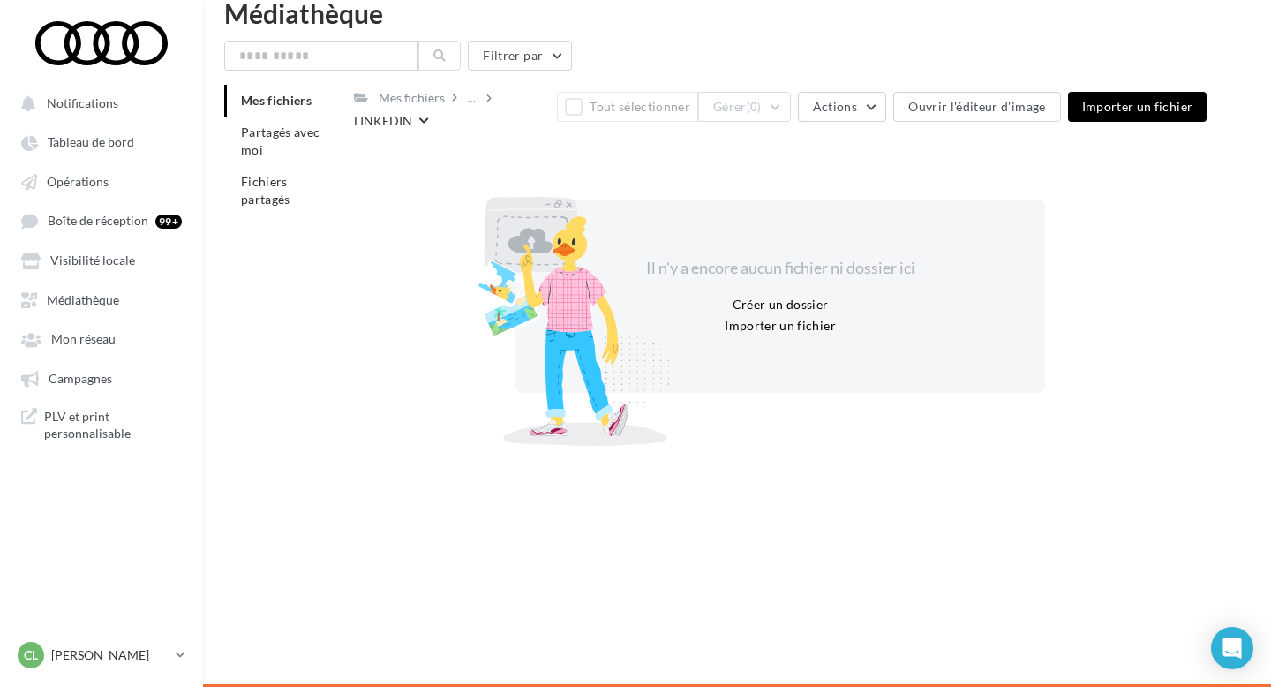
click at [462, 100] on div "Mes fichiers" at bounding box center [419, 98] width 89 height 26
click at [469, 100] on div "..." at bounding box center [471, 98] width 15 height 25
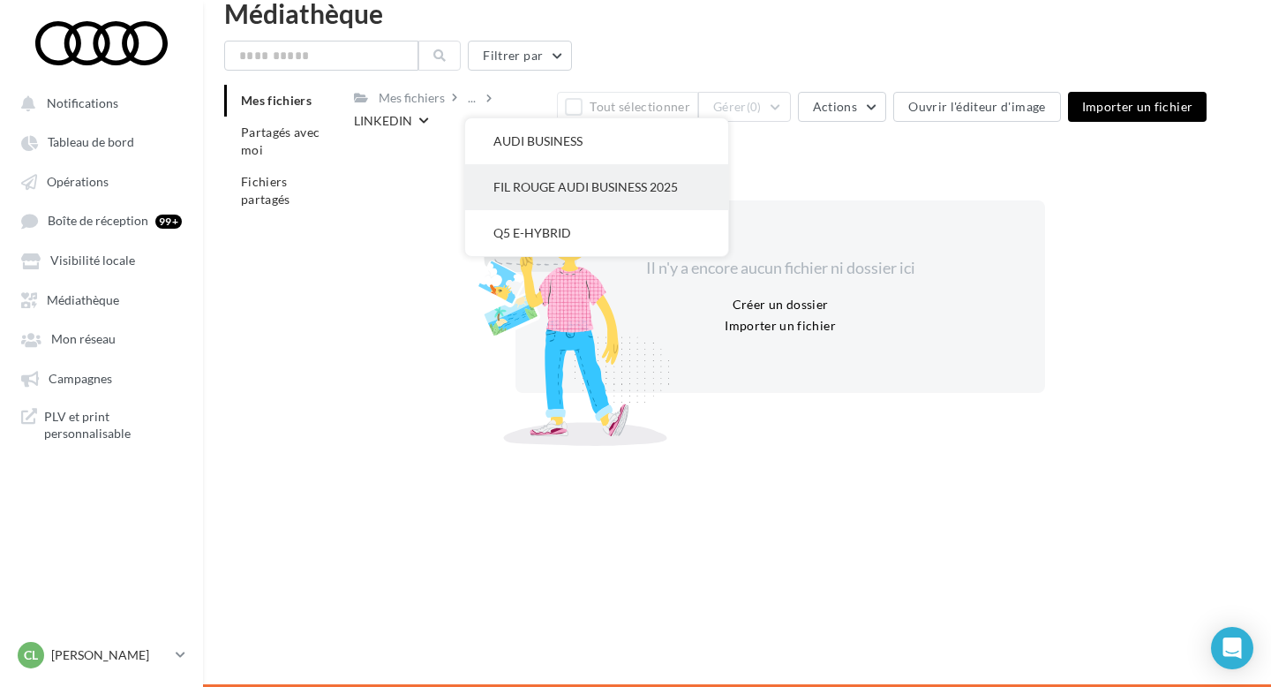
click at [562, 183] on button "FIL ROUGE AUDI BUSINESS 2025" at bounding box center [596, 187] width 263 height 46
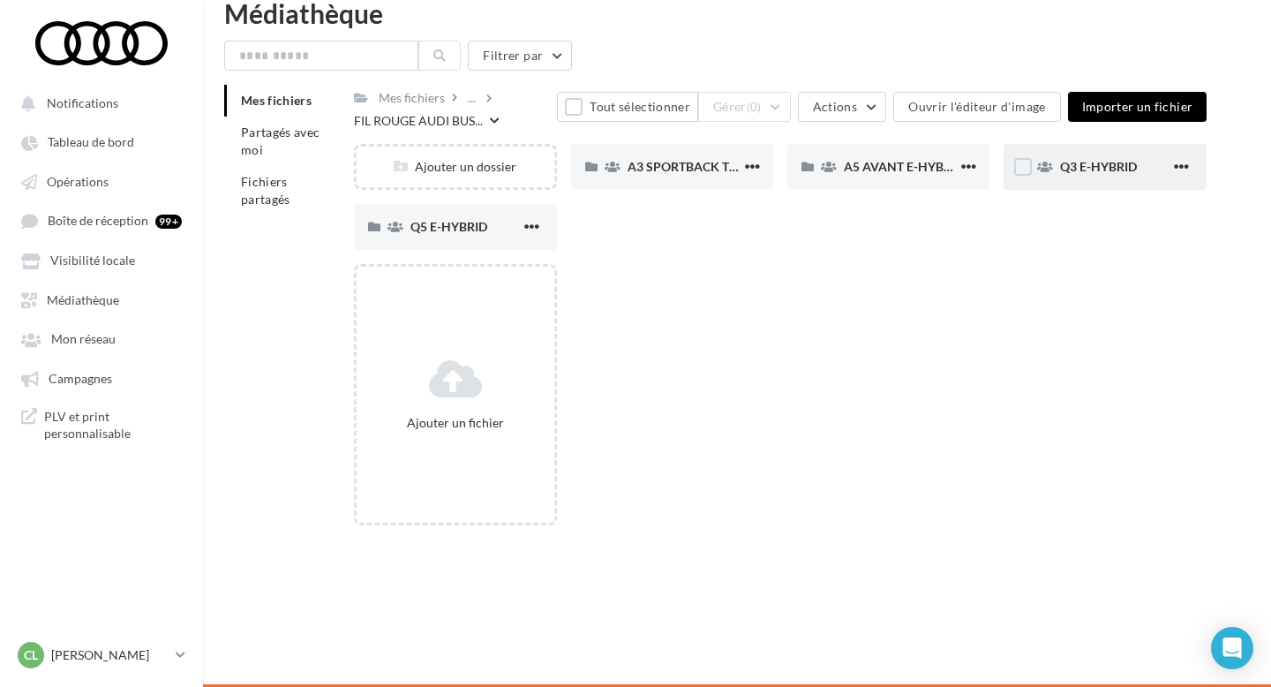
click at [1080, 169] on span "Q3 E-HYBRID" at bounding box center [1098, 166] width 77 height 15
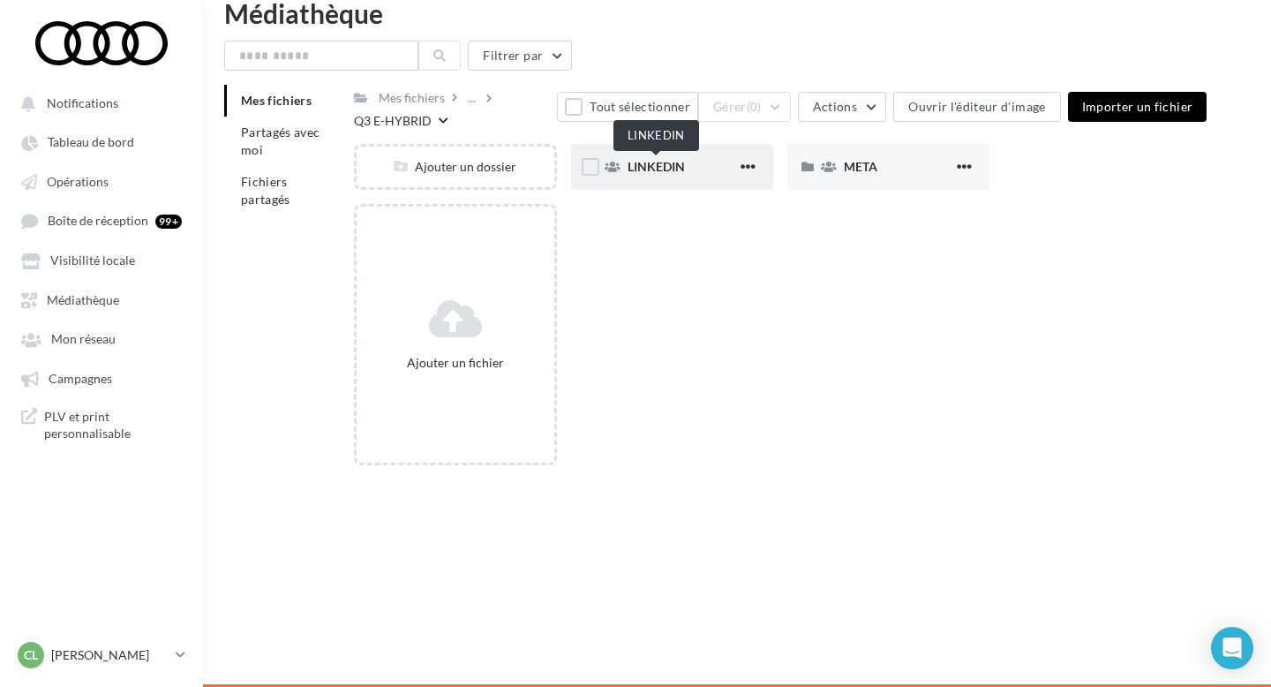
click at [661, 169] on span "LINKEDIN" at bounding box center [656, 166] width 57 height 15
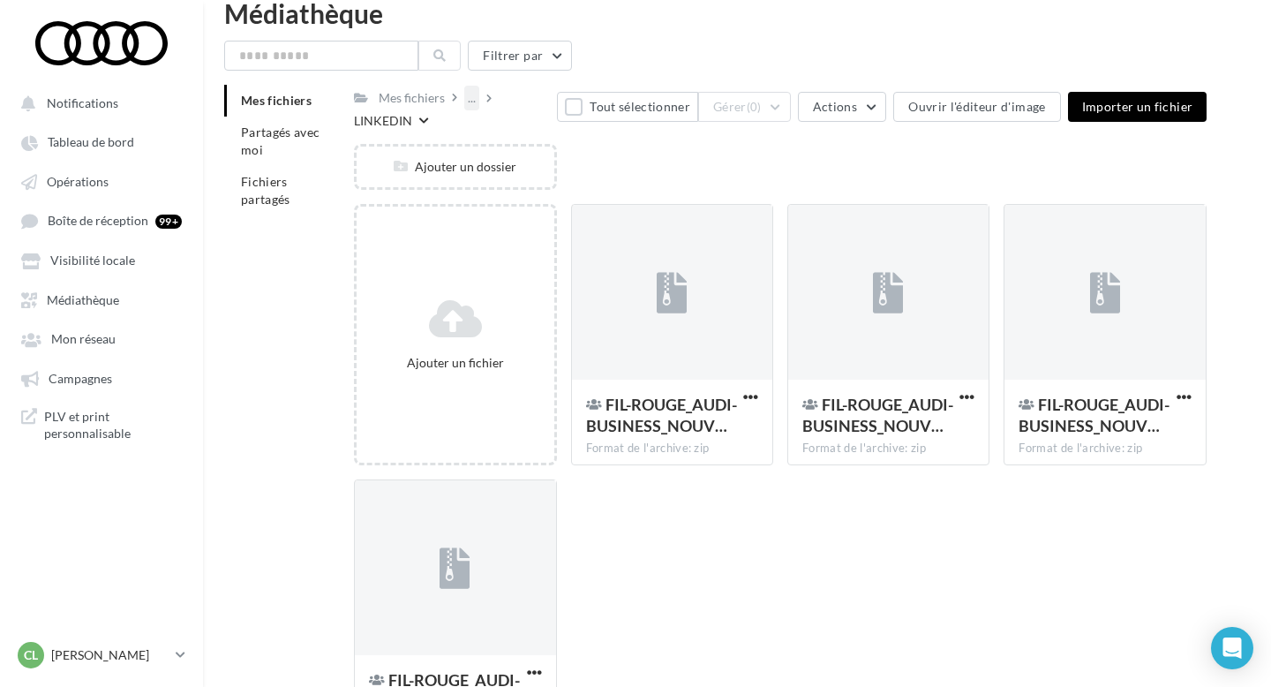
click at [472, 97] on div "..." at bounding box center [471, 98] width 15 height 25
click at [572, 227] on button "Q3 E-HYBRID" at bounding box center [596, 233] width 263 height 46
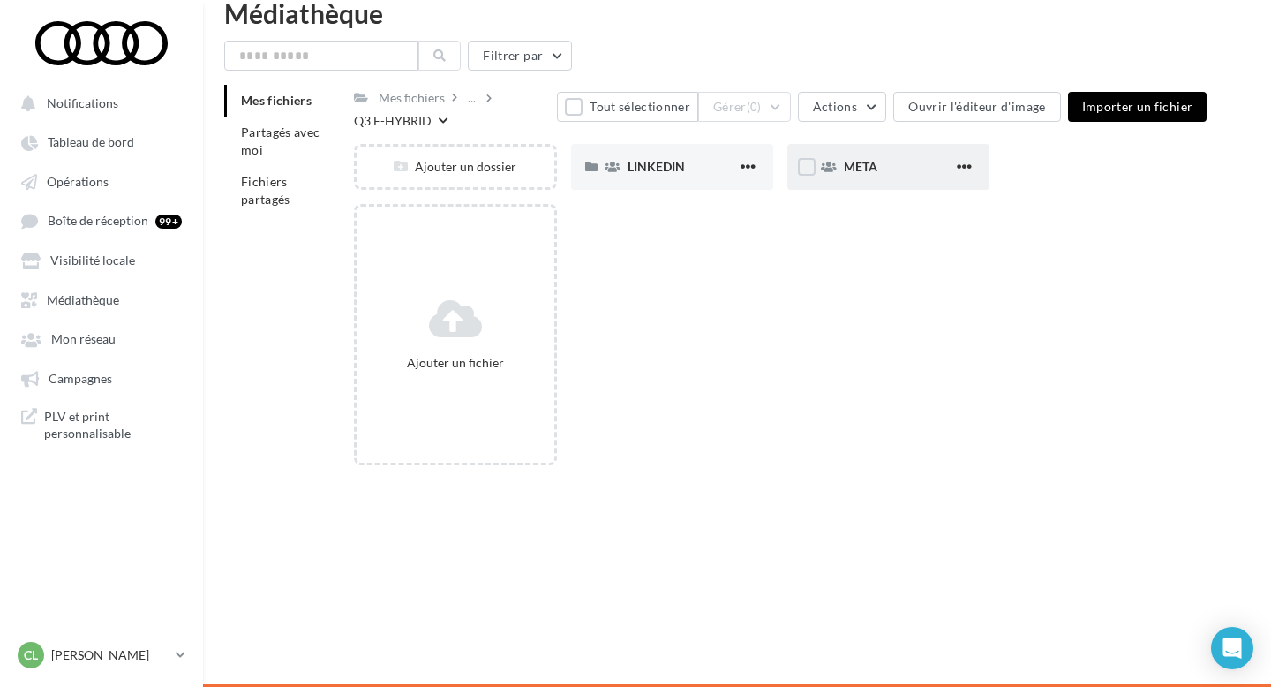
click at [908, 166] on div "META" at bounding box center [898, 167] width 109 height 18
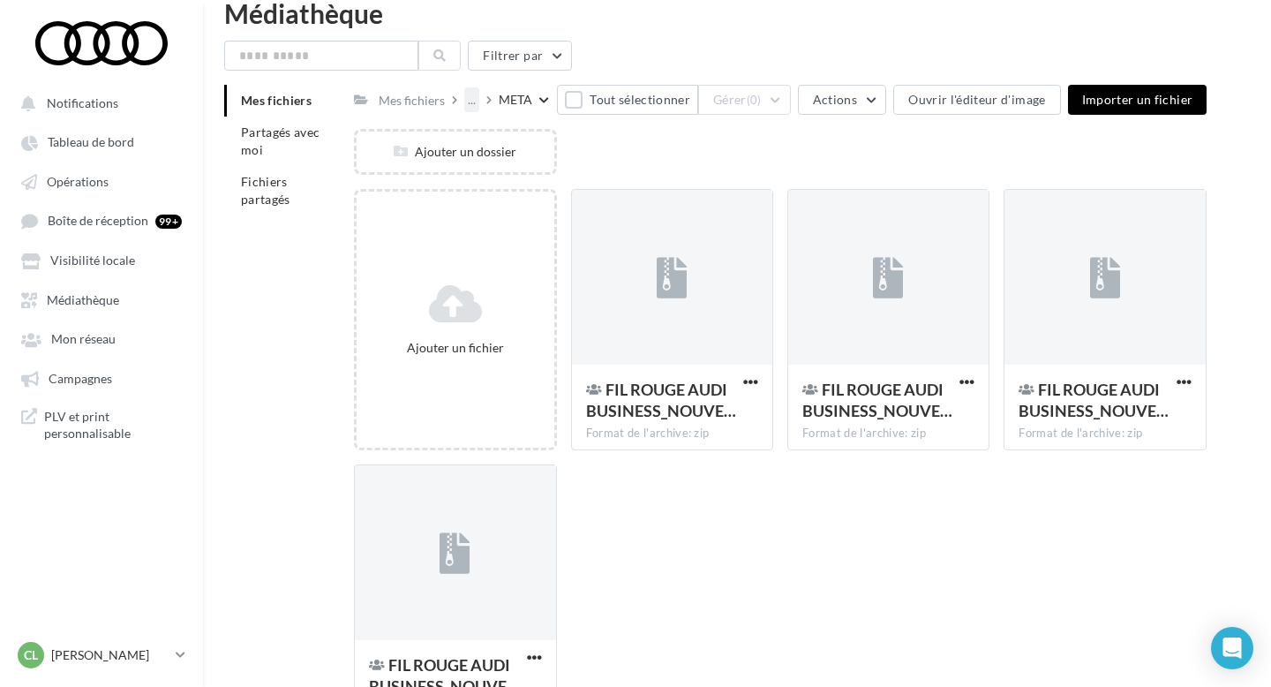
click at [475, 107] on div "..." at bounding box center [471, 99] width 15 height 25
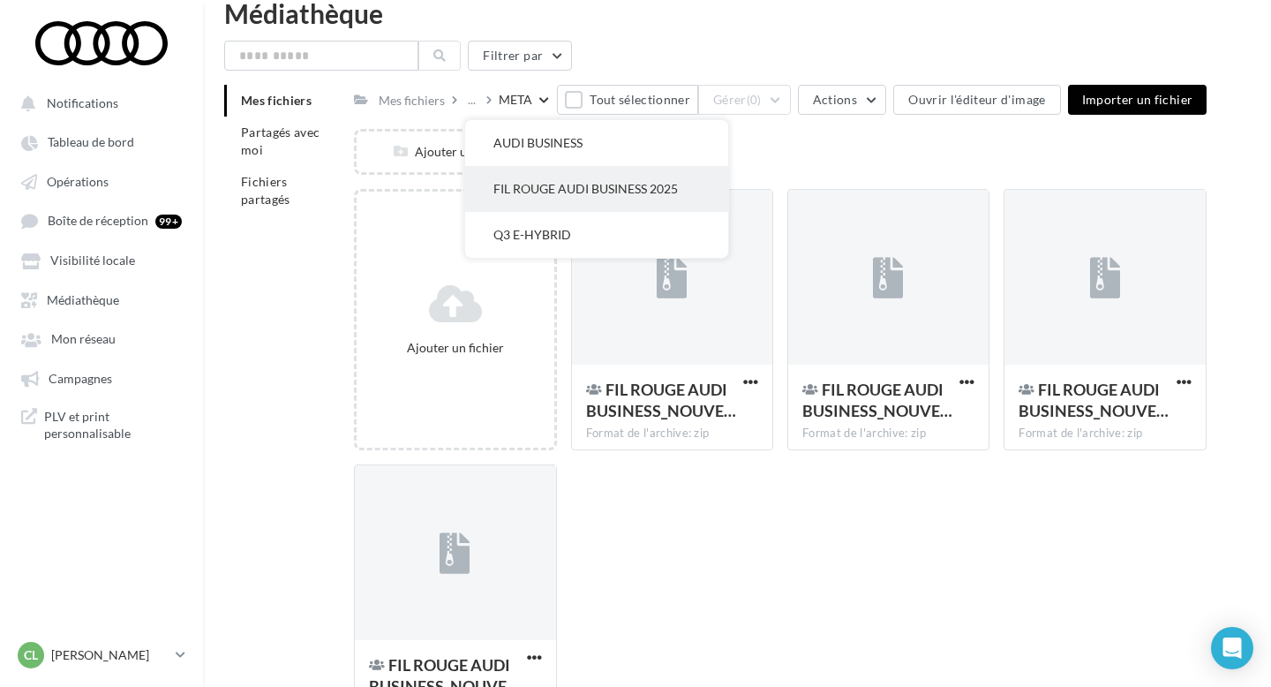
click at [590, 182] on button "FIL ROUGE AUDI BUSINESS 2025" at bounding box center [596, 189] width 263 height 46
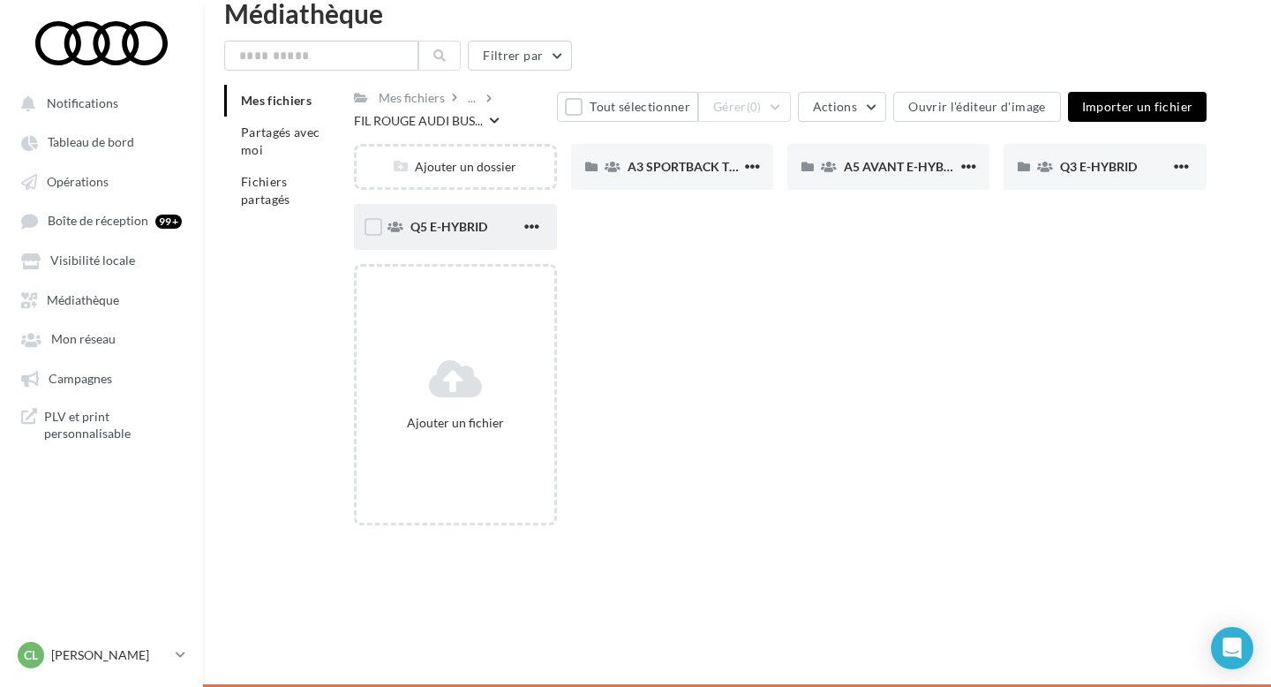
click at [458, 226] on span "Q5 E-HYBRID" at bounding box center [448, 226] width 77 height 15
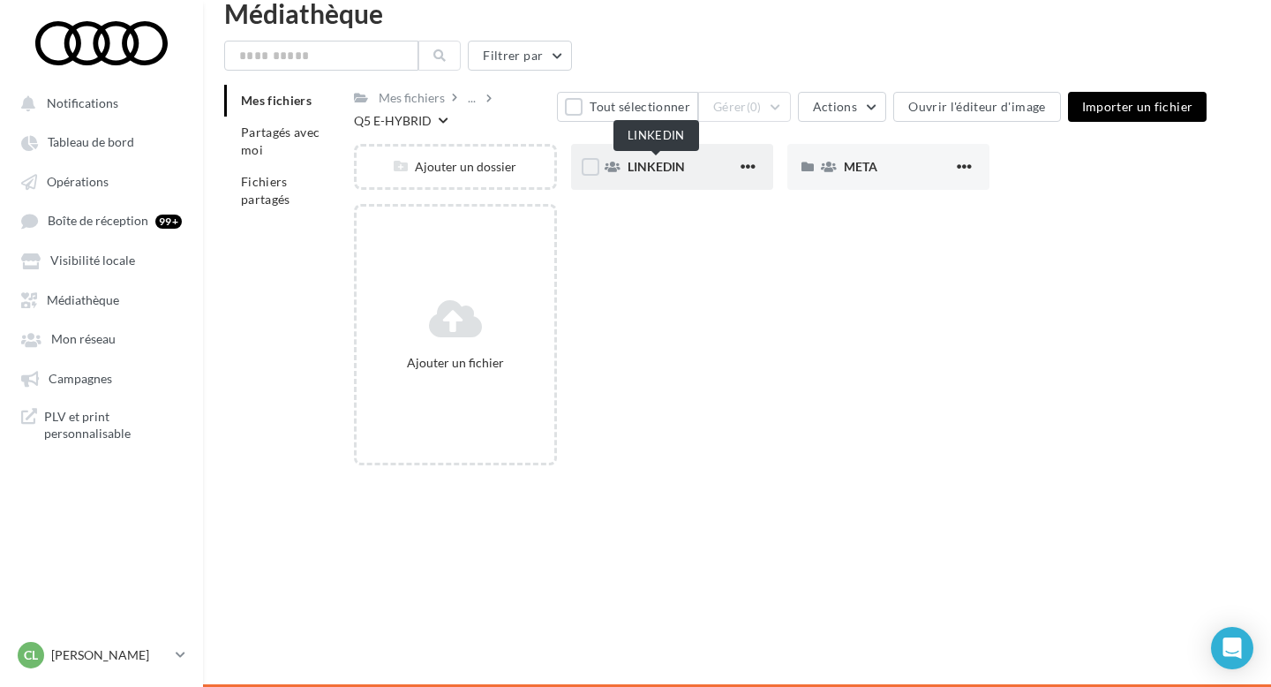
click at [669, 168] on span "LINKEDIN" at bounding box center [656, 166] width 57 height 15
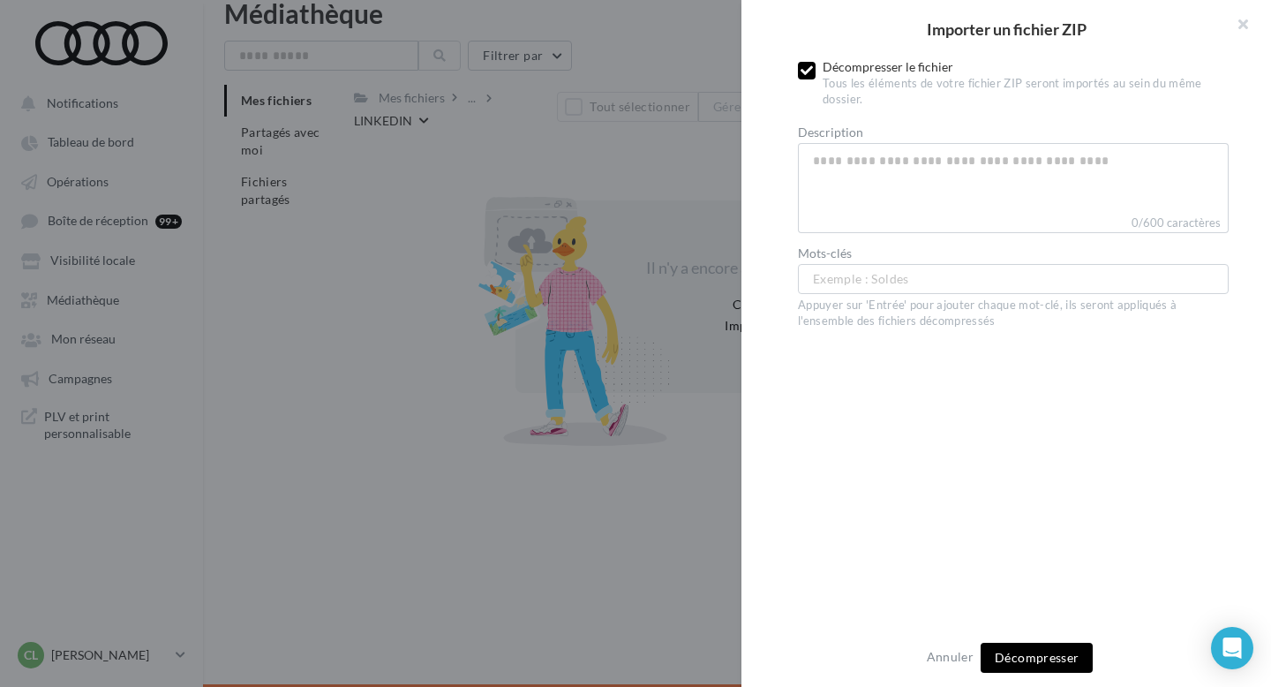
click at [806, 71] on icon at bounding box center [806, 70] width 12 height 12
click at [1041, 650] on span "Importer" at bounding box center [1037, 657] width 52 height 15
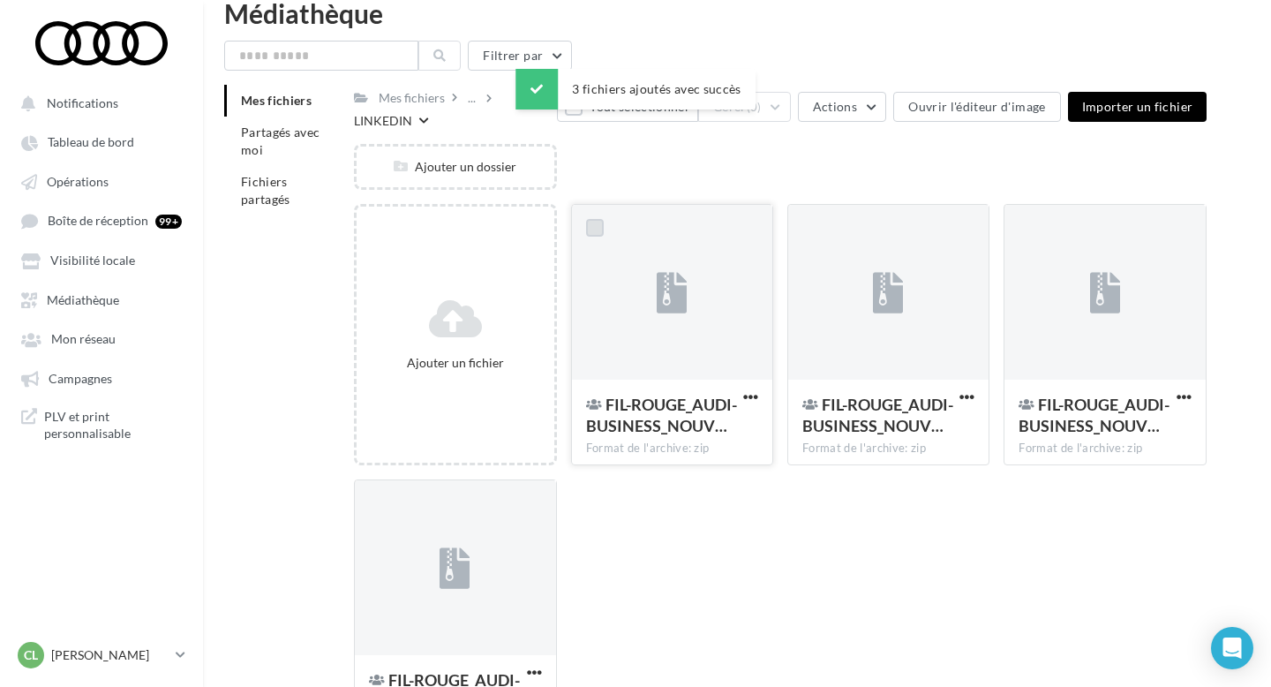
click at [600, 230] on label at bounding box center [595, 228] width 18 height 18
click at [814, 224] on label at bounding box center [811, 228] width 18 height 18
click at [1027, 227] on label at bounding box center [1027, 228] width 18 height 18
click at [370, 501] on label at bounding box center [378, 503] width 18 height 18
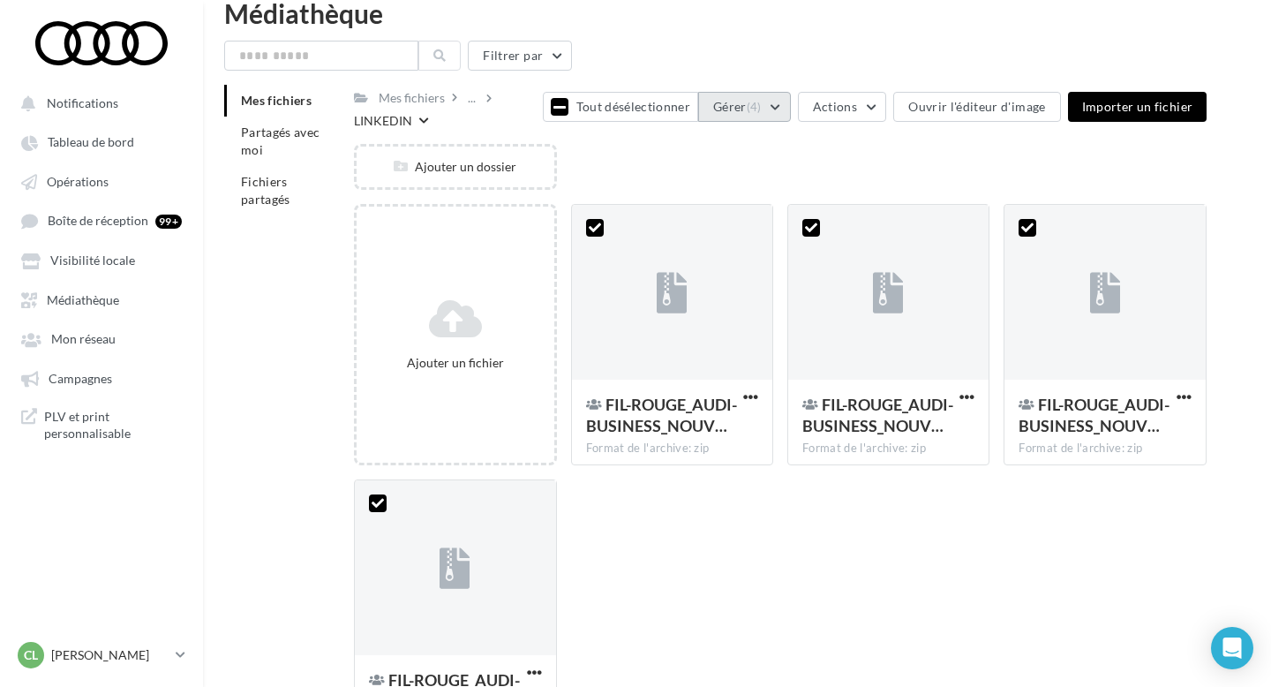
click at [777, 100] on button "Gérer (4)" at bounding box center [744, 107] width 93 height 30
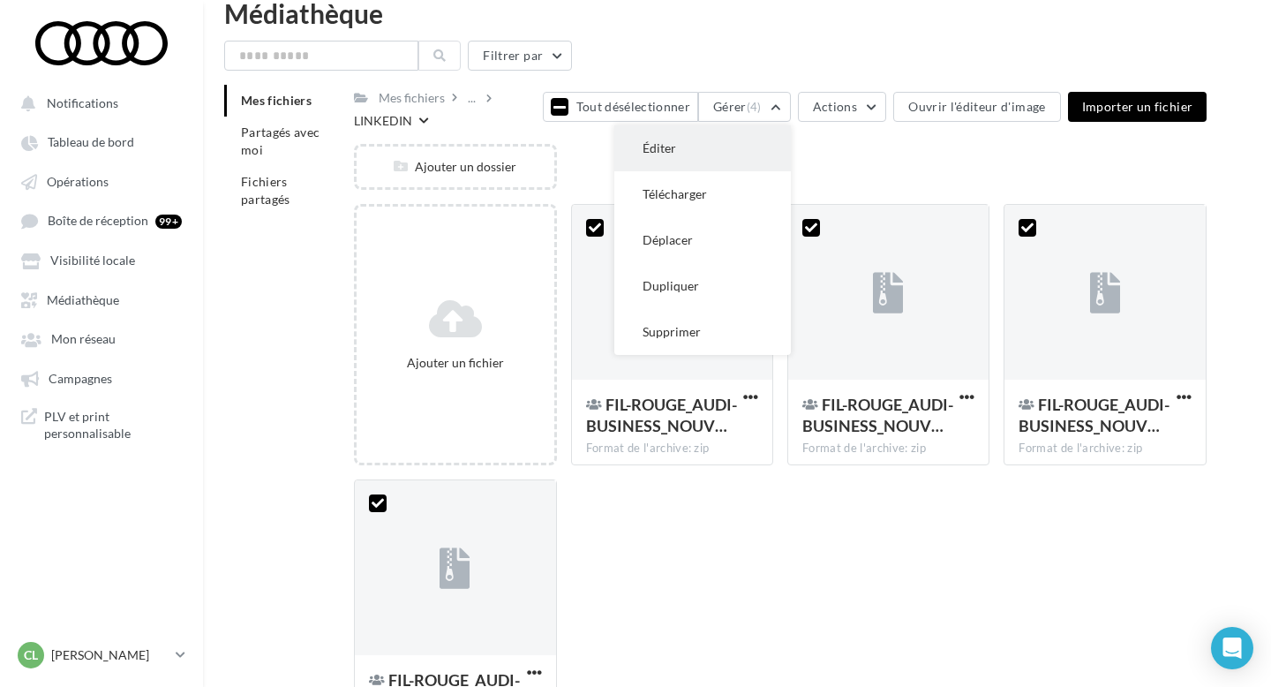
click at [743, 148] on button "Éditer" at bounding box center [702, 148] width 177 height 46
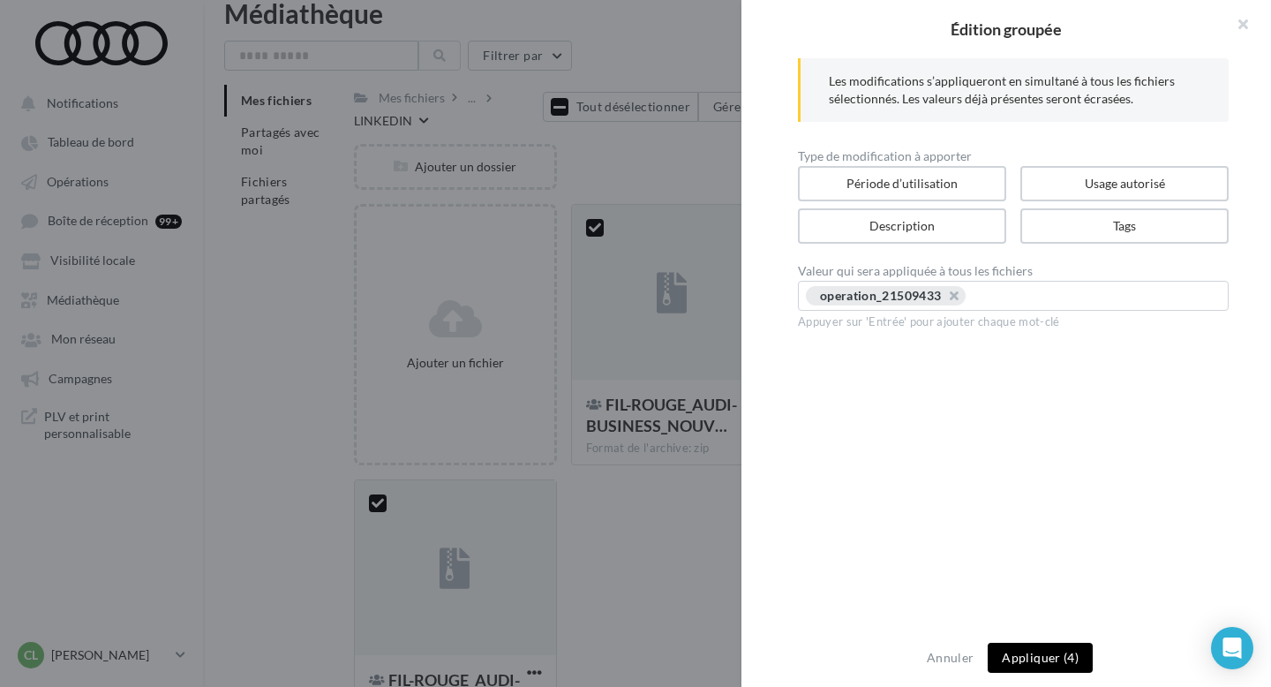
click at [1049, 659] on button "Appliquer (4)" at bounding box center [1040, 658] width 105 height 30
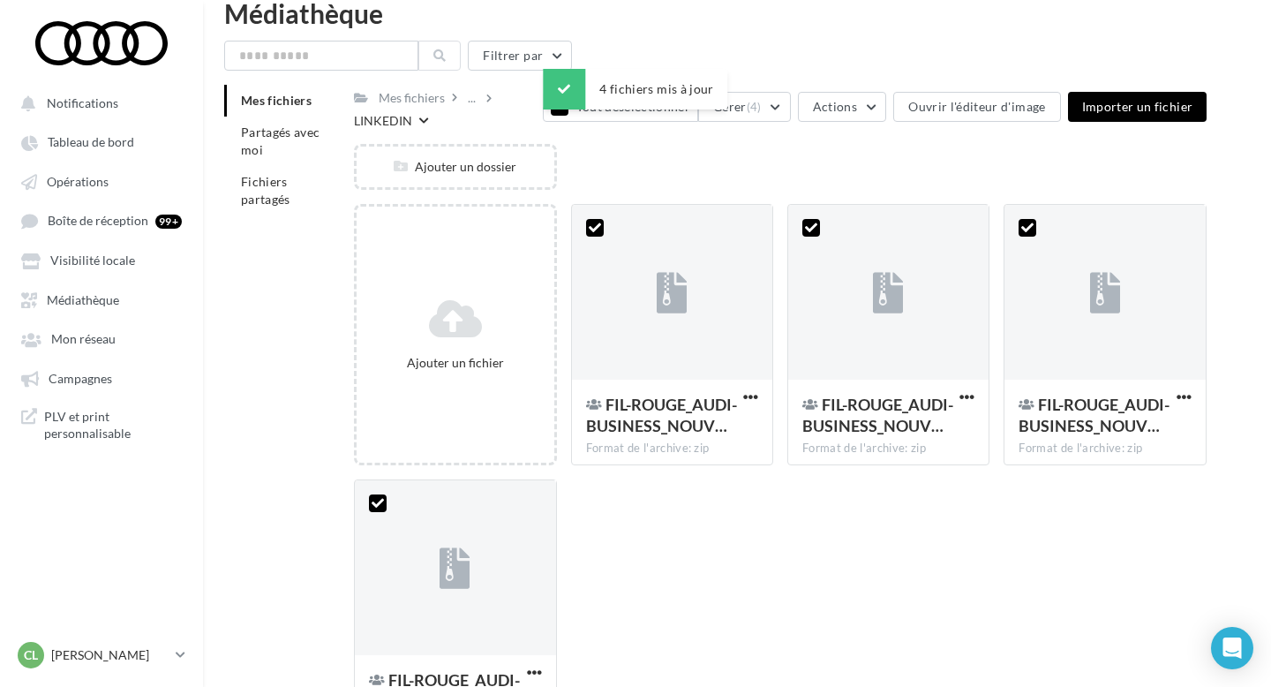
click at [716, 537] on div "Ajouter un fichier FIL-ROUGE_AUDI-BUSINESS_NOUV… Format de l'archive: zip 4 FIL…" at bounding box center [787, 479] width 867 height 551
click at [470, 104] on div "..." at bounding box center [471, 98] width 15 height 25
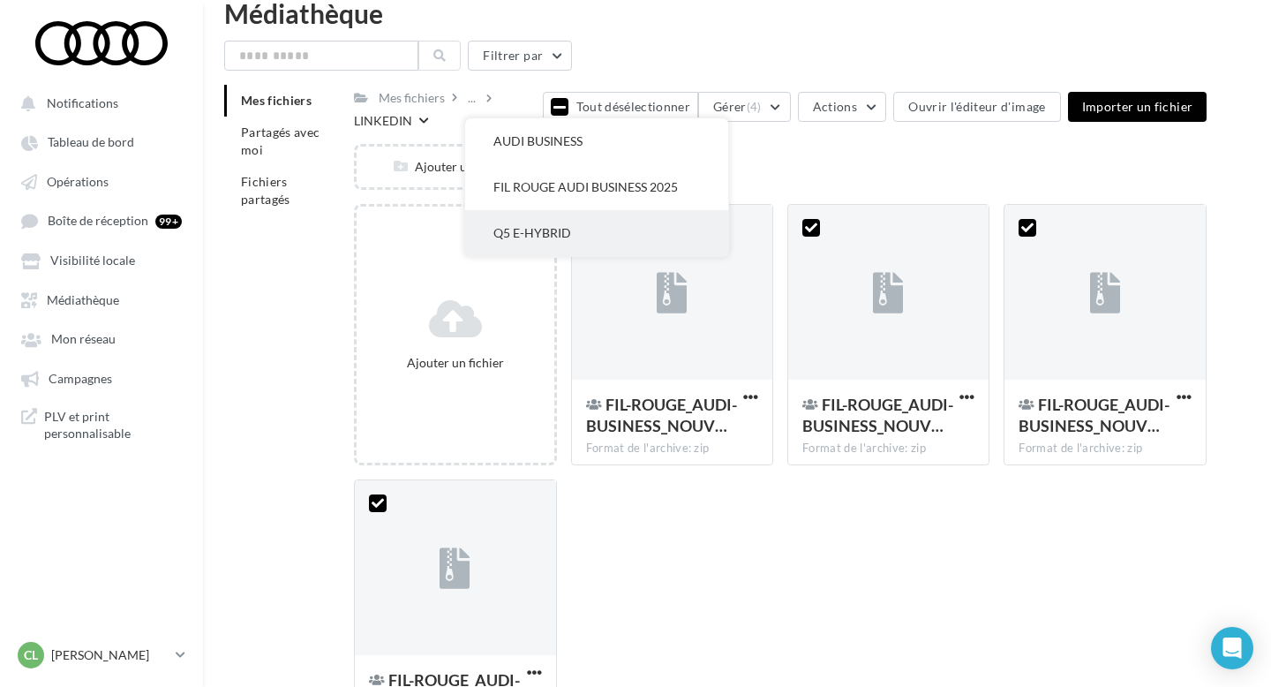
click at [601, 238] on button "Q5 E-HYBRID" at bounding box center [596, 233] width 263 height 46
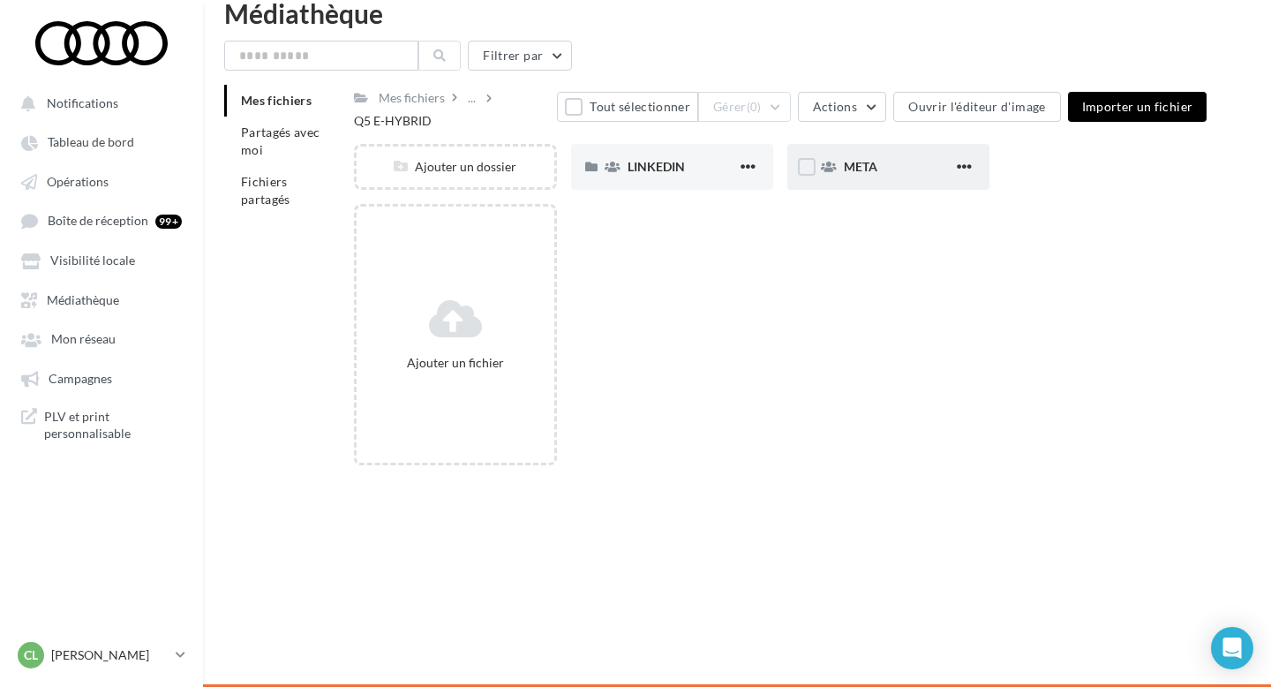
click at [897, 164] on div "META" at bounding box center [898, 167] width 109 height 18
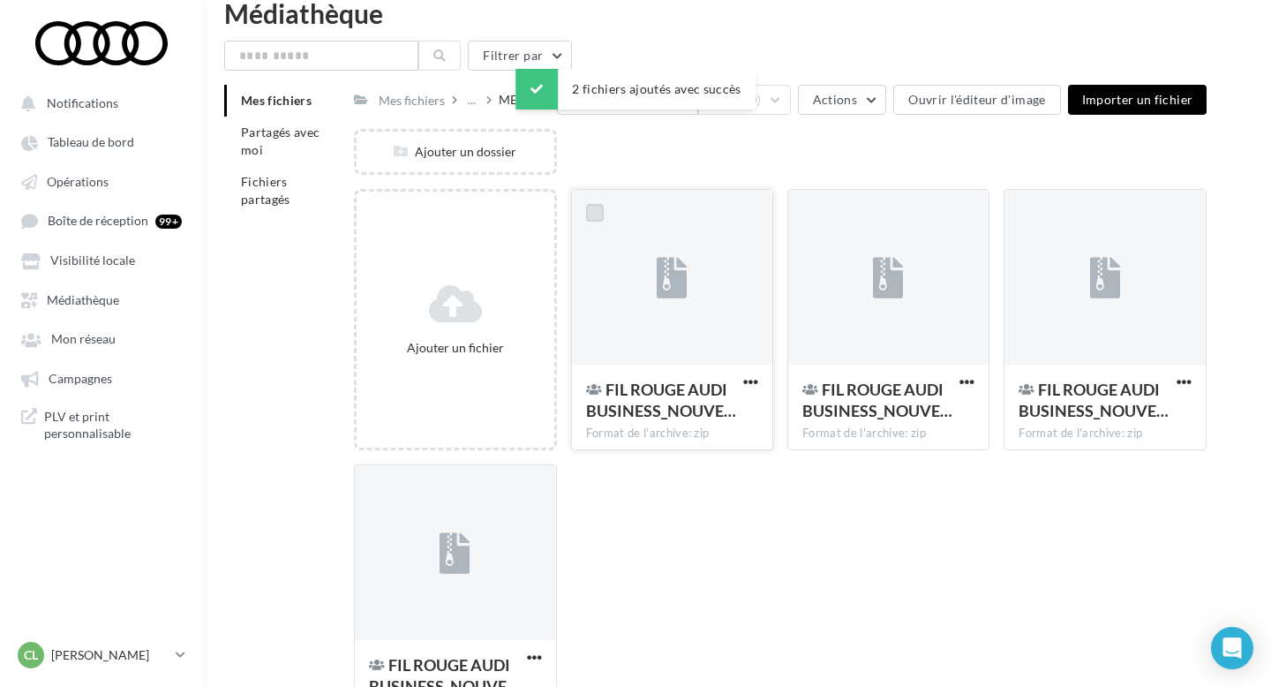
click at [591, 213] on label at bounding box center [595, 213] width 18 height 18
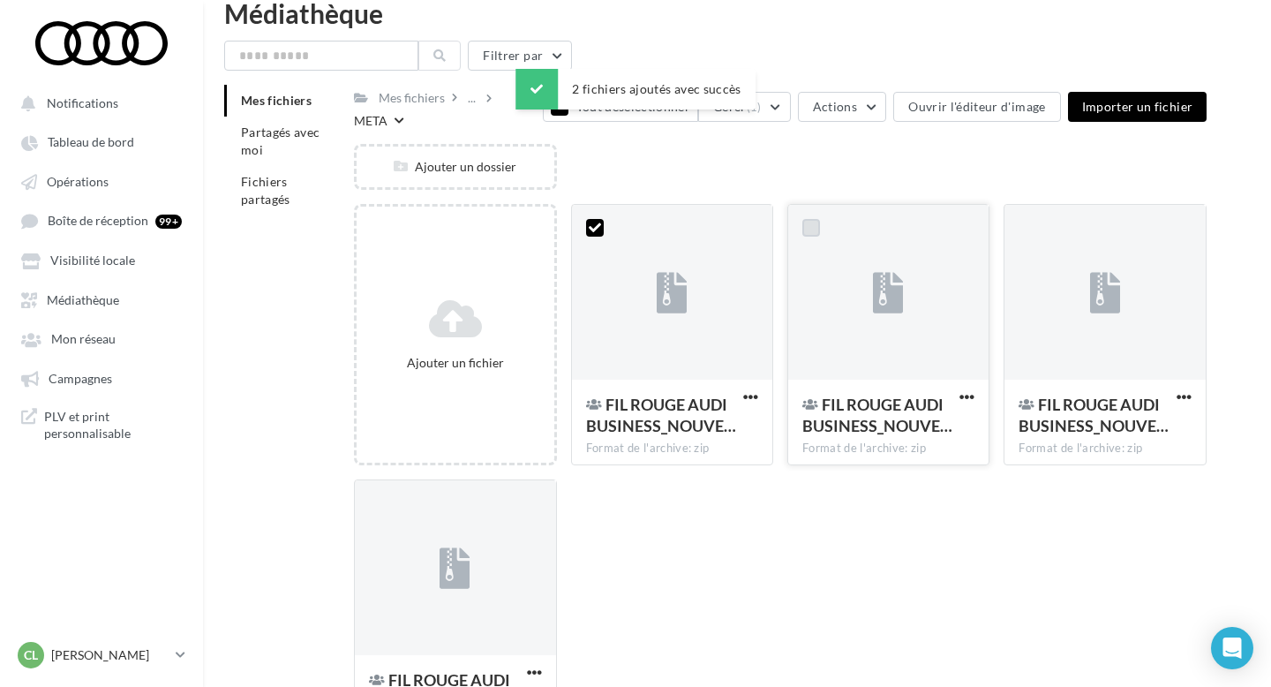
click at [816, 219] on label at bounding box center [811, 228] width 18 height 18
click at [1026, 219] on label at bounding box center [1027, 228] width 18 height 18
click at [373, 494] on label at bounding box center [378, 503] width 18 height 18
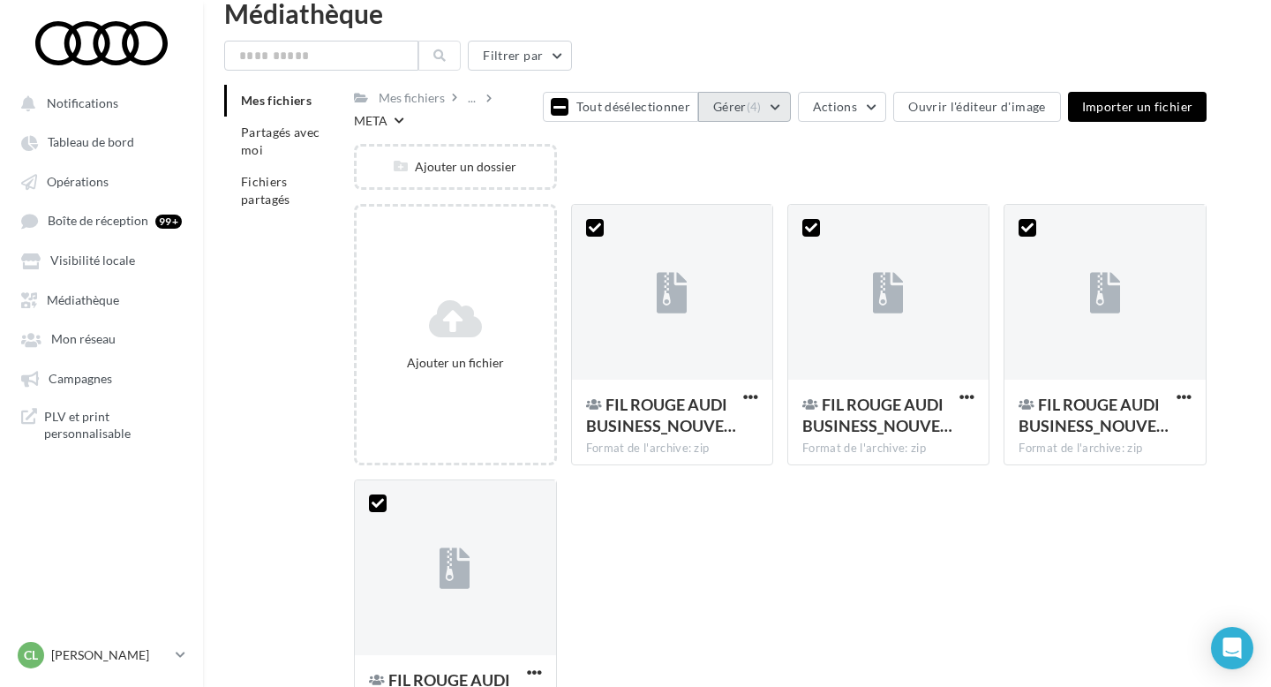
click at [748, 97] on button "Gérer (4)" at bounding box center [744, 107] width 93 height 30
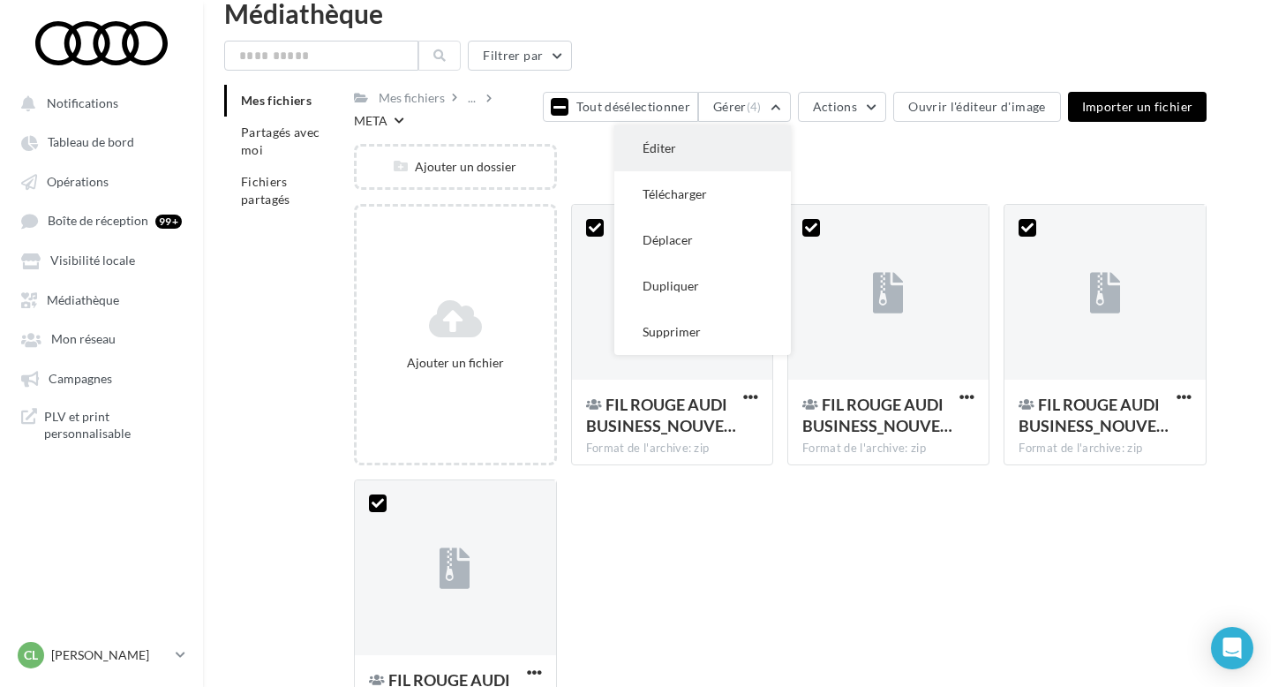
click at [752, 127] on button "Éditer" at bounding box center [702, 148] width 177 height 46
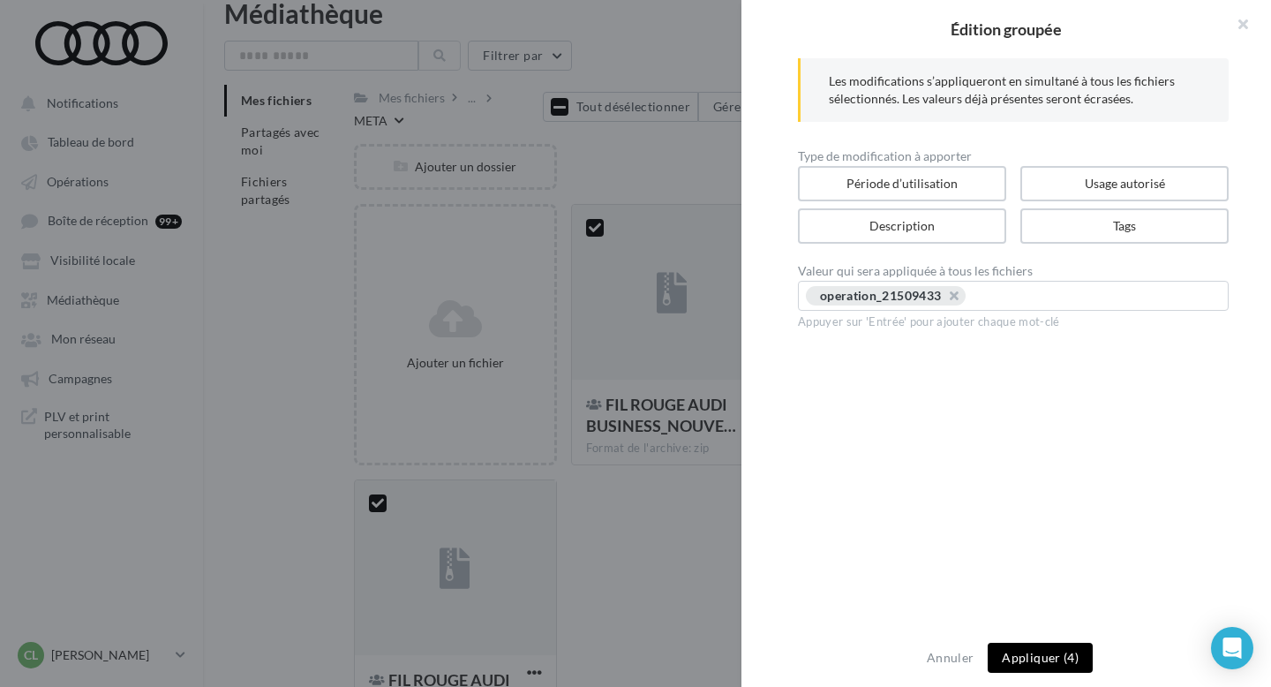
click at [1065, 659] on button "Appliquer (4)" at bounding box center [1040, 658] width 105 height 30
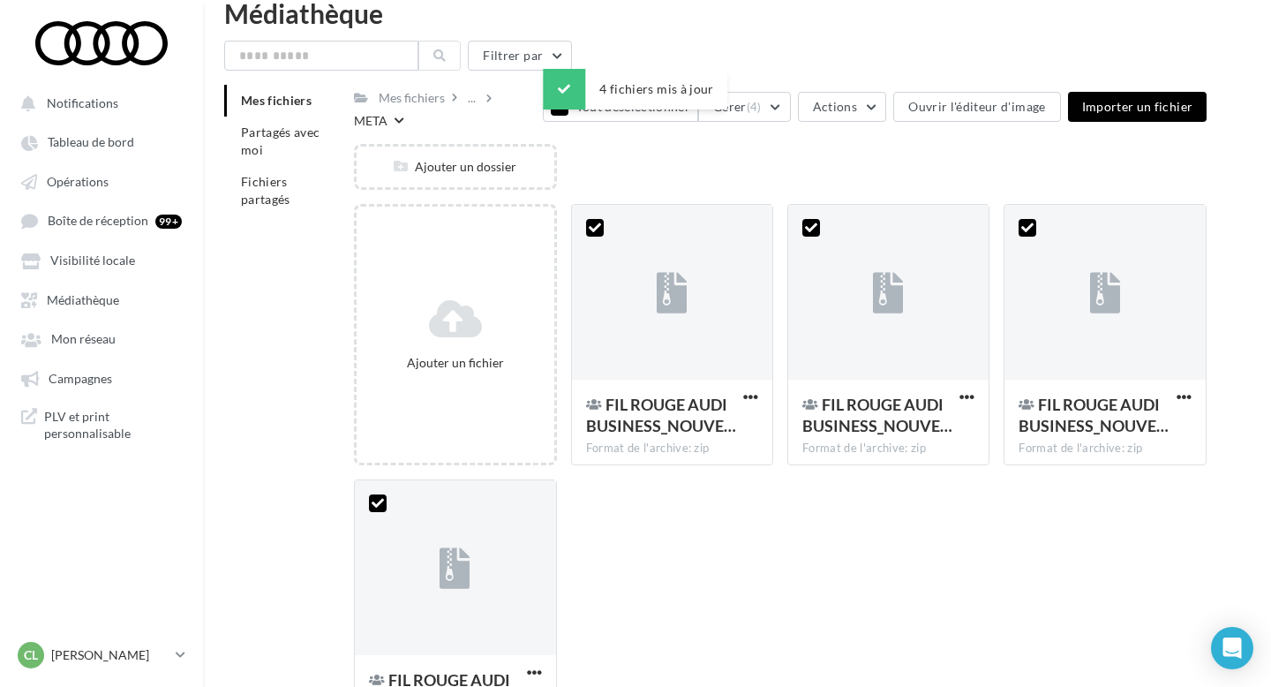
click at [674, 527] on div "Ajouter un fichier FIL ROUGE AUDI BUSINESS_NOUVE… Format de l'archive: zip 4 FI…" at bounding box center [787, 479] width 867 height 551
click at [469, 106] on div "..." at bounding box center [471, 98] width 15 height 25
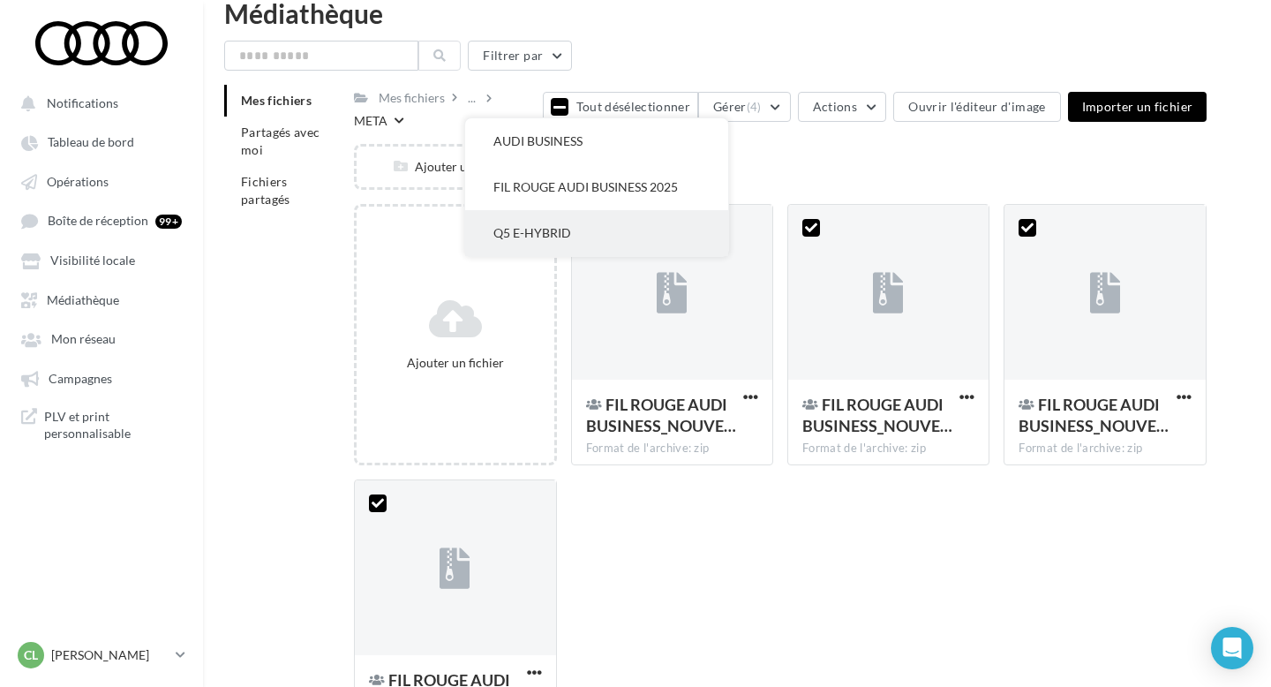
click at [576, 224] on button "Q5 E-HYBRID" at bounding box center [596, 233] width 263 height 46
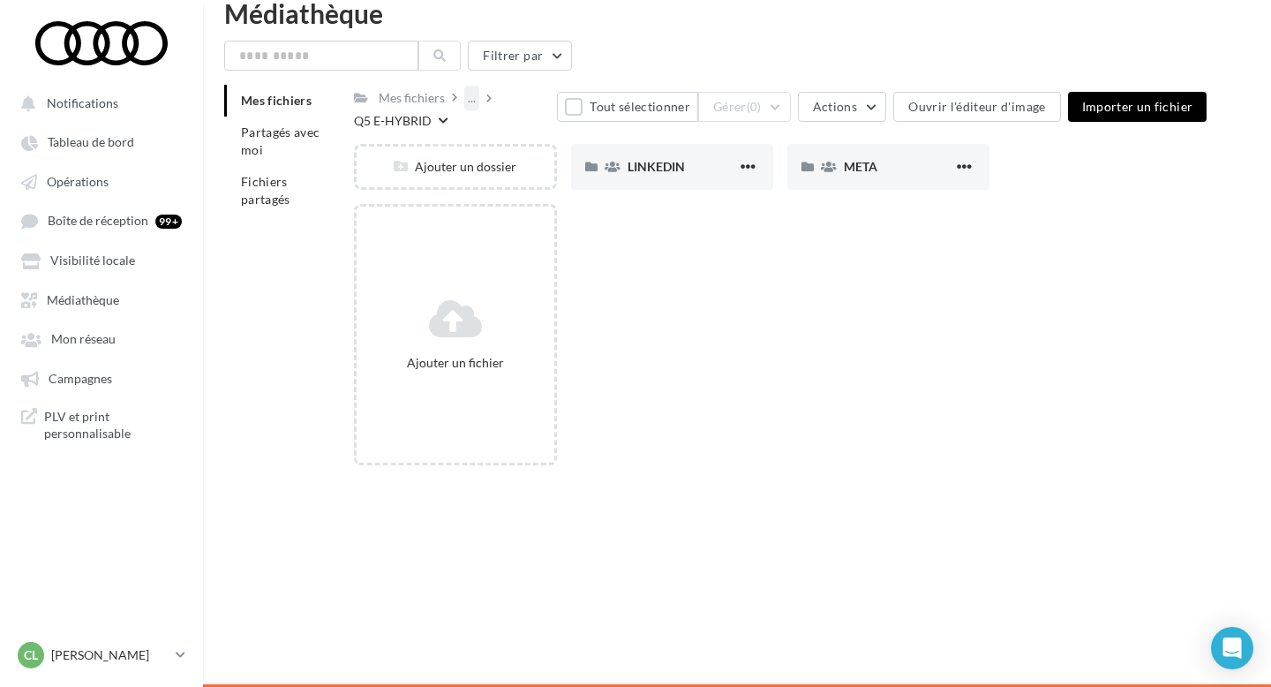
click at [471, 97] on div "..." at bounding box center [471, 98] width 15 height 25
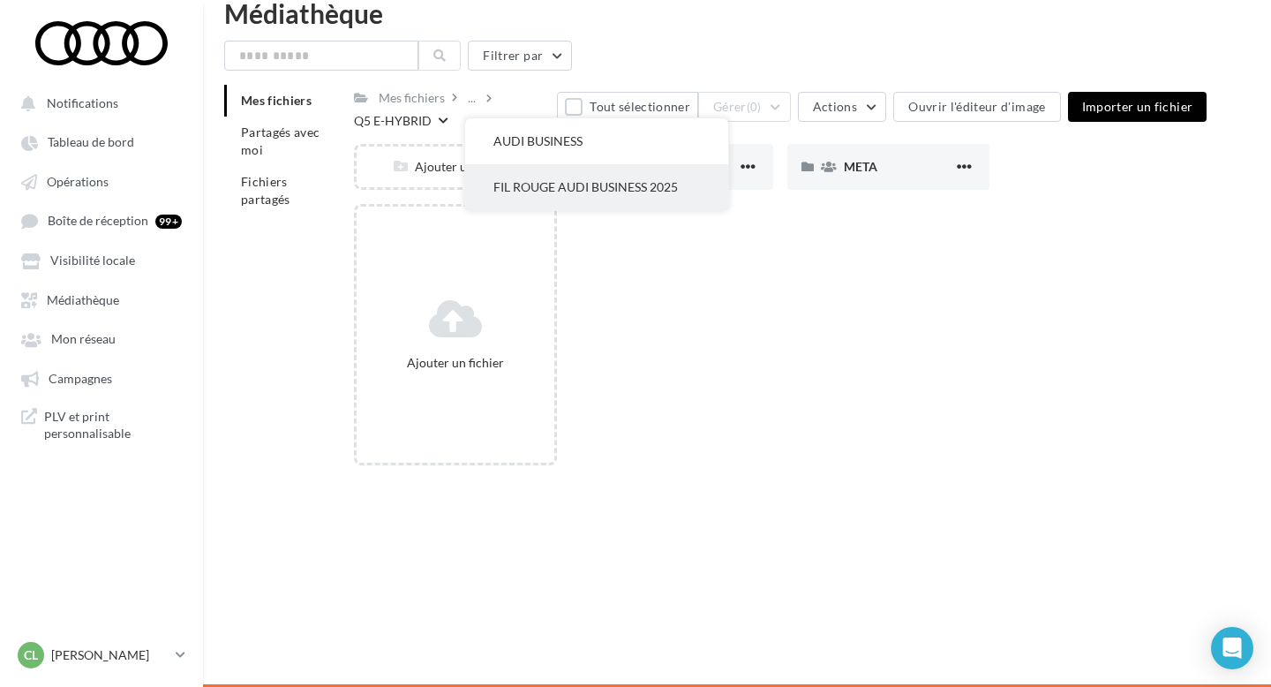
click at [560, 179] on button "FIL ROUGE AUDI BUSINESS 2025" at bounding box center [596, 187] width 263 height 46
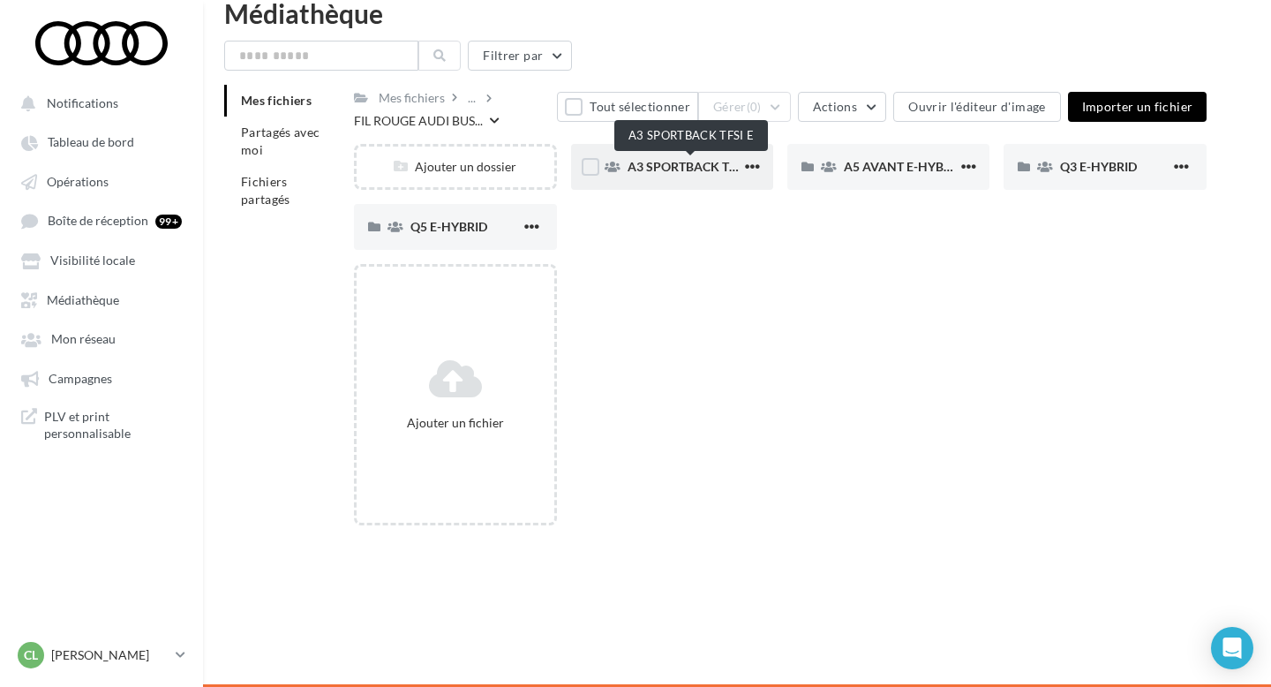
click at [657, 168] on span "A3 SPORTBACK TFSI E" at bounding box center [692, 166] width 129 height 15
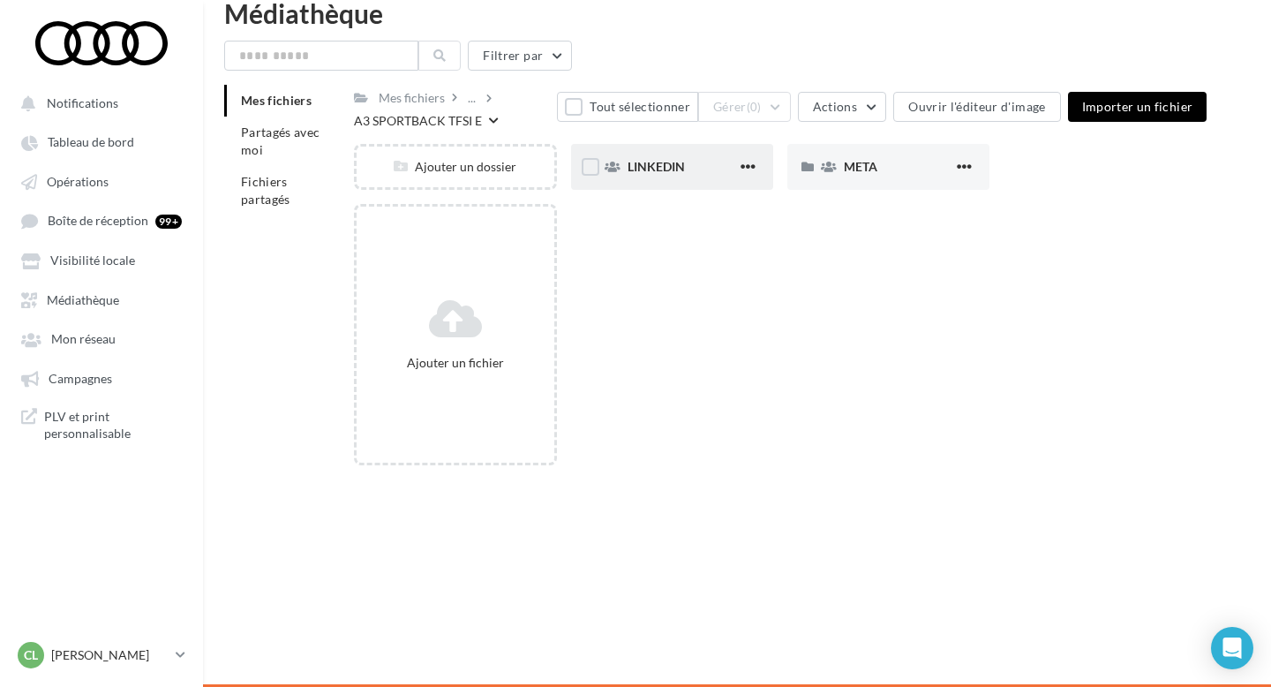
click at [685, 178] on div "LINKEDIN" at bounding box center [672, 167] width 202 height 46
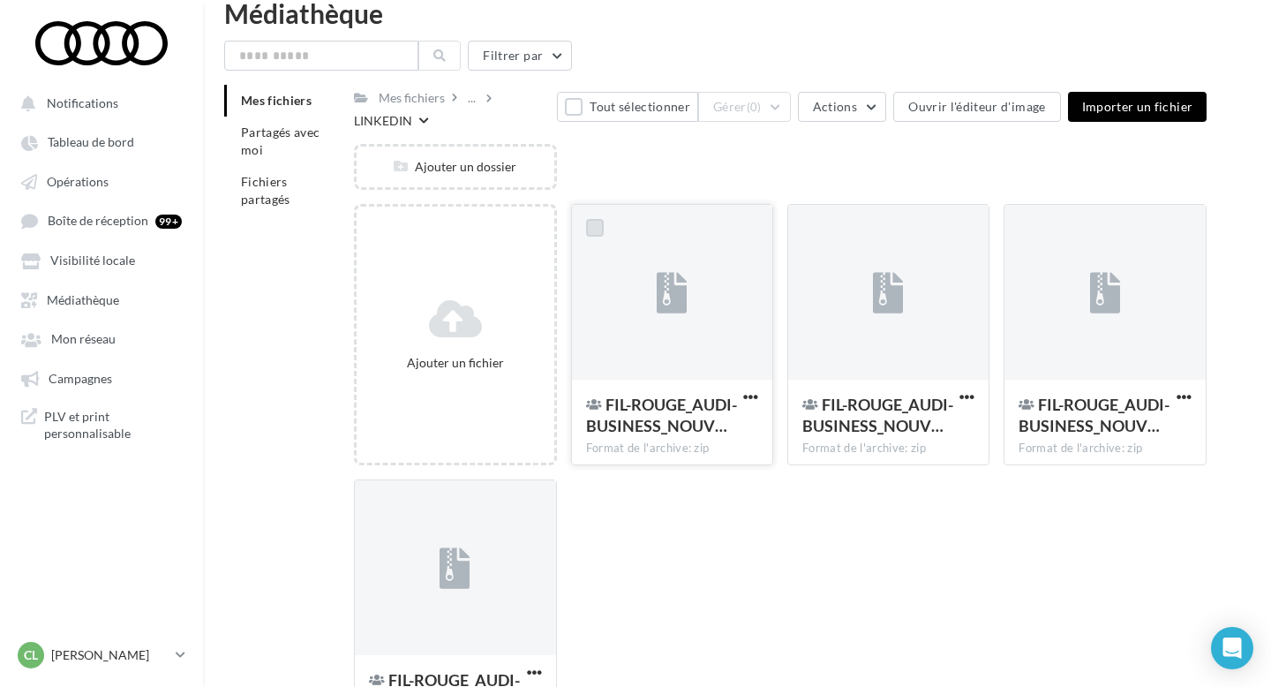
click at [597, 224] on label at bounding box center [595, 228] width 18 height 18
click at [816, 232] on label at bounding box center [811, 228] width 18 height 18
click at [1022, 233] on label at bounding box center [1027, 228] width 18 height 18
click at [369, 500] on label at bounding box center [378, 503] width 18 height 18
click at [780, 112] on button "Gérer (4)" at bounding box center [744, 107] width 93 height 30
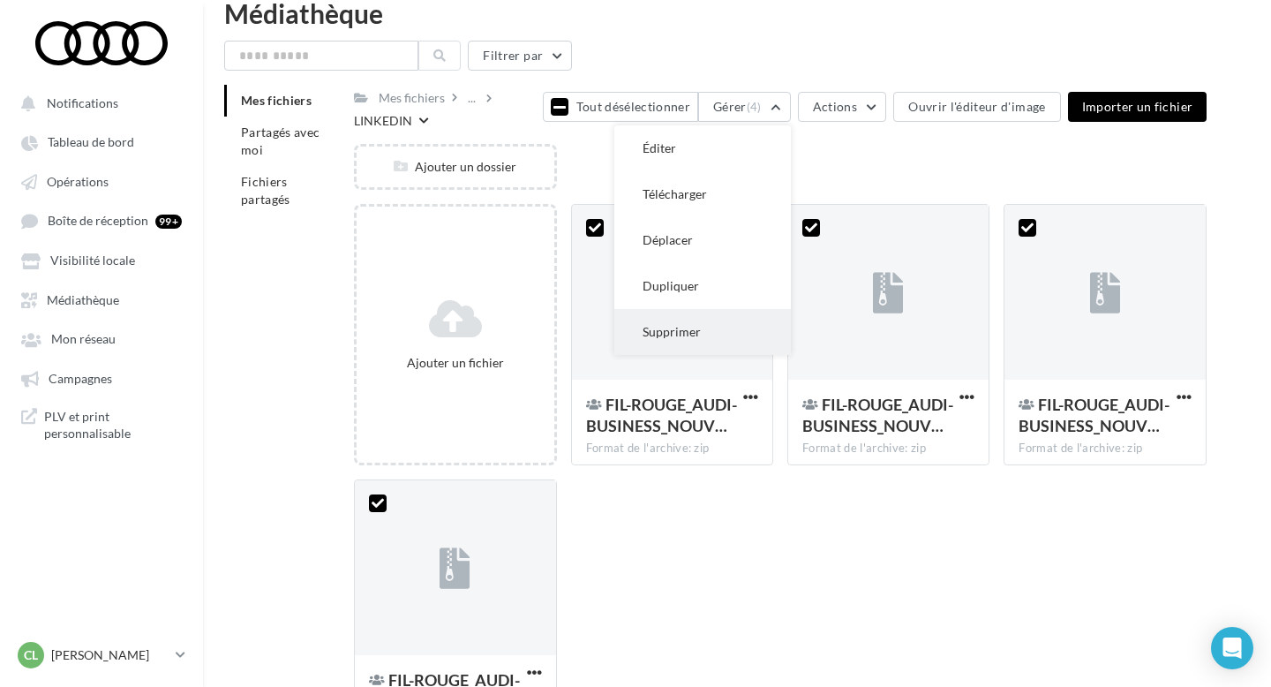
click at [727, 328] on button "Supprimer" at bounding box center [702, 332] width 177 height 46
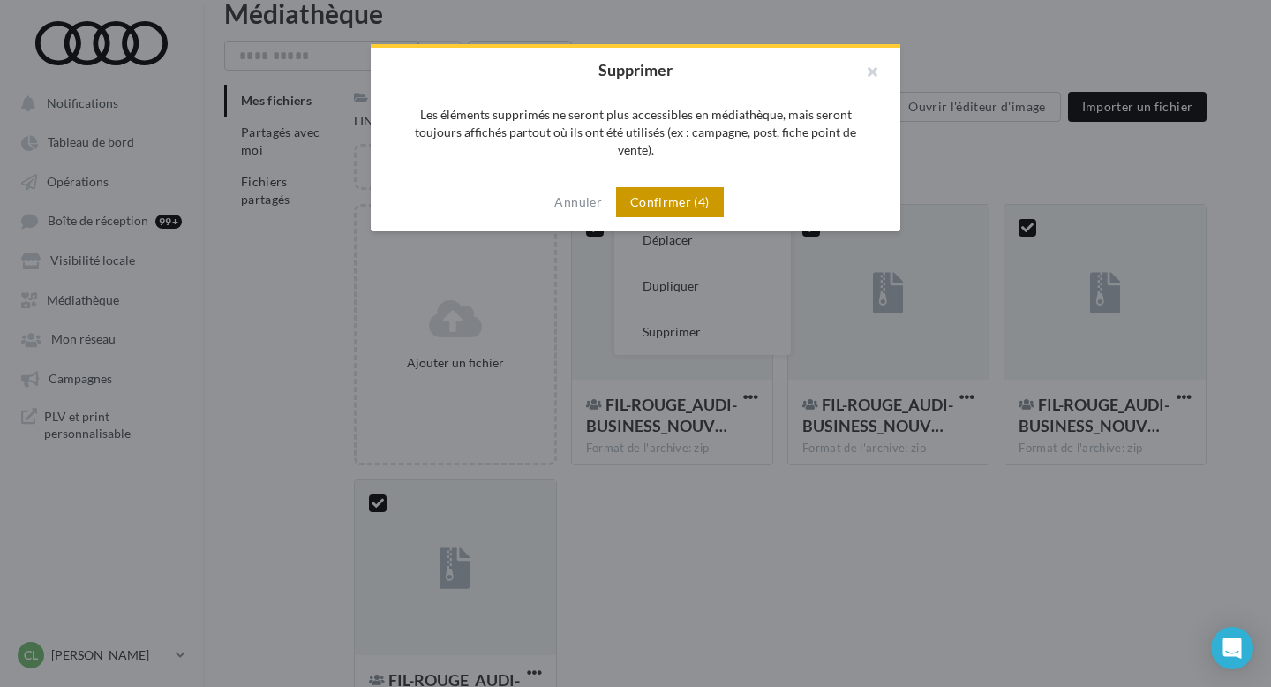
click at [694, 187] on button "Confirmer (4)" at bounding box center [670, 202] width 108 height 30
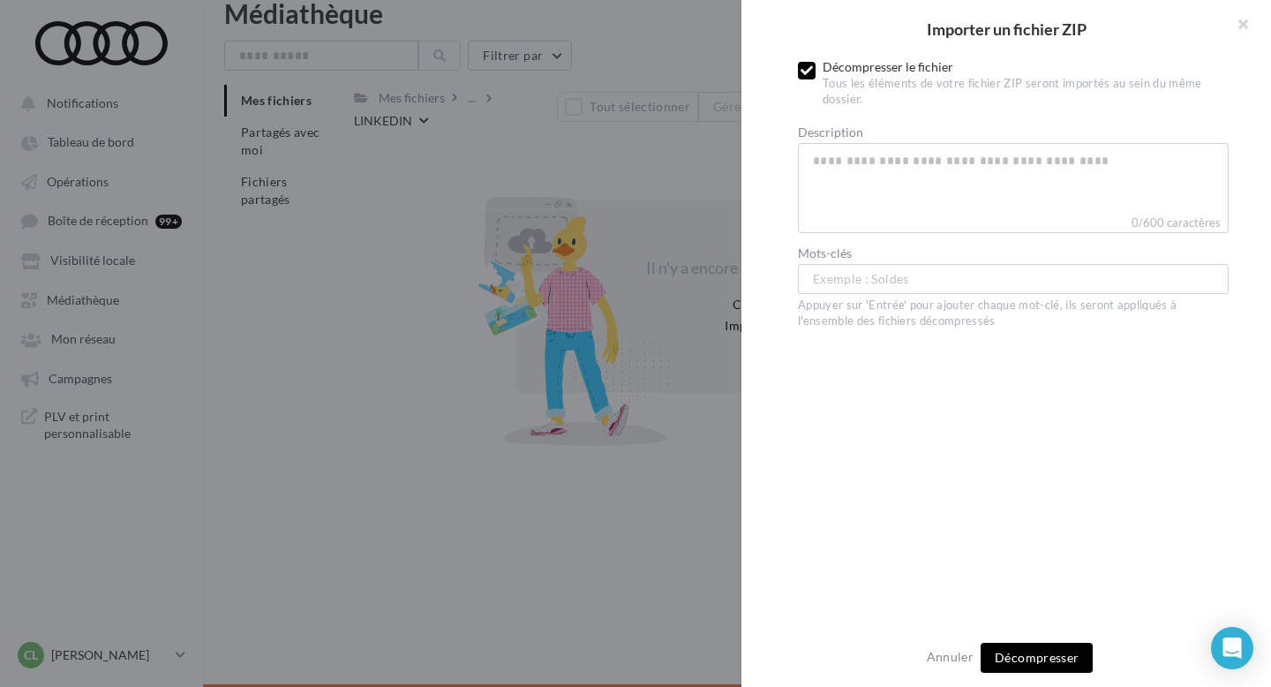
click at [807, 71] on icon at bounding box center [806, 70] width 12 height 12
click at [1049, 655] on span "Importer" at bounding box center [1037, 657] width 52 height 15
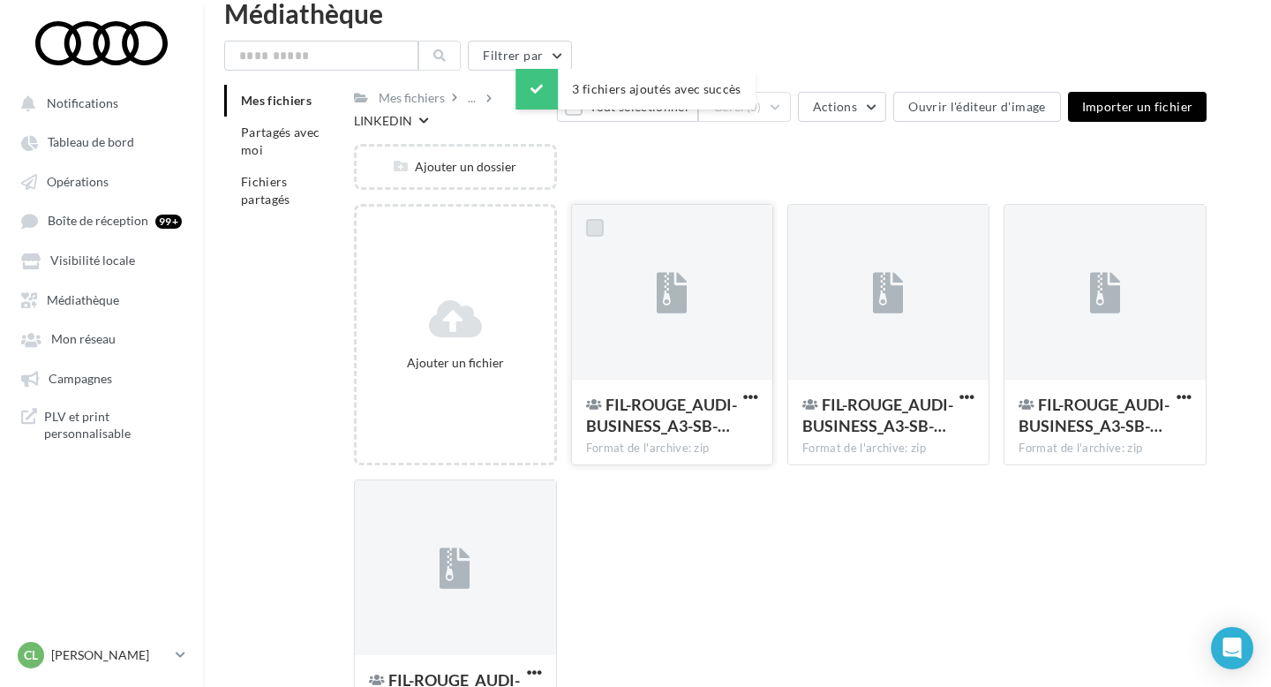
click at [588, 234] on label at bounding box center [595, 228] width 18 height 18
click at [809, 232] on label at bounding box center [811, 228] width 18 height 18
click at [1025, 229] on label at bounding box center [1027, 228] width 18 height 18
click at [376, 512] on label at bounding box center [378, 503] width 18 height 18
click at [750, 135] on div "Mes fichiers ... LINKEDIN Tout désélectionner Gérer (4) Actions Ouvrir l'éditeu…" at bounding box center [780, 420] width 853 height 670
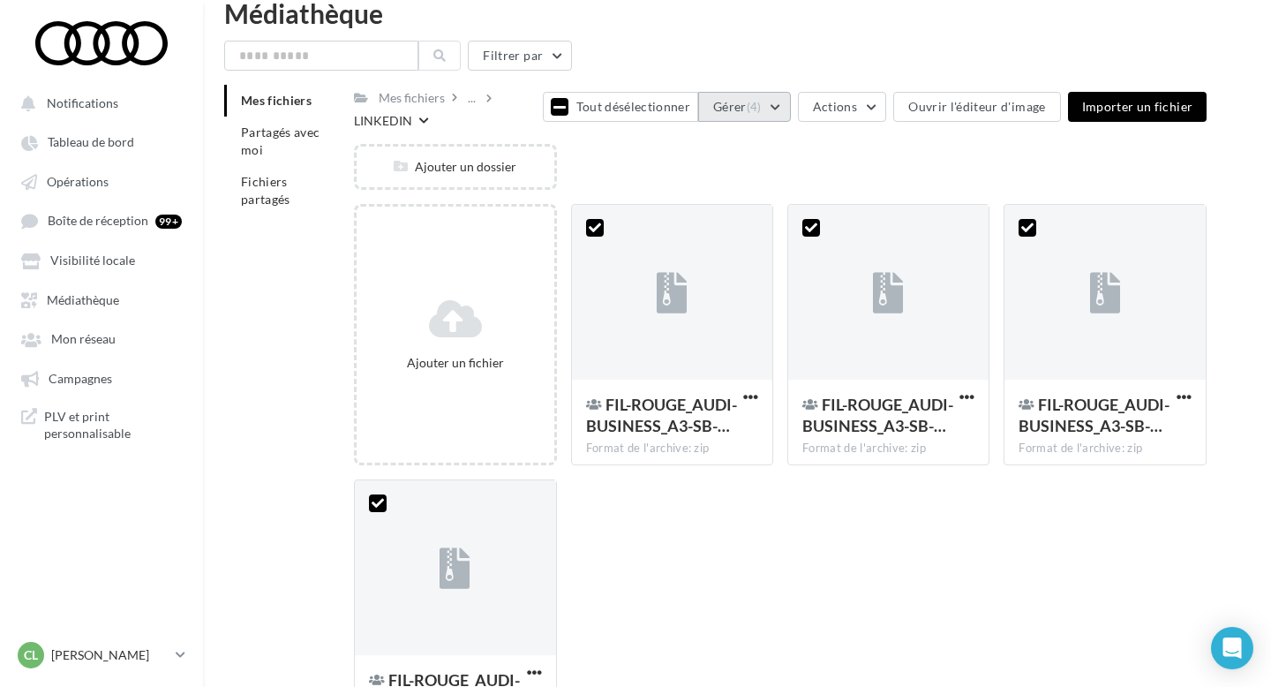
click at [757, 108] on span "(4)" at bounding box center [754, 107] width 15 height 14
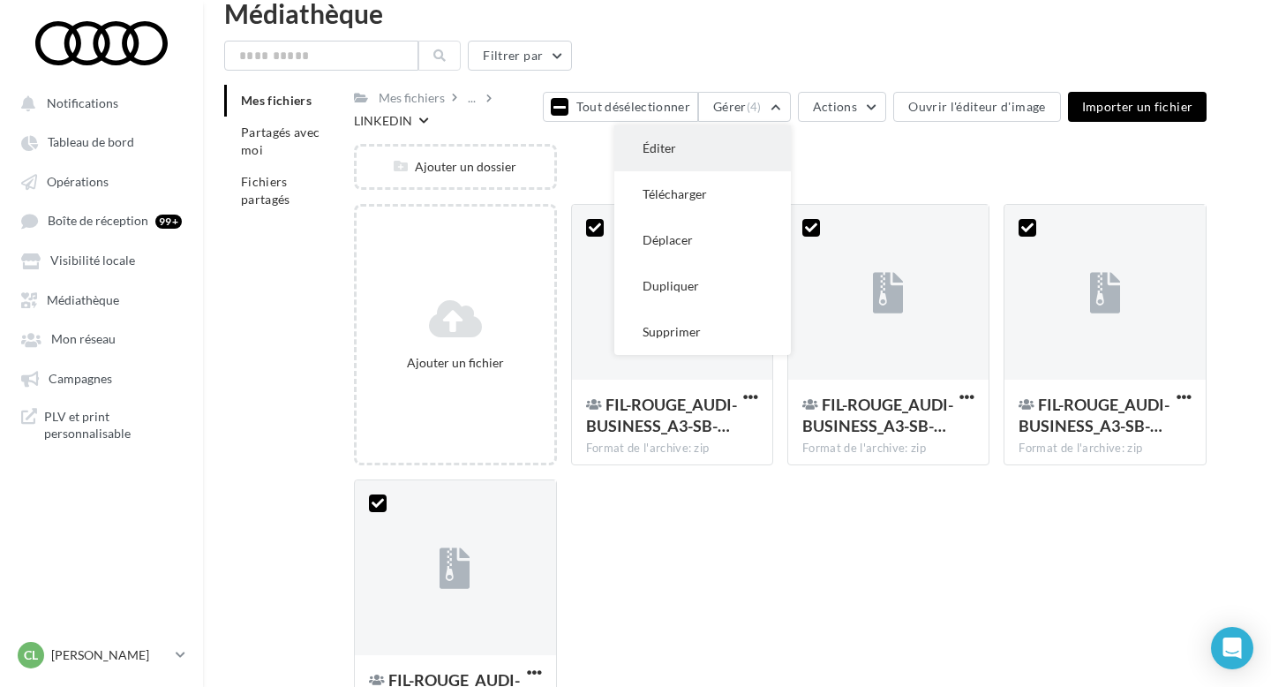
click at [705, 156] on button "Éditer" at bounding box center [702, 148] width 177 height 46
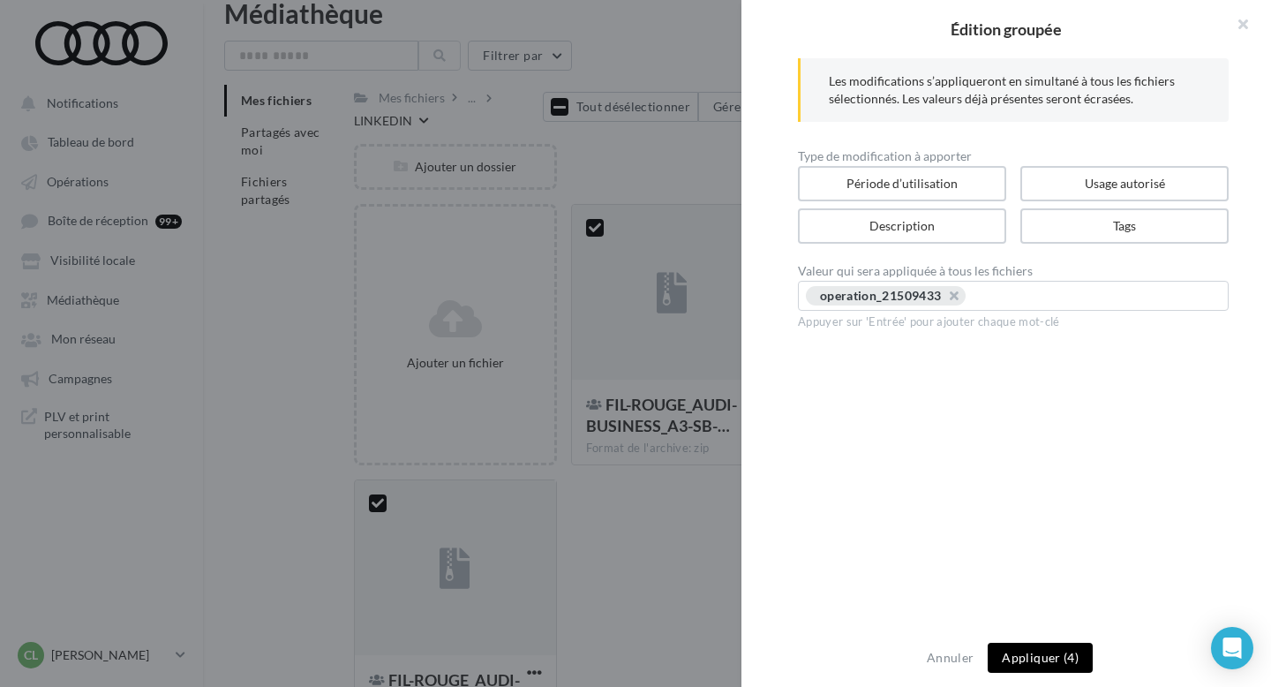
click at [1060, 656] on button "Appliquer (4)" at bounding box center [1040, 658] width 105 height 30
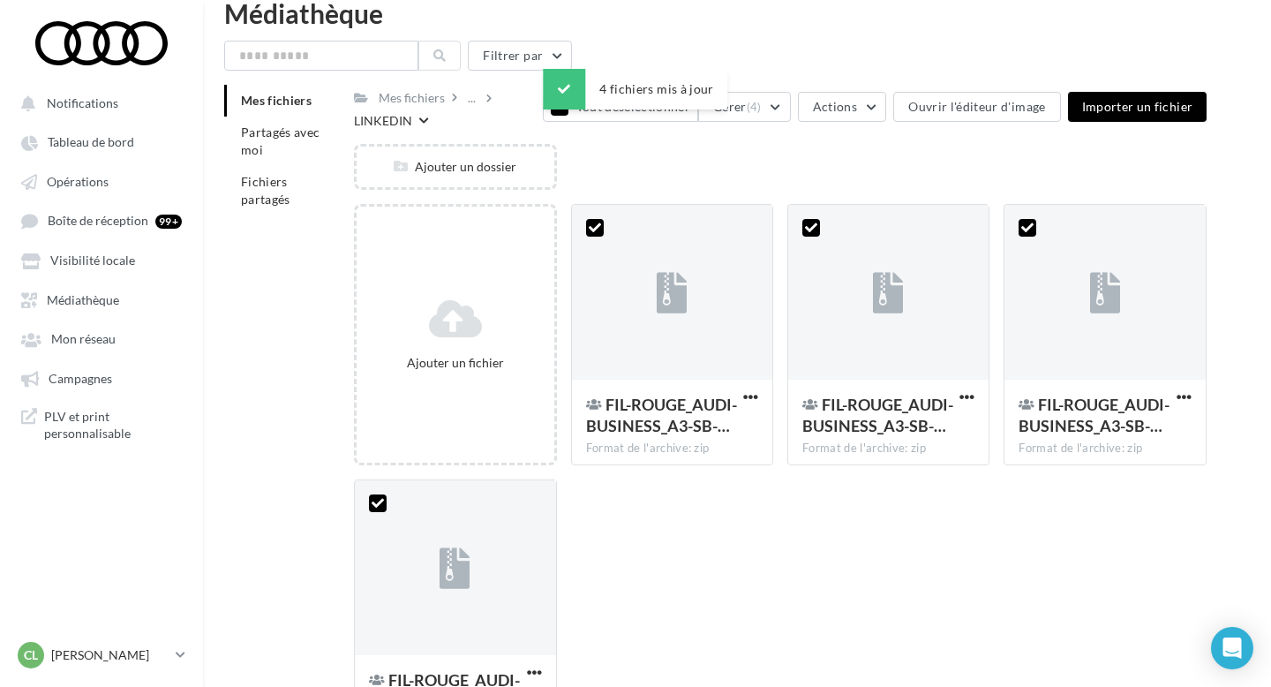
click at [788, 562] on div "Ajouter un fichier FIL-ROUGE_AUDI-BUSINESS_A3-SB-… Format de l'archive: zip 4 F…" at bounding box center [787, 479] width 867 height 551
click at [473, 100] on div "..." at bounding box center [471, 98] width 15 height 25
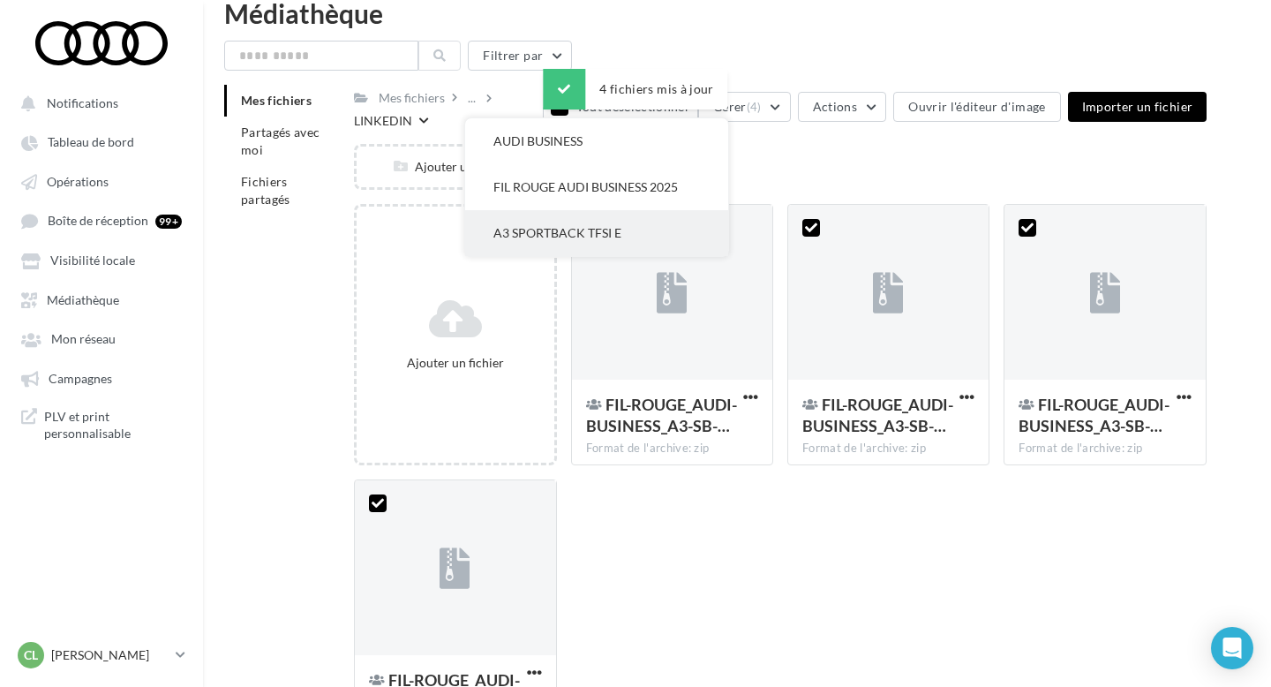
click at [541, 214] on button "A3 SPORTBACK TFSI E" at bounding box center [596, 233] width 263 height 46
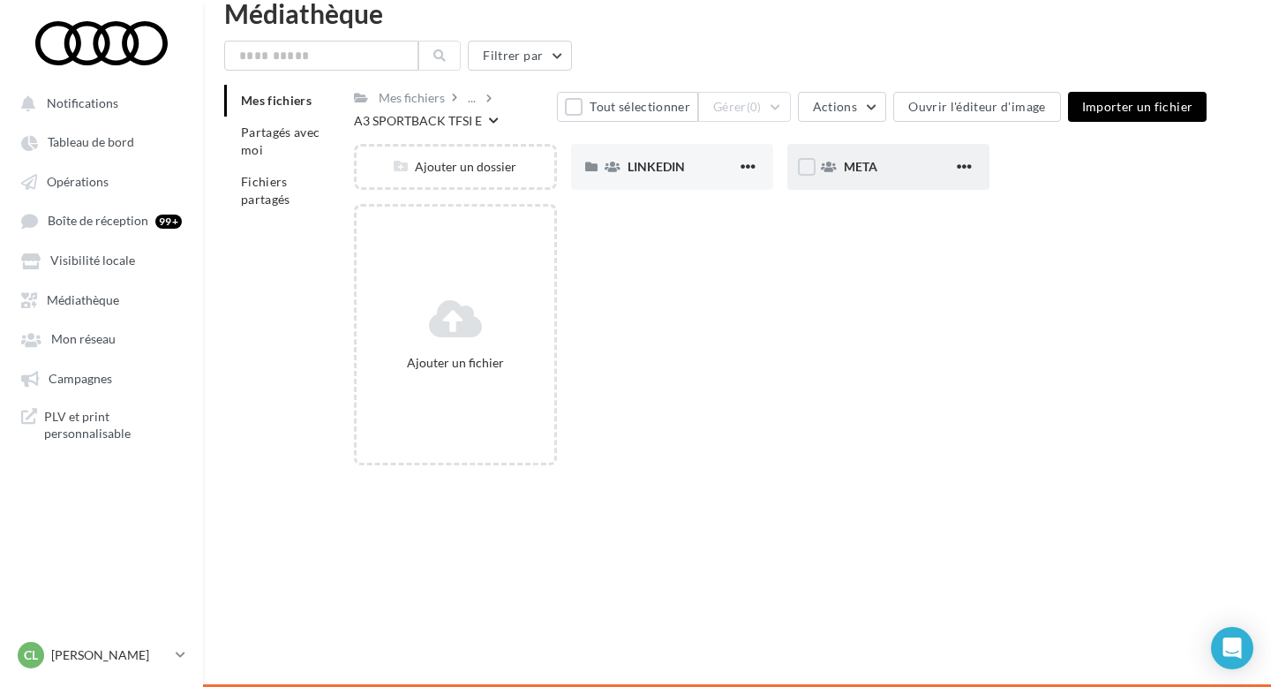
click at [873, 156] on div "META" at bounding box center [888, 167] width 202 height 46
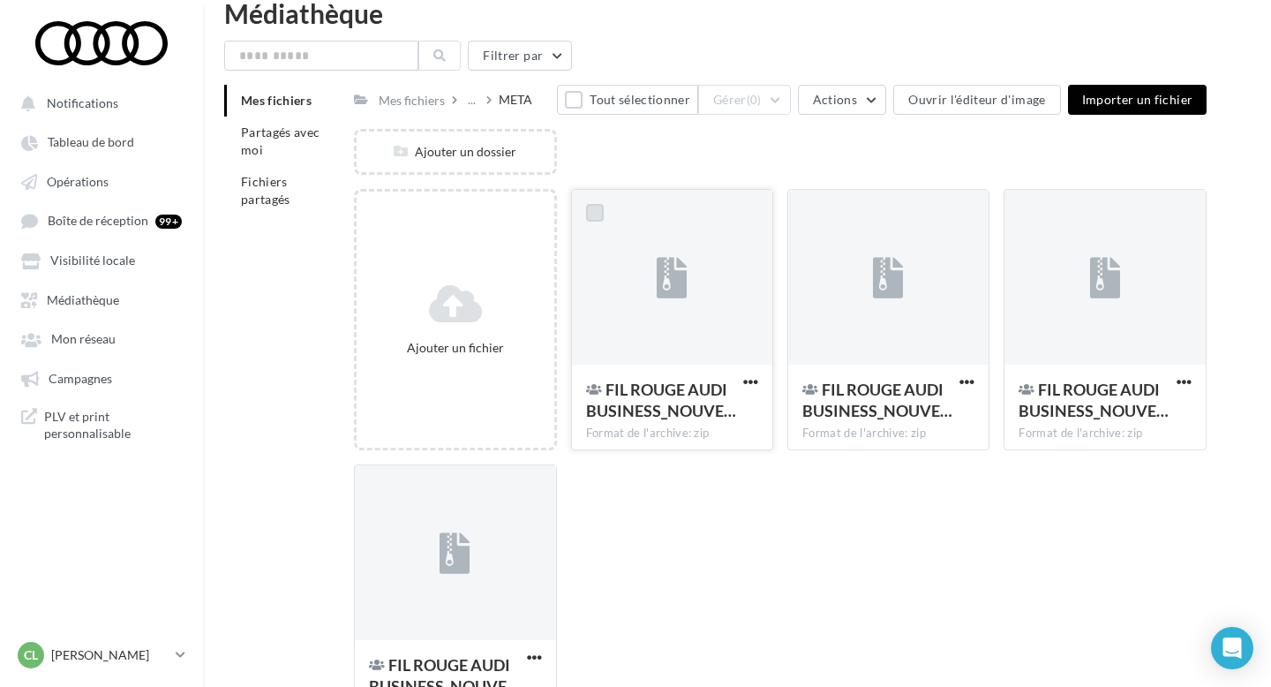
click at [598, 220] on label at bounding box center [595, 213] width 18 height 18
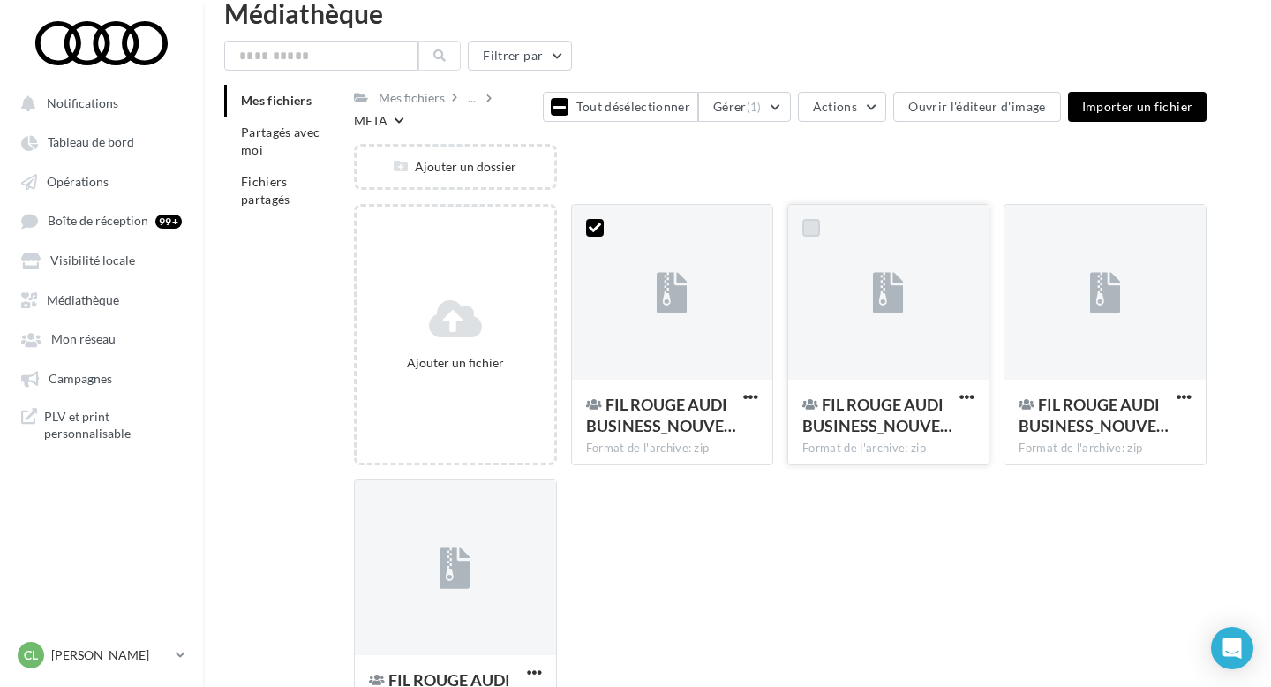
click at [812, 219] on label at bounding box center [811, 228] width 18 height 18
click at [1023, 219] on label at bounding box center [1027, 228] width 18 height 18
click at [373, 494] on label at bounding box center [378, 503] width 18 height 18
click at [790, 92] on button "Gérer (4)" at bounding box center [744, 107] width 93 height 30
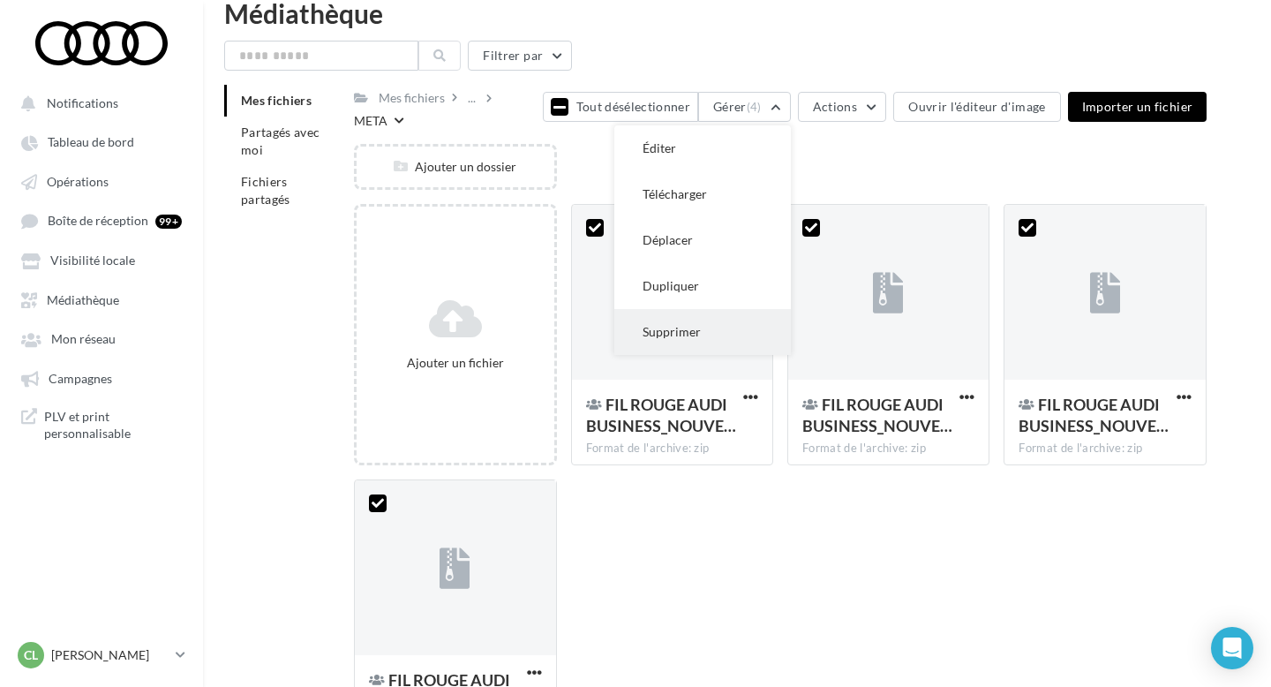
click at [748, 316] on button "Supprimer" at bounding box center [702, 332] width 177 height 46
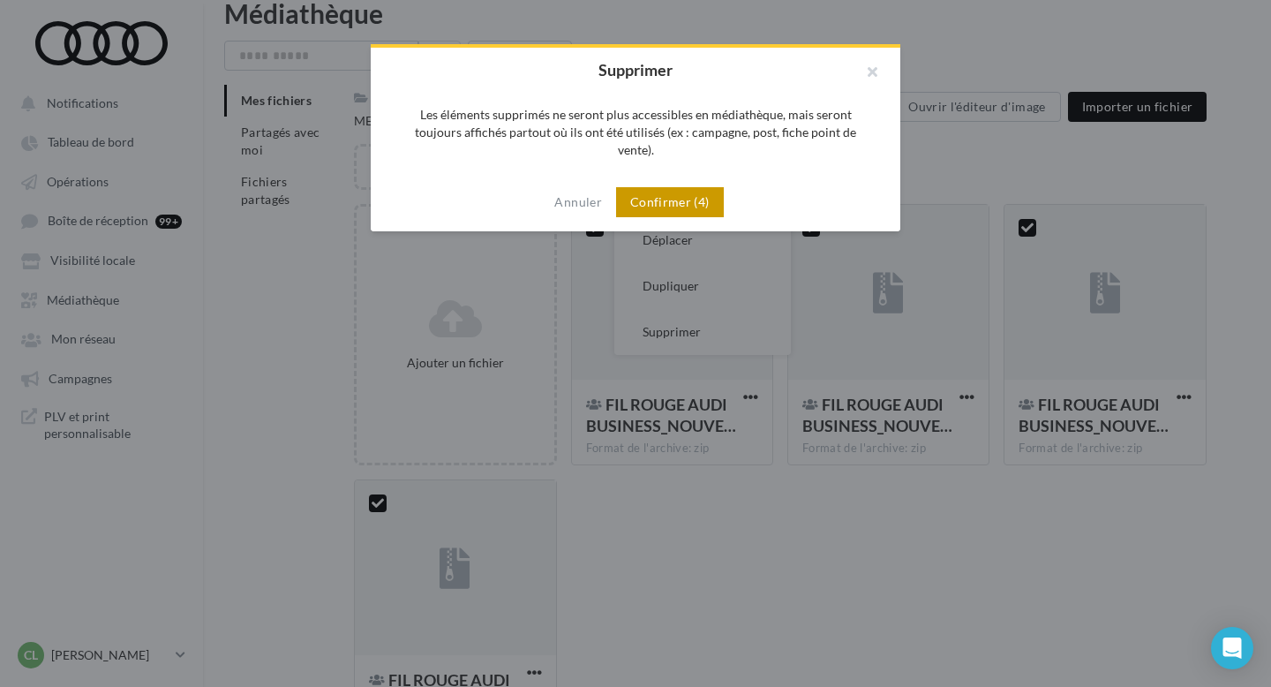
click at [685, 187] on button "Confirmer (4)" at bounding box center [670, 202] width 108 height 30
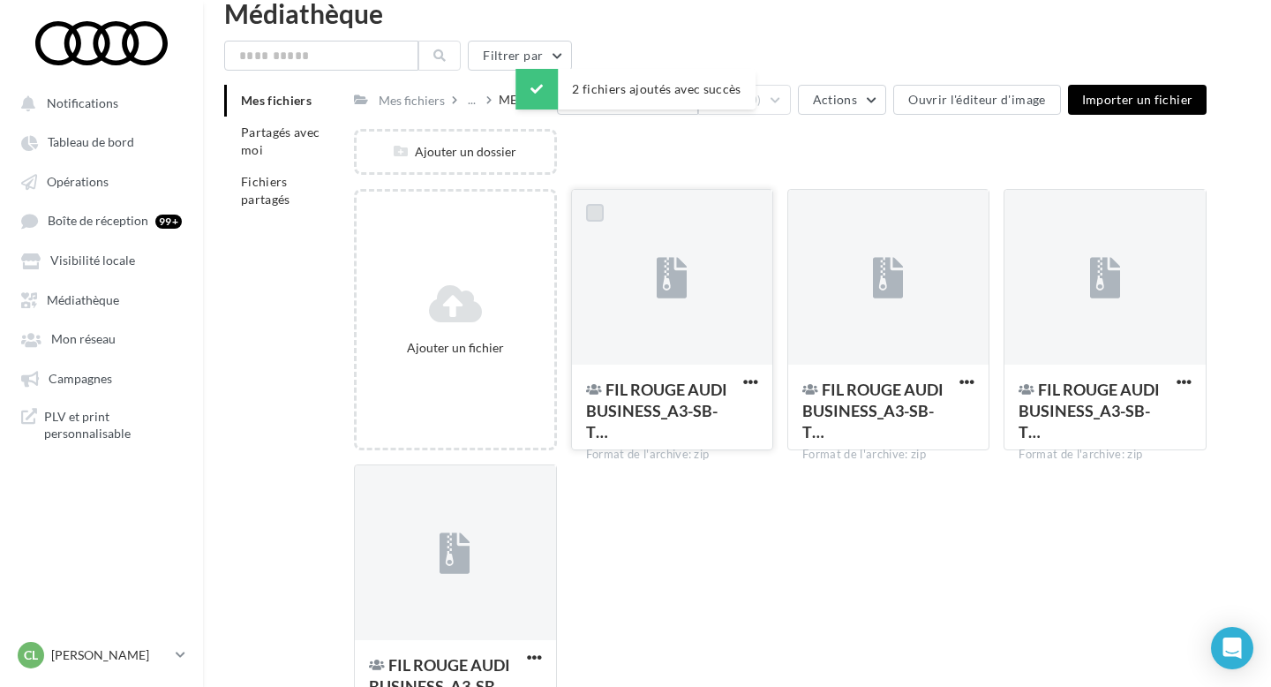
click at [598, 213] on label at bounding box center [595, 213] width 18 height 18
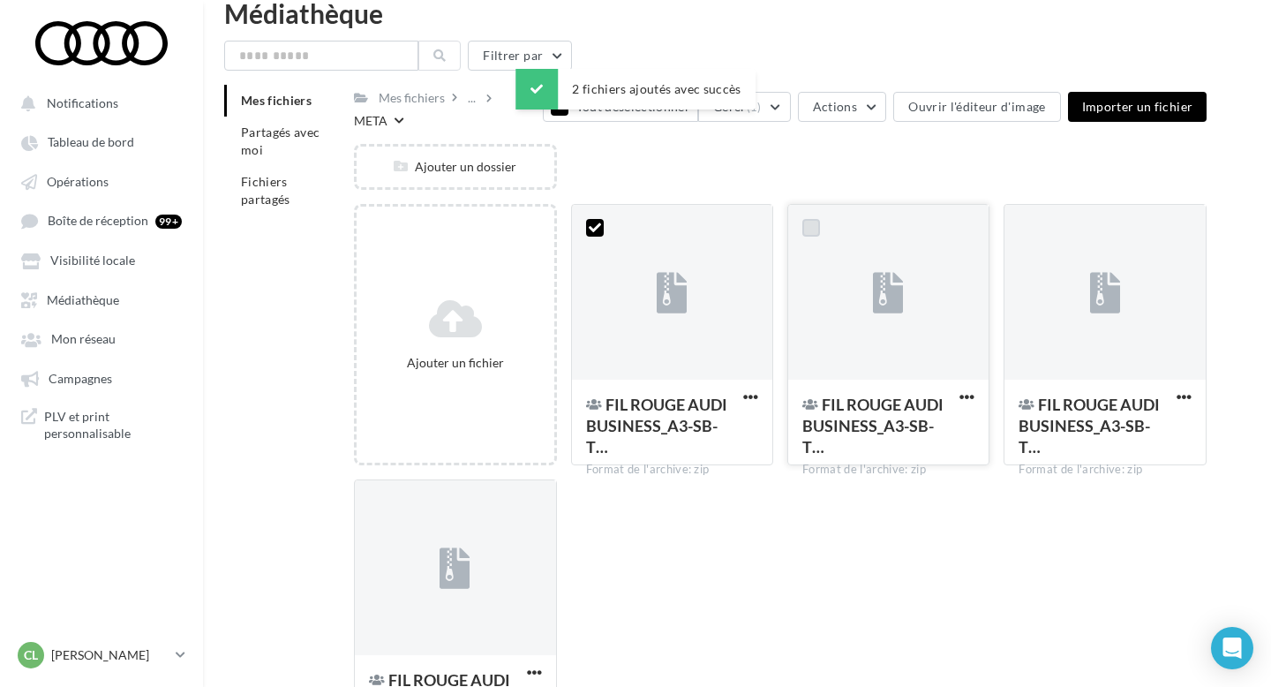
click at [817, 219] on label at bounding box center [811, 228] width 18 height 18
click at [1023, 219] on label at bounding box center [1027, 228] width 18 height 18
click at [373, 494] on label at bounding box center [378, 503] width 18 height 18
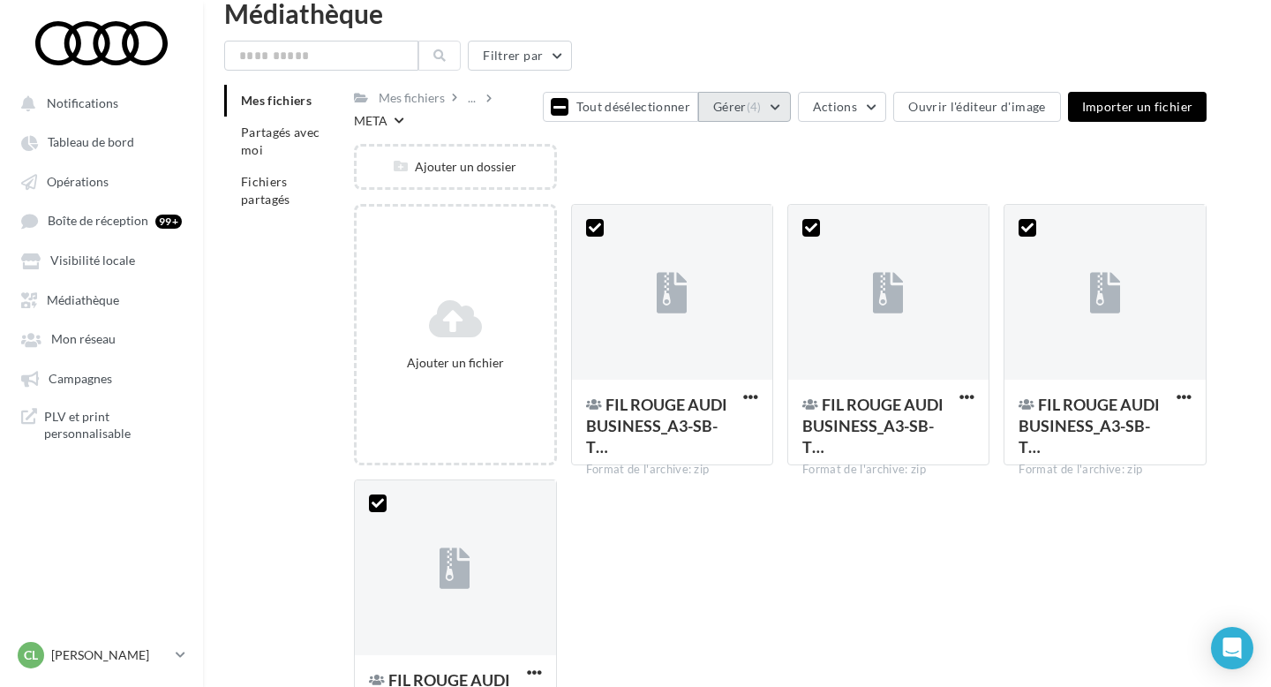
click at [755, 106] on span "(4)" at bounding box center [754, 107] width 15 height 14
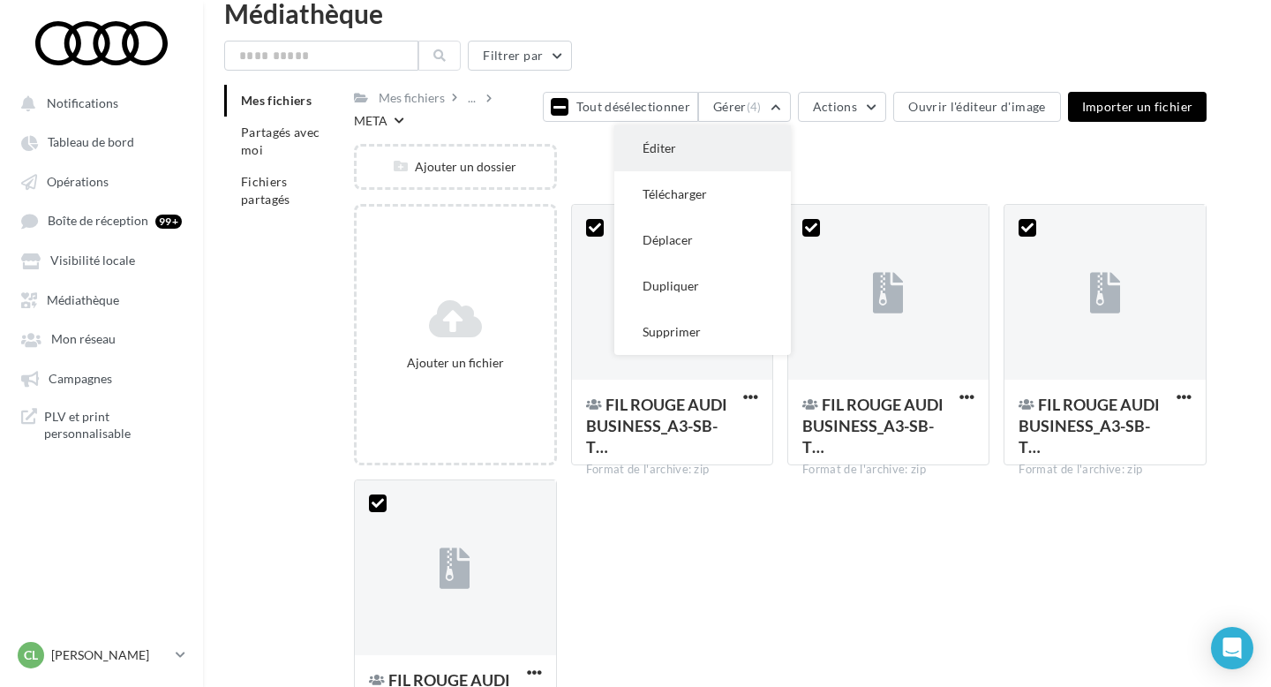
click at [709, 149] on button "Éditer" at bounding box center [702, 148] width 177 height 46
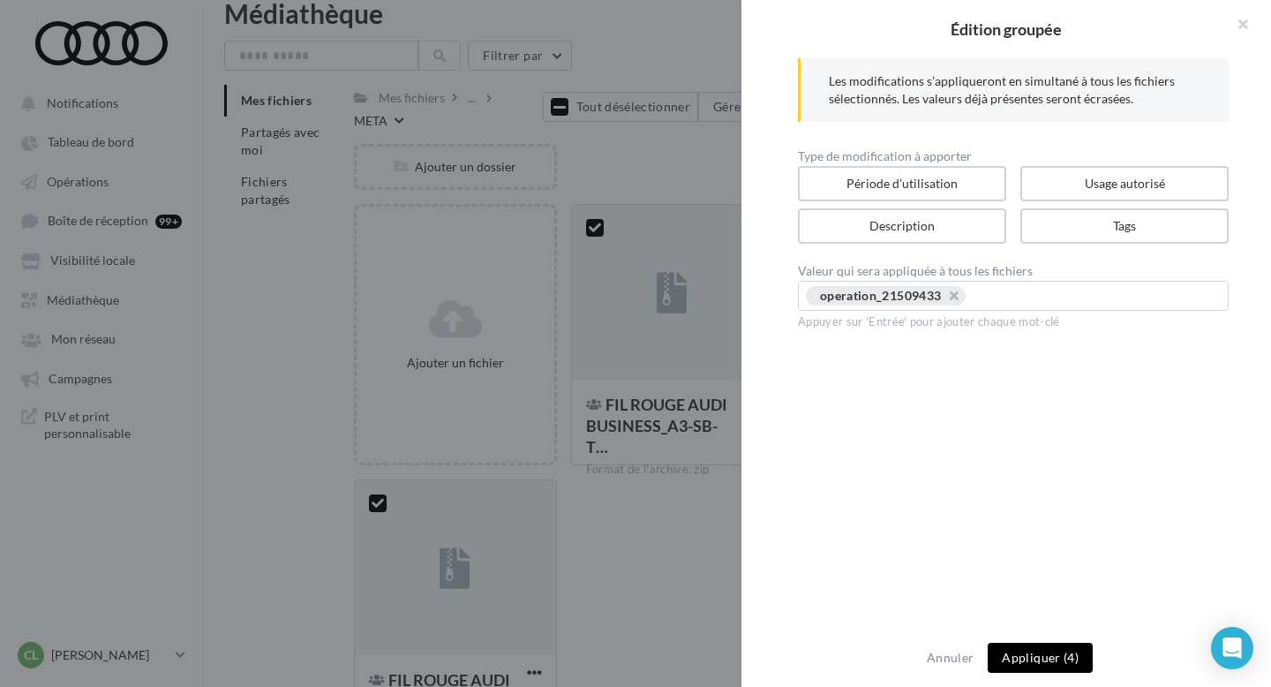
click at [1058, 654] on button "Appliquer (4)" at bounding box center [1040, 658] width 105 height 30
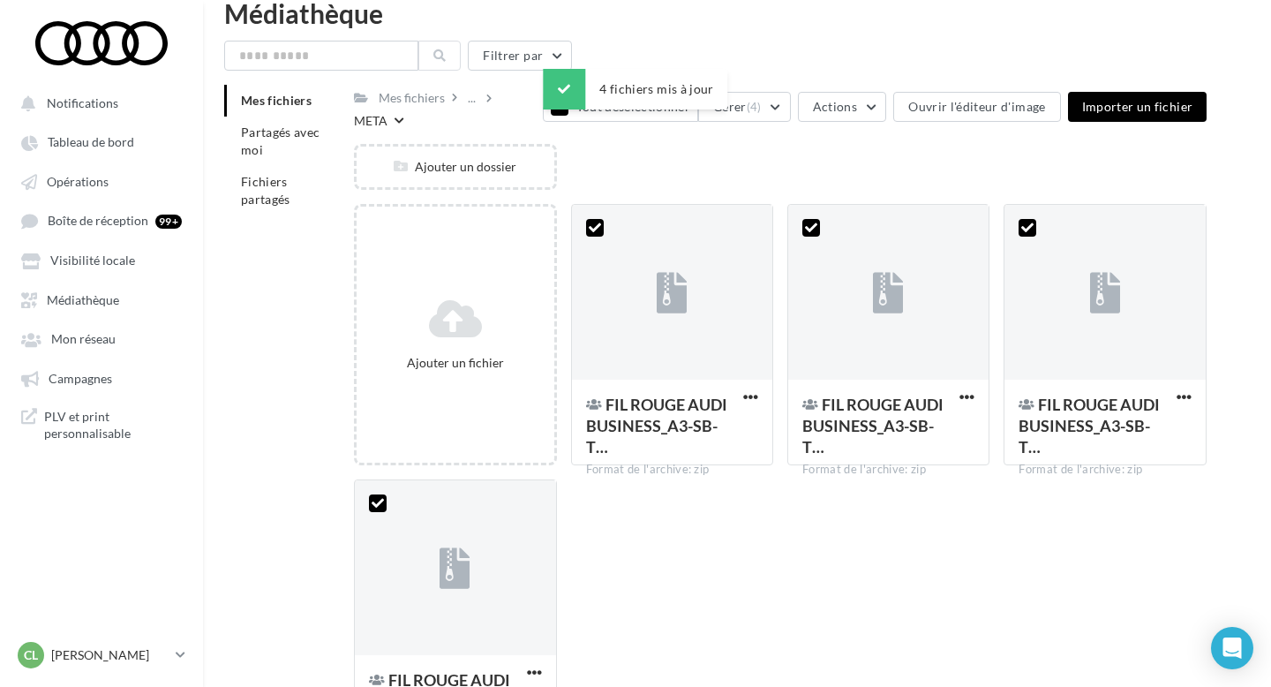
click at [888, 562] on div "Ajouter un fichier FIL ROUGE AUDI BUSINESS_A3-SB-T… Format de l'archive: zip 4 …" at bounding box center [787, 479] width 867 height 551
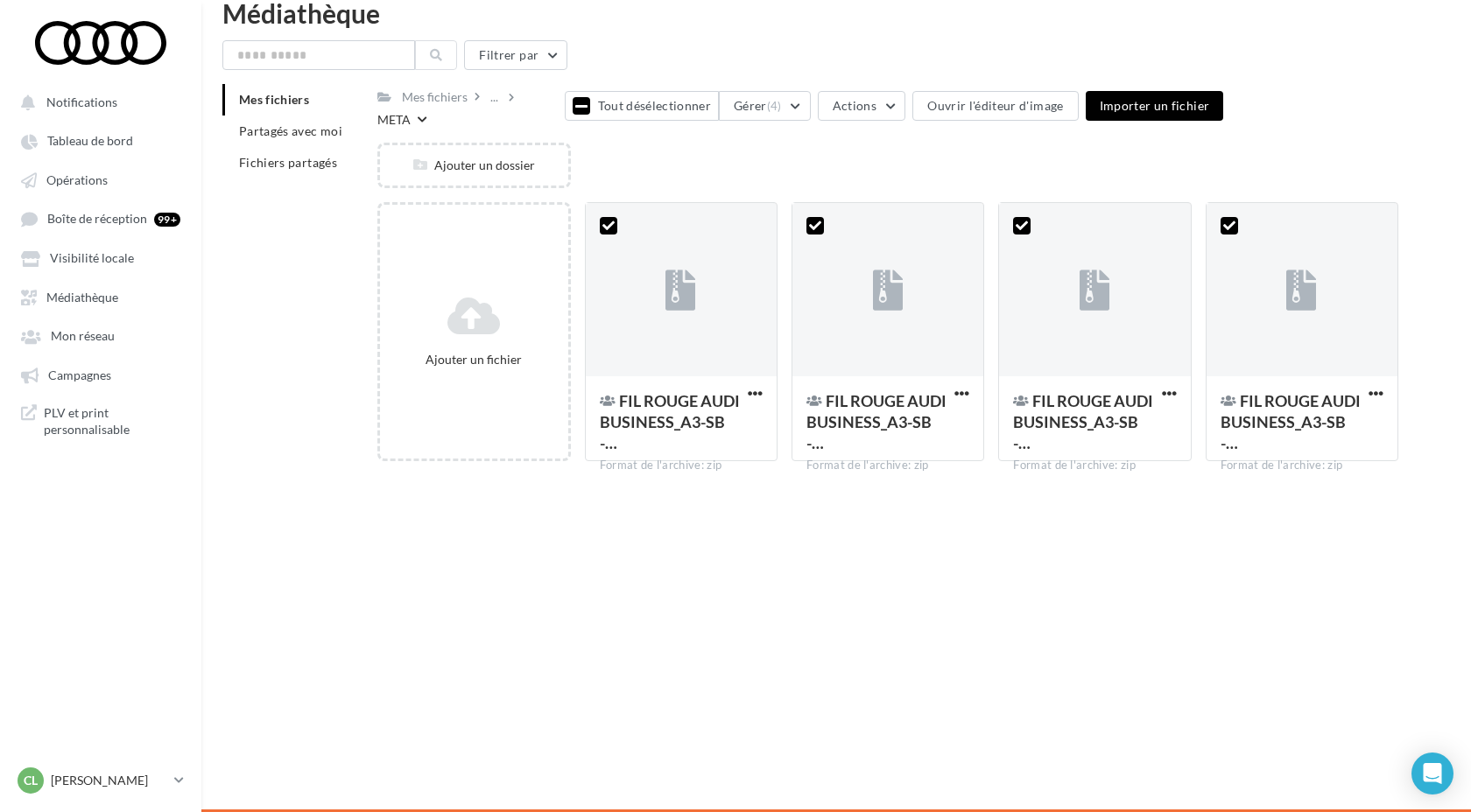
click at [736, 554] on div "Notifications Tableau de bord Opérations" at bounding box center [735, 406] width 1471 height 812
click at [630, 113] on button "Tout désélectionner" at bounding box center [641, 106] width 154 height 30
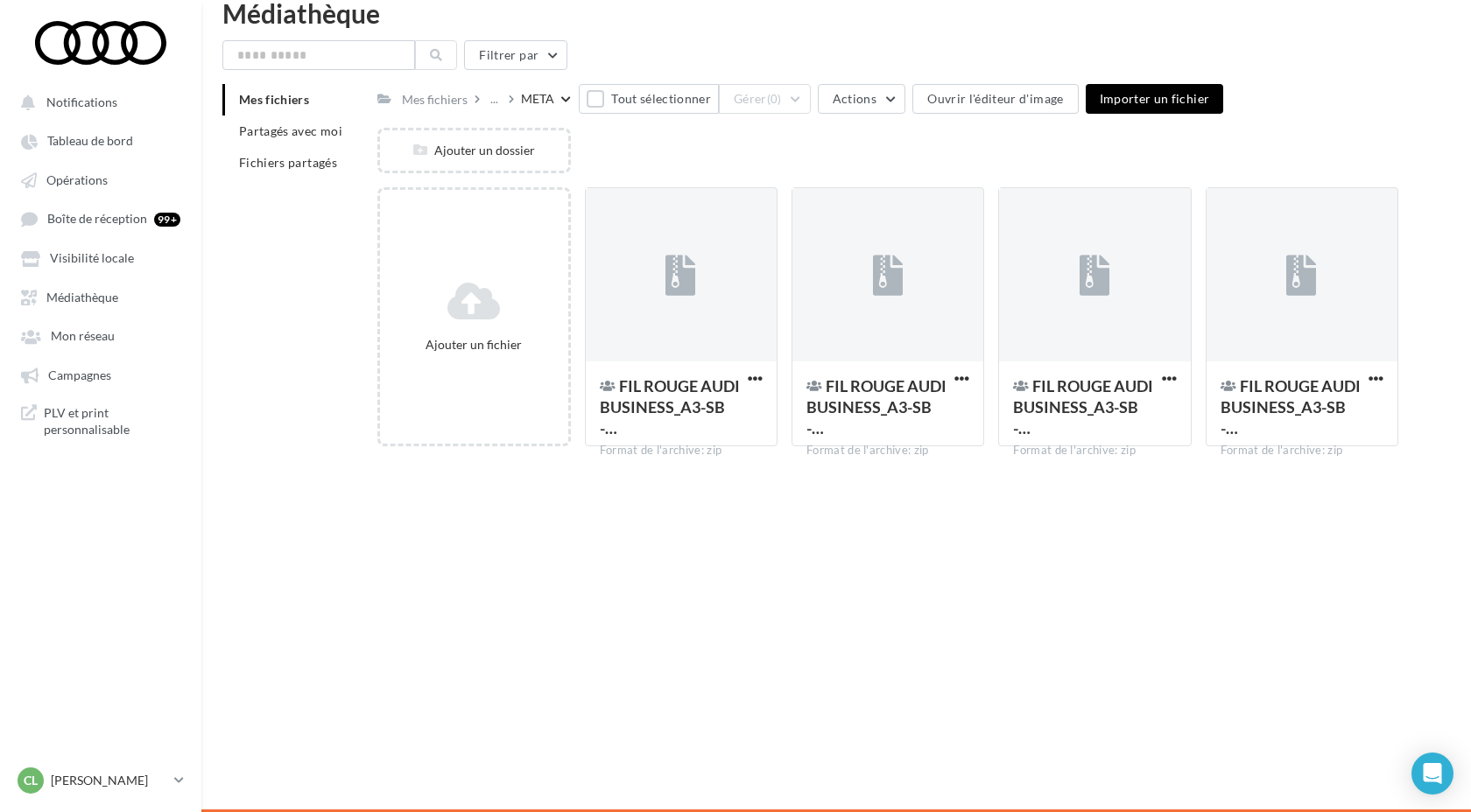
click at [698, 482] on div "Notifications Tableau de bord Opérations" at bounding box center [735, 406] width 1471 height 812
